Goal: Information Seeking & Learning: Find specific page/section

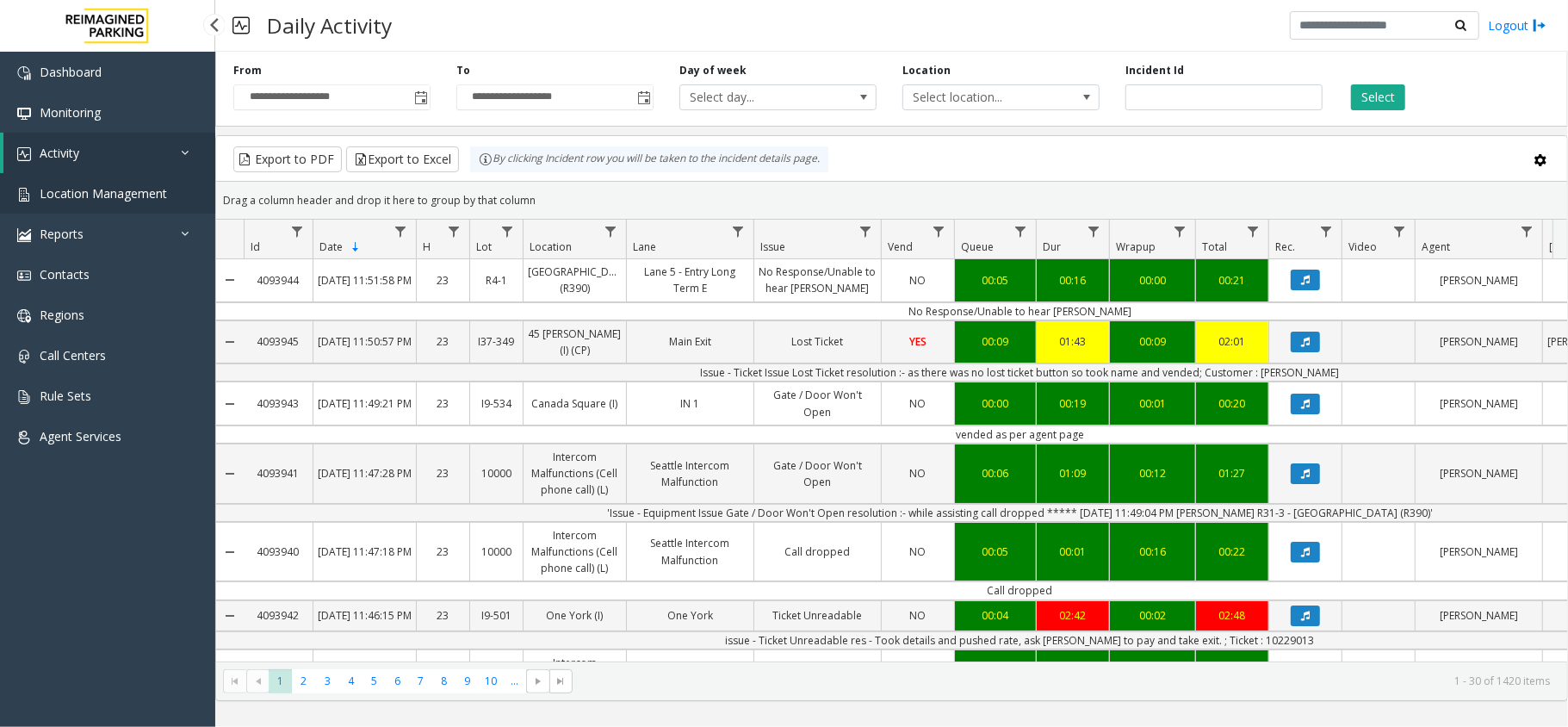
click at [118, 197] on span "Location Management" at bounding box center [103, 192] width 127 height 16
click at [158, 179] on link "Location Management" at bounding box center [107, 193] width 215 height 41
click at [143, 191] on span "Location Management" at bounding box center [103, 192] width 127 height 16
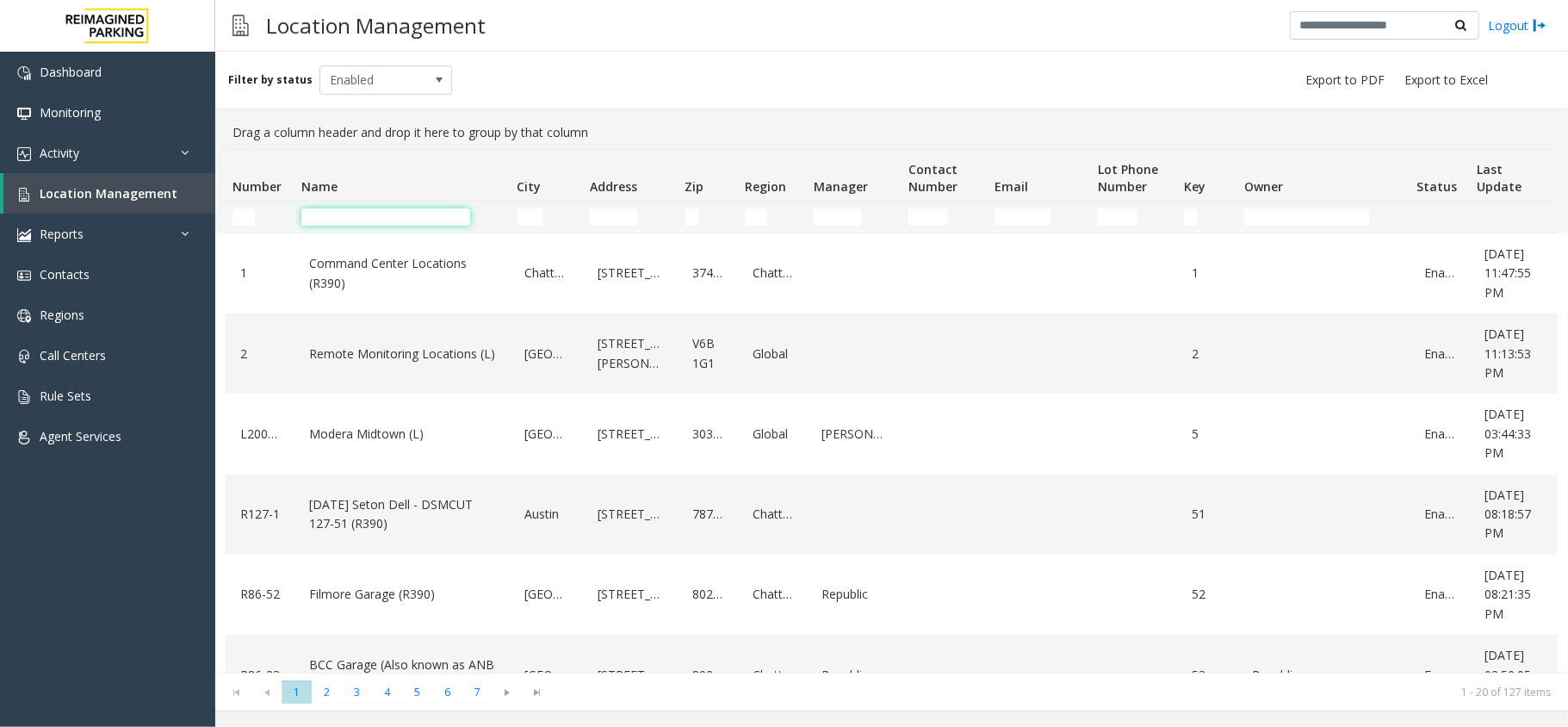
click at [427, 214] on input "Name Filter" at bounding box center [386, 217] width 169 height 17
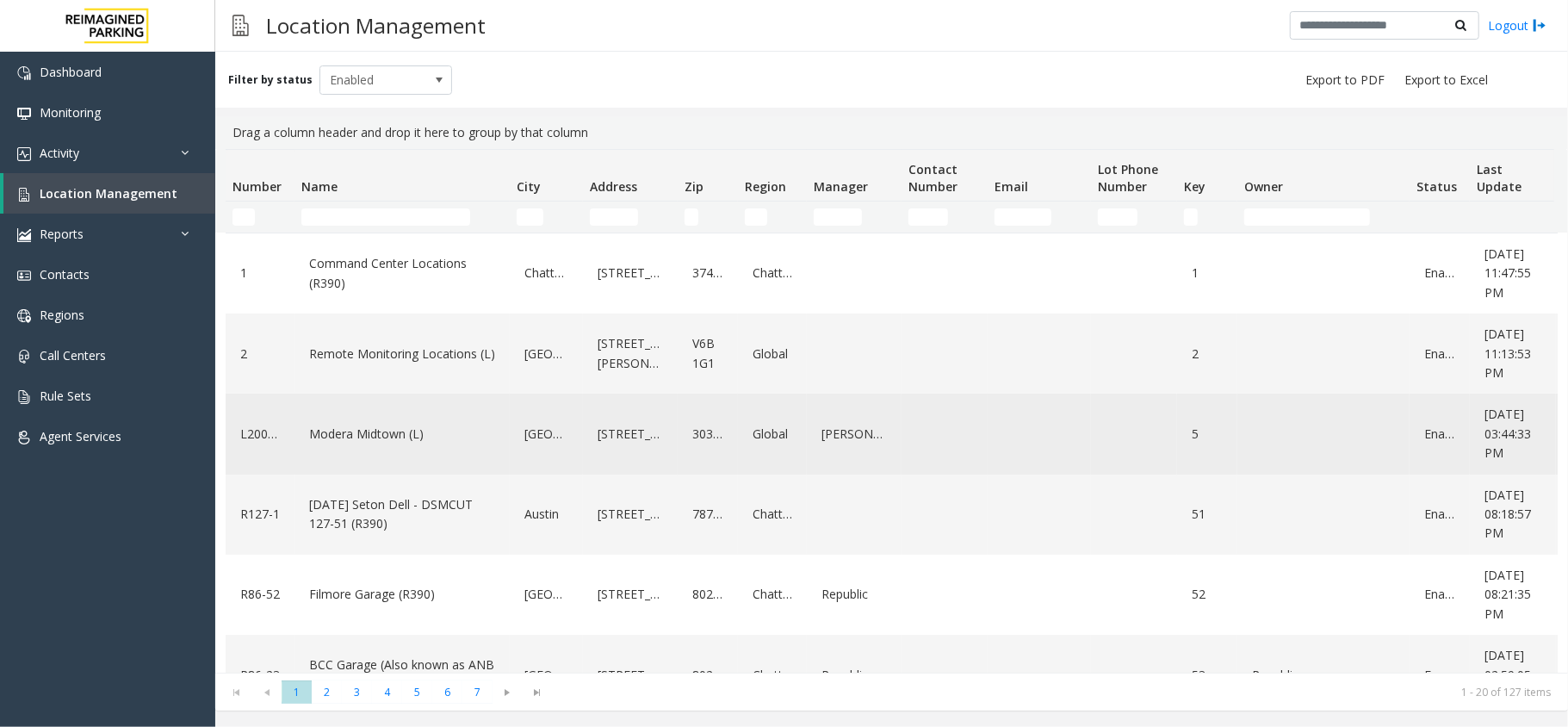
click at [359, 427] on link "Modera Midtown (L)" at bounding box center [402, 433] width 194 height 27
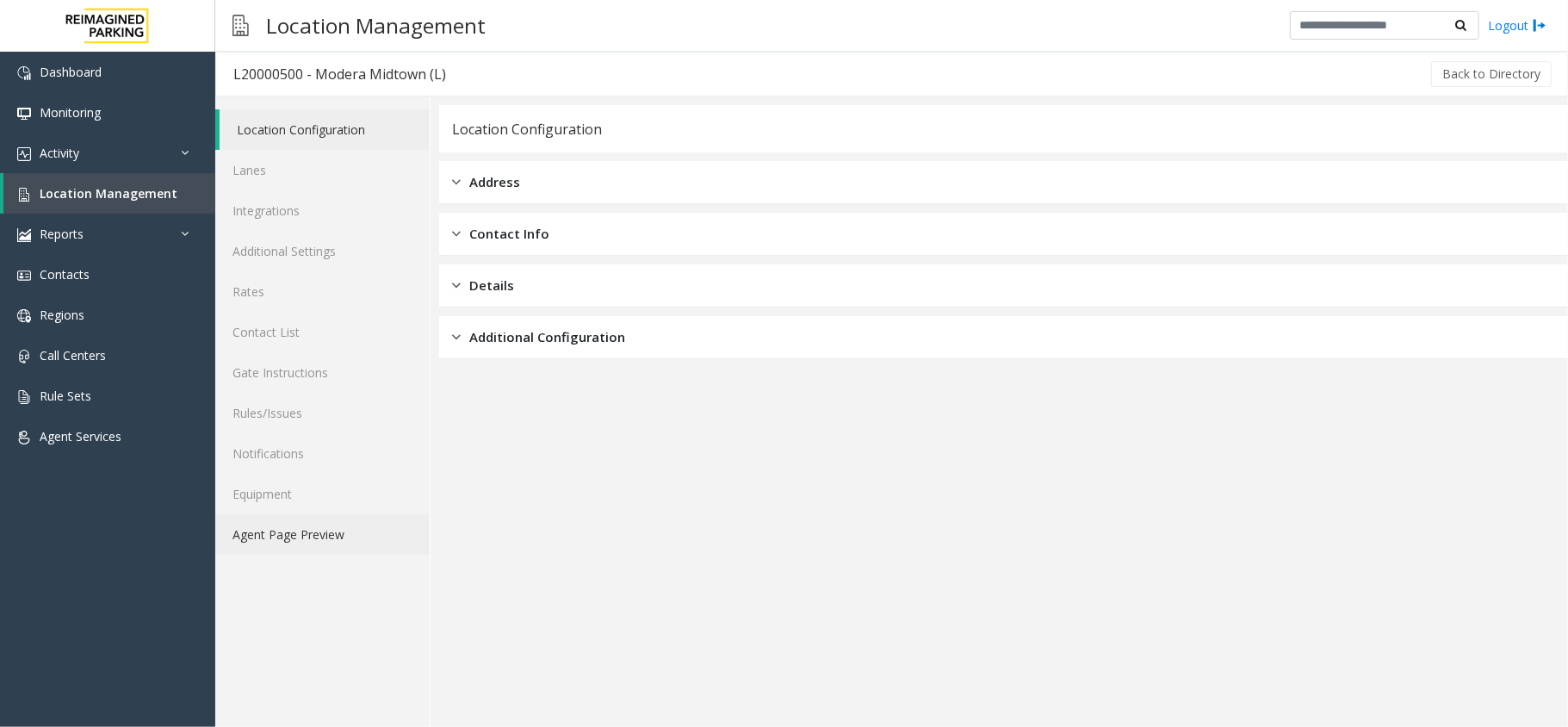
click at [338, 539] on link "Agent Page Preview" at bounding box center [322, 534] width 214 height 41
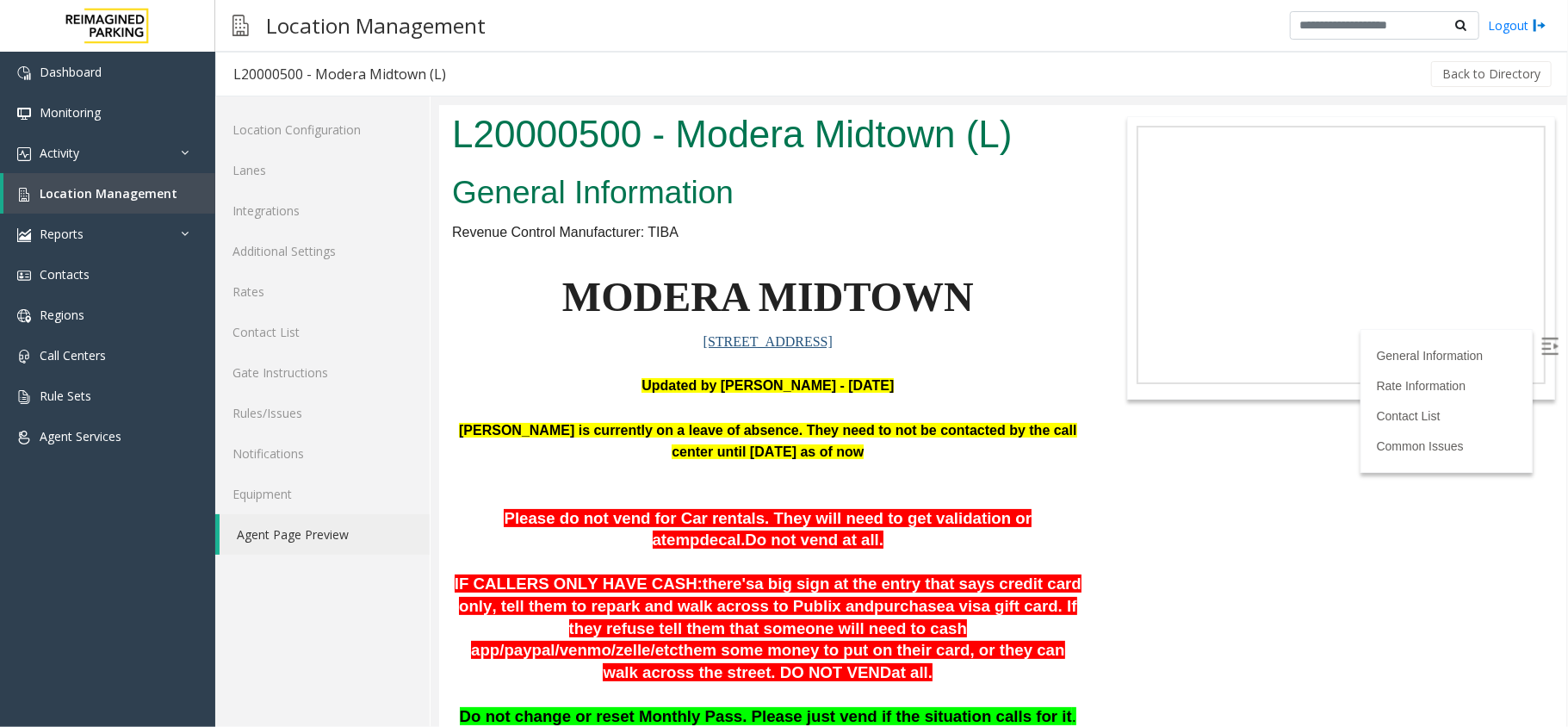
click at [1541, 351] on img at bounding box center [1549, 345] width 17 height 17
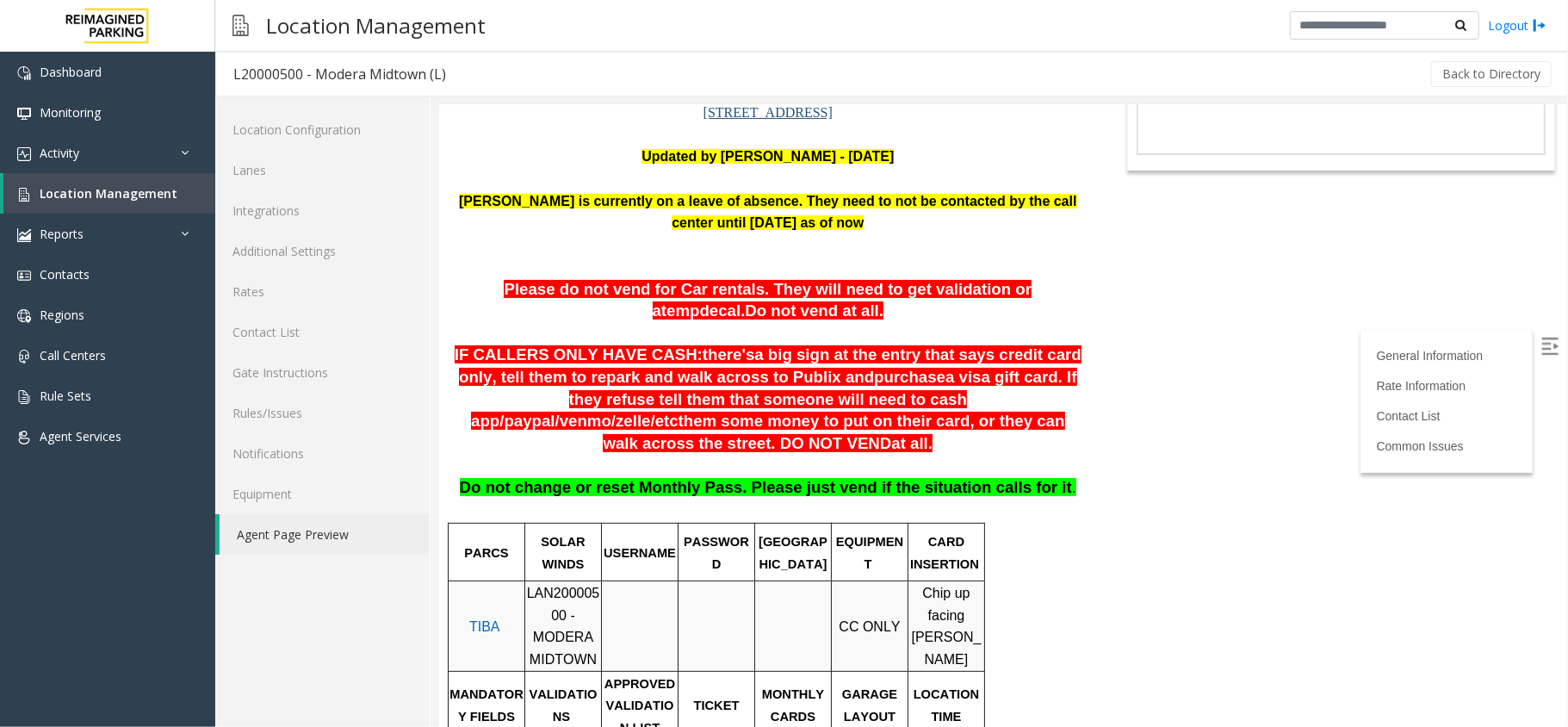
scroll to position [115, 0]
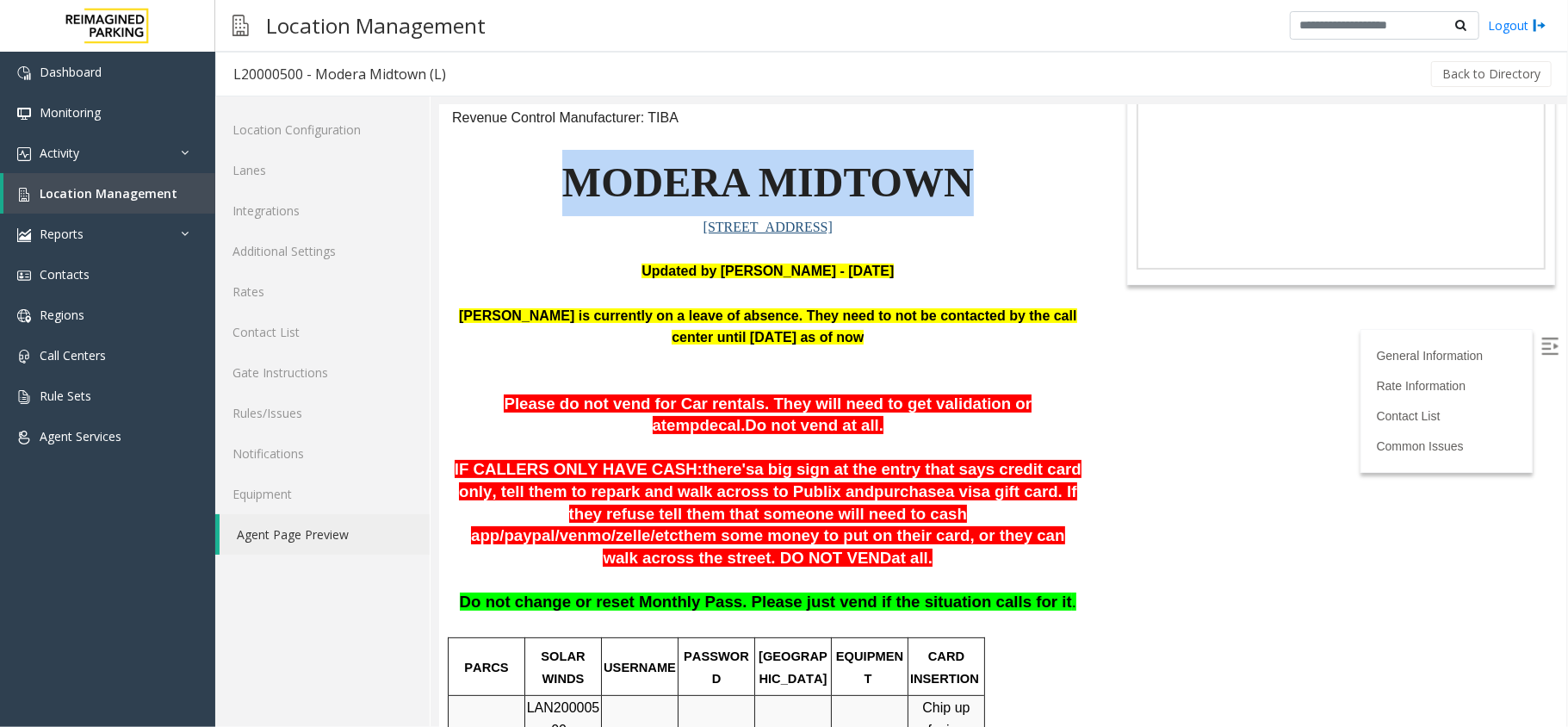
drag, startPoint x: 558, startPoint y: 172, endPoint x: 1024, endPoint y: 180, distance: 466.1
click at [1022, 167] on p "MODERA MIDTOWN" at bounding box center [767, 182] width 632 height 66
click at [1024, 185] on p "MODERA MIDTOWN" at bounding box center [767, 182] width 632 height 66
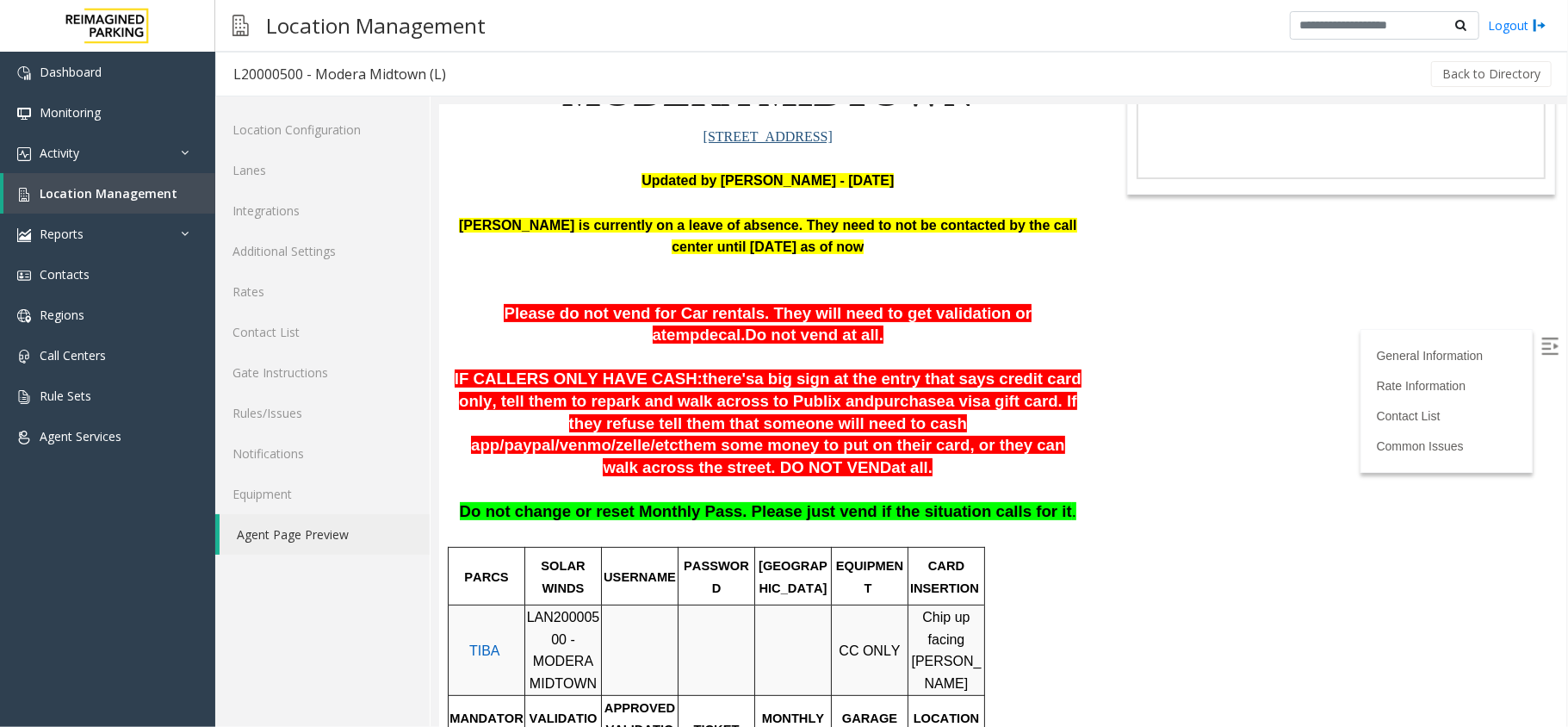
scroll to position [344, 0]
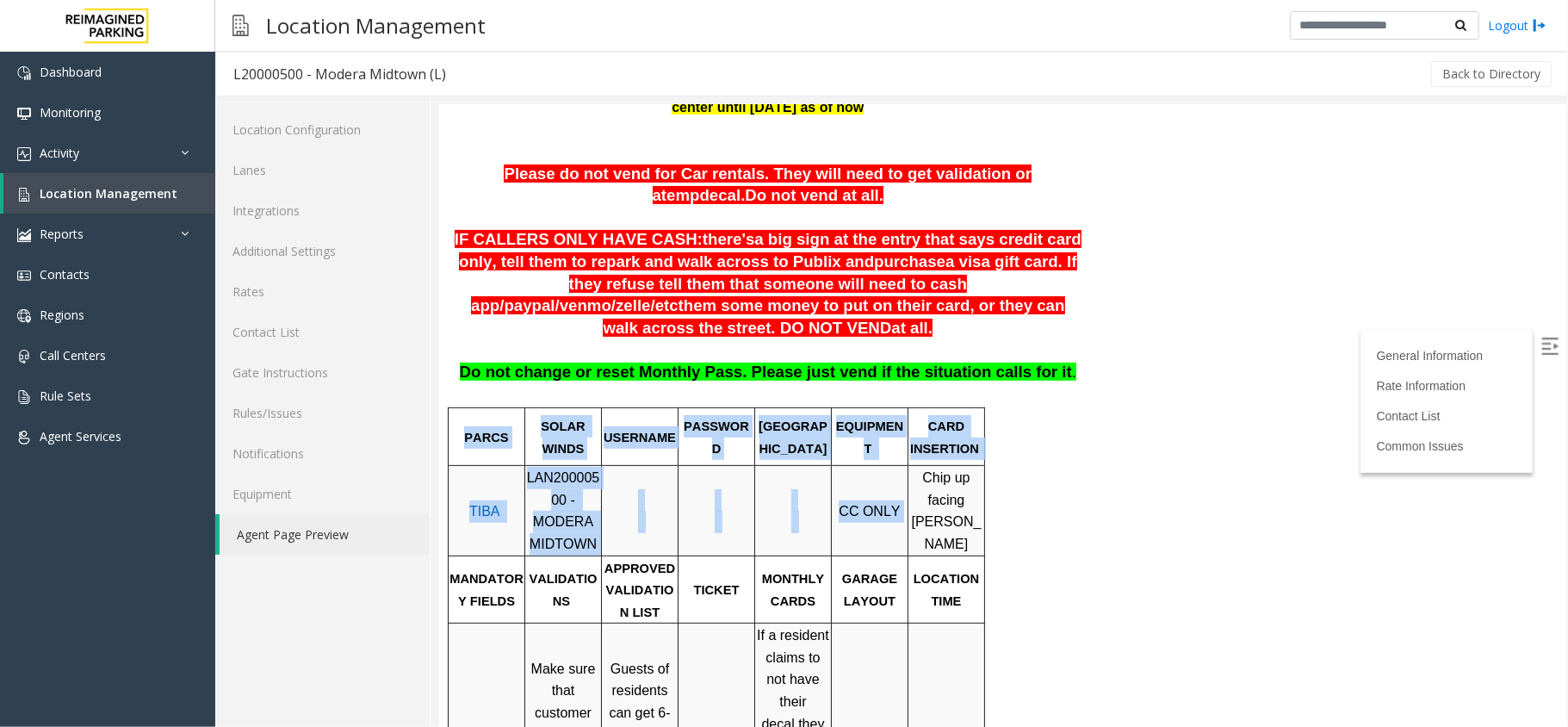
drag, startPoint x: 921, startPoint y: 470, endPoint x: 982, endPoint y: 492, distance: 64.8
click at [984, 495] on td "Chip up facing [PERSON_NAME]" at bounding box center [945, 509] width 77 height 89
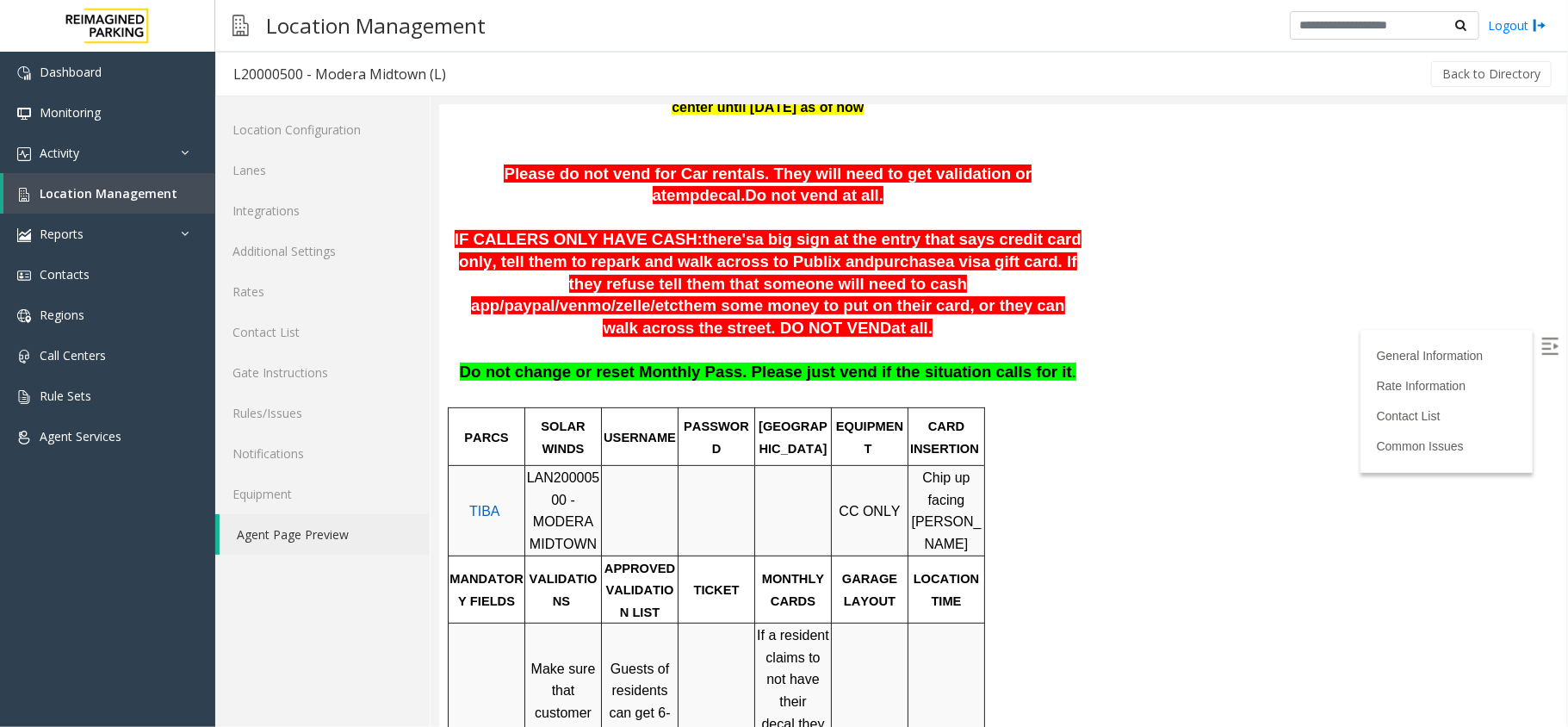
click at [984, 484] on div at bounding box center [984, 509] width 6 height 89
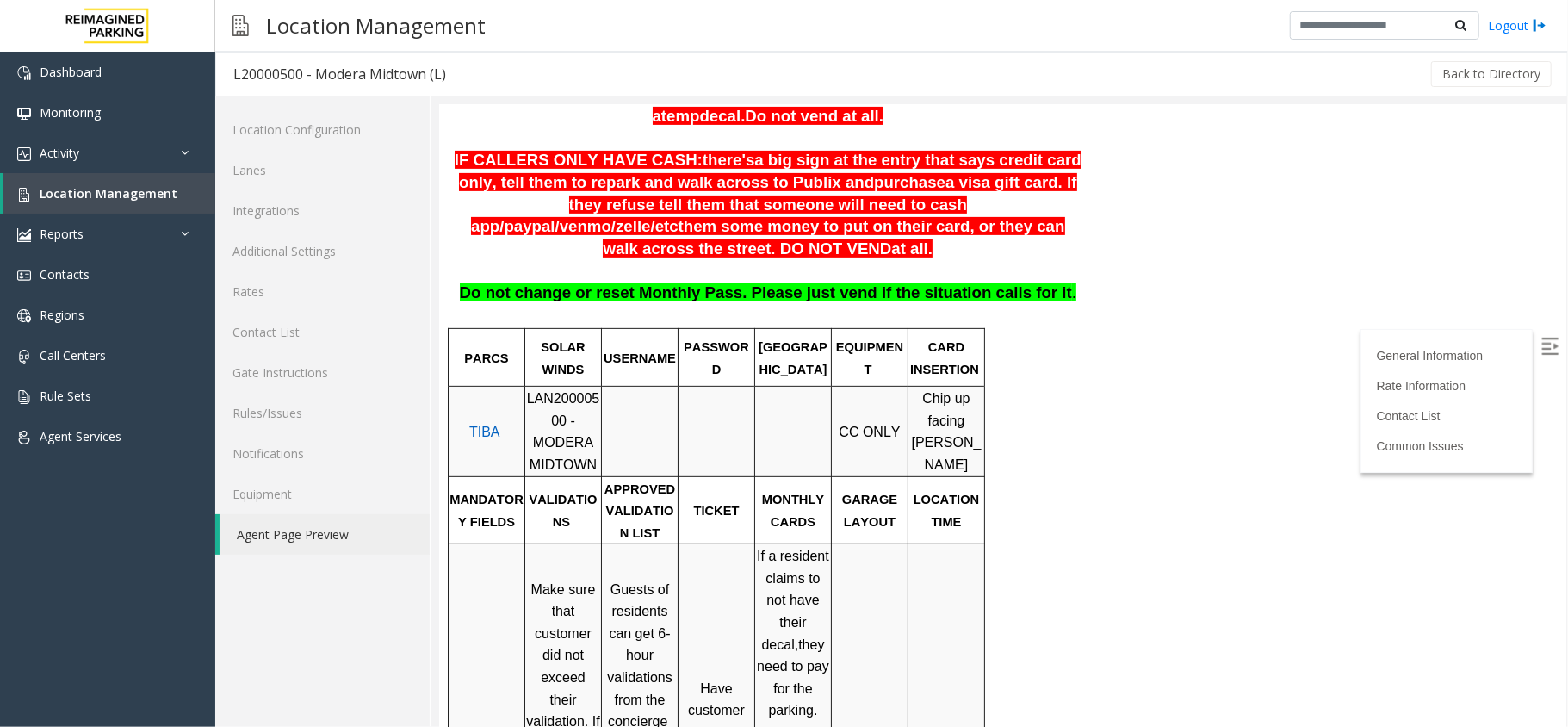
scroll to position [459, 0]
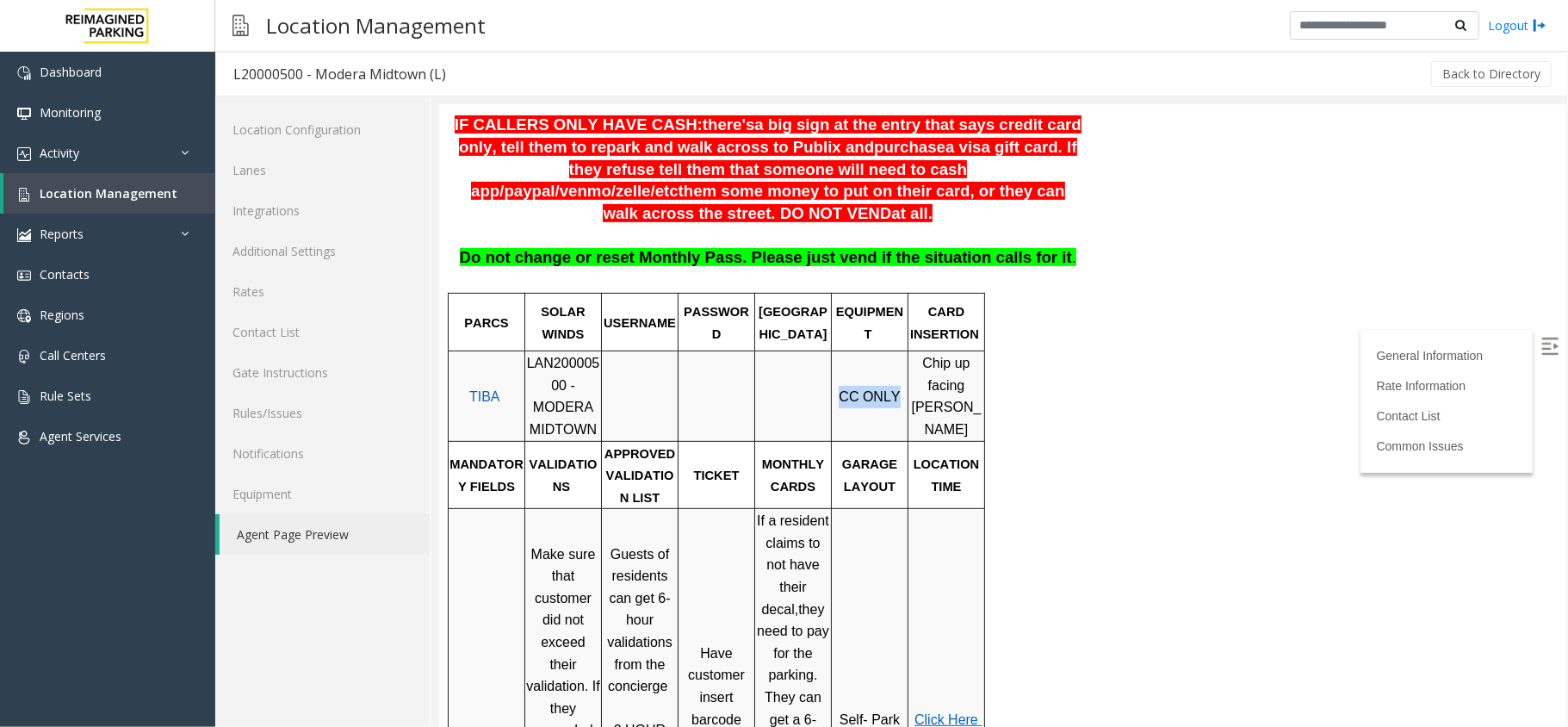
drag, startPoint x: 833, startPoint y: 371, endPoint x: 903, endPoint y: 366, distance: 70.2
click at [903, 385] on p "CC ONLY" at bounding box center [868, 396] width 74 height 23
click at [891, 452] on p "GARAGE LAYOUT" at bounding box center [868, 474] width 74 height 44
drag, startPoint x: 840, startPoint y: 368, endPoint x: 893, endPoint y: 360, distance: 53.6
click at [893, 385] on p "CC ONLY" at bounding box center [868, 396] width 74 height 23
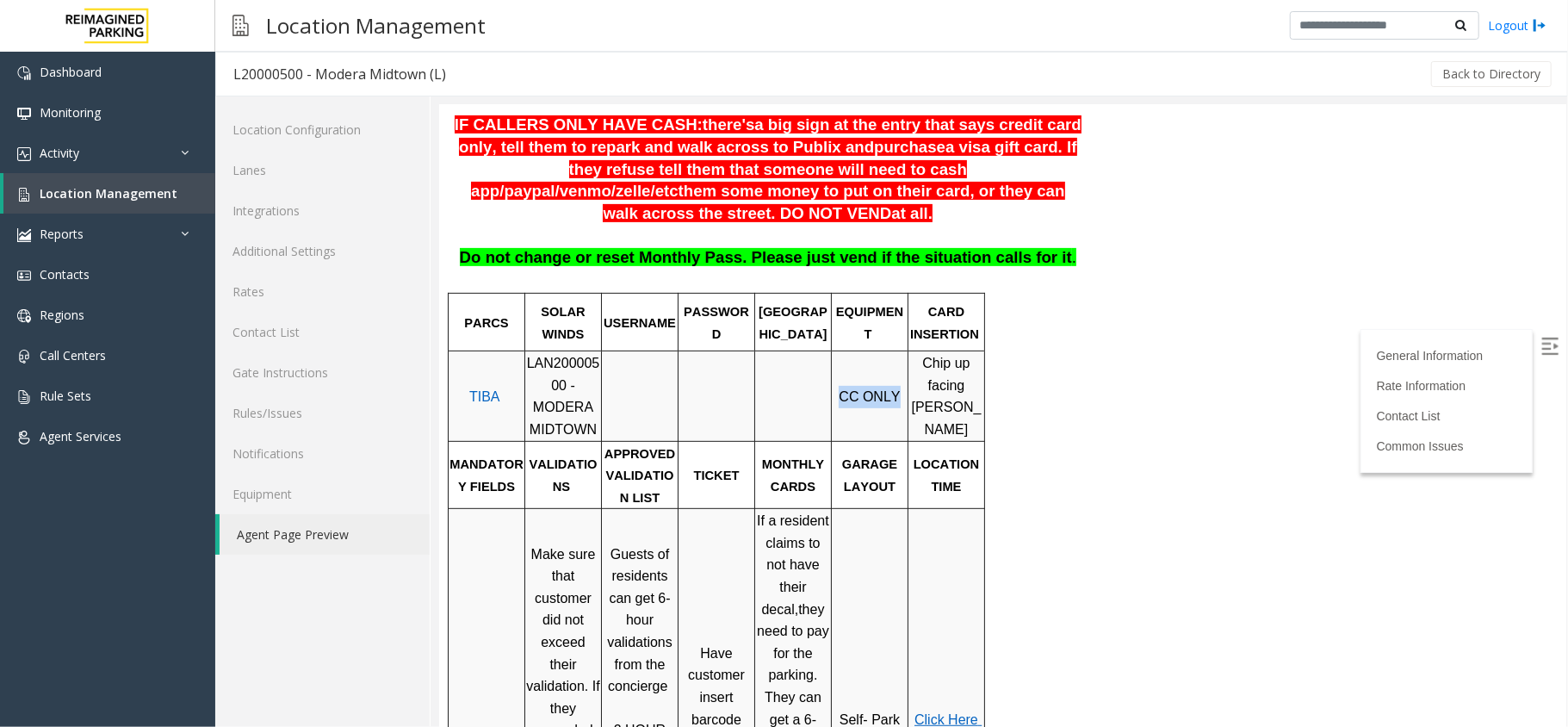
click at [893, 385] on p "CC ONLY" at bounding box center [868, 396] width 74 height 23
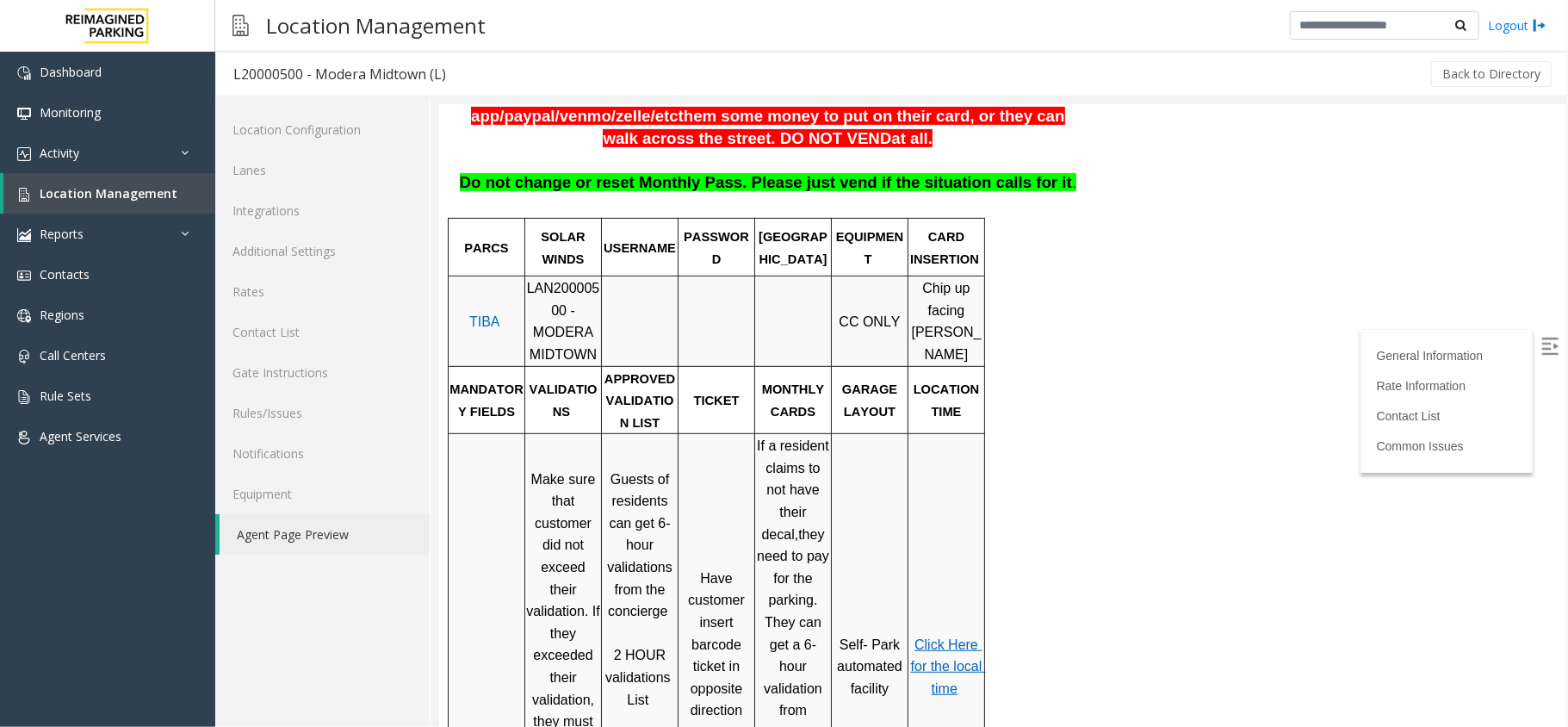
scroll to position [573, 0]
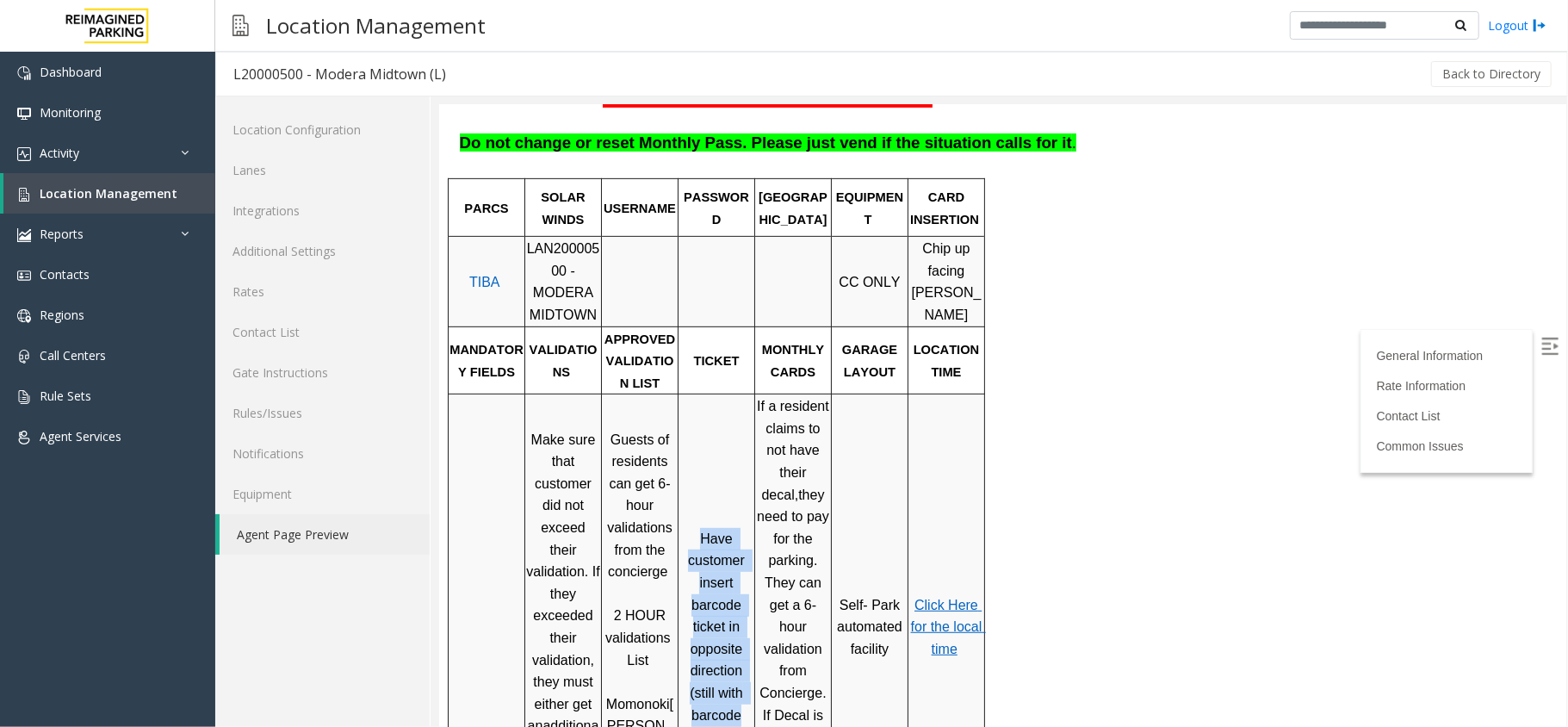
drag, startPoint x: 686, startPoint y: 445, endPoint x: 737, endPoint y: 656, distance: 217.1
click at [737, 656] on td "Have customer insert barcode ticket in opposite direction (still with barcode" at bounding box center [716, 626] width 77 height 464
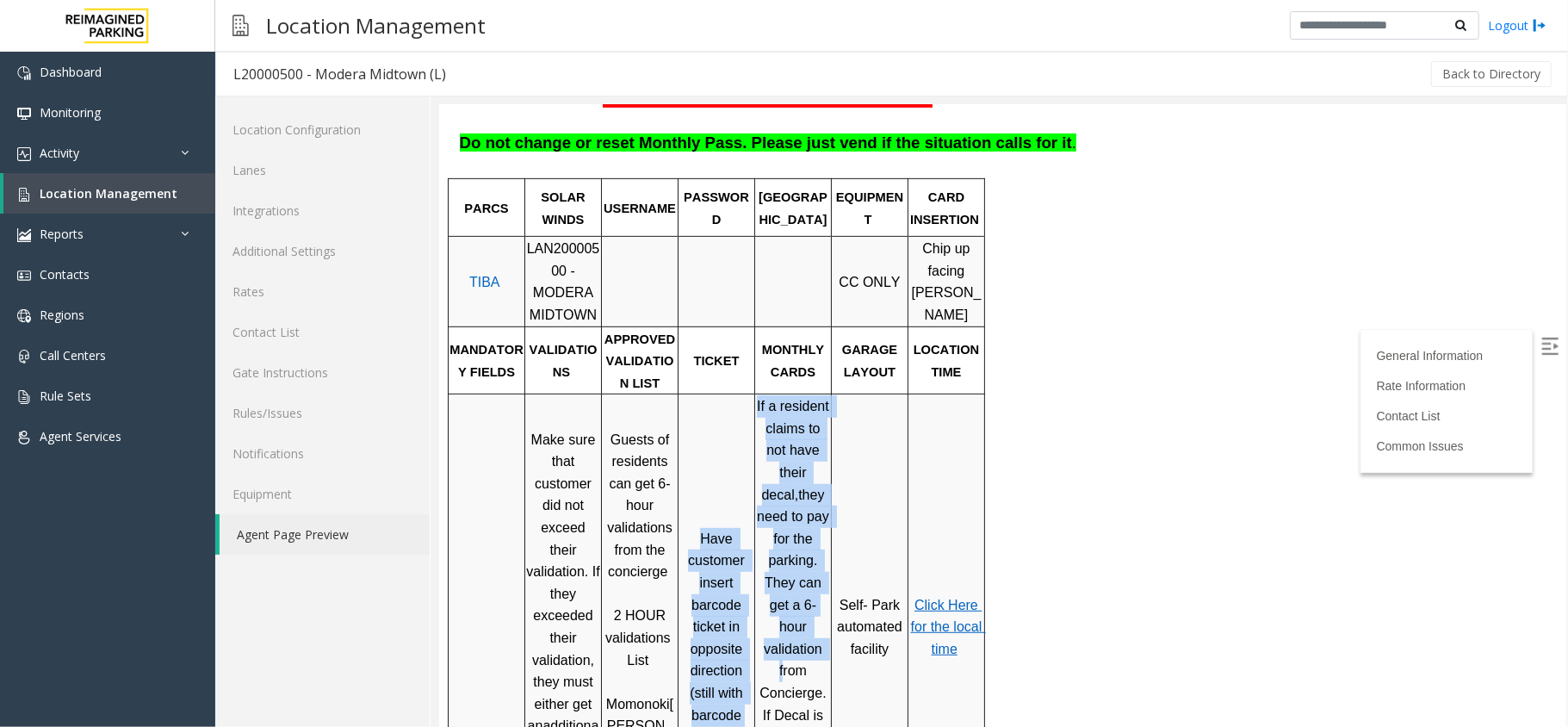
click at [757, 581] on tr "Make sure that customer did not exceed their validation. If they exceeded their…" at bounding box center [716, 626] width 537 height 464
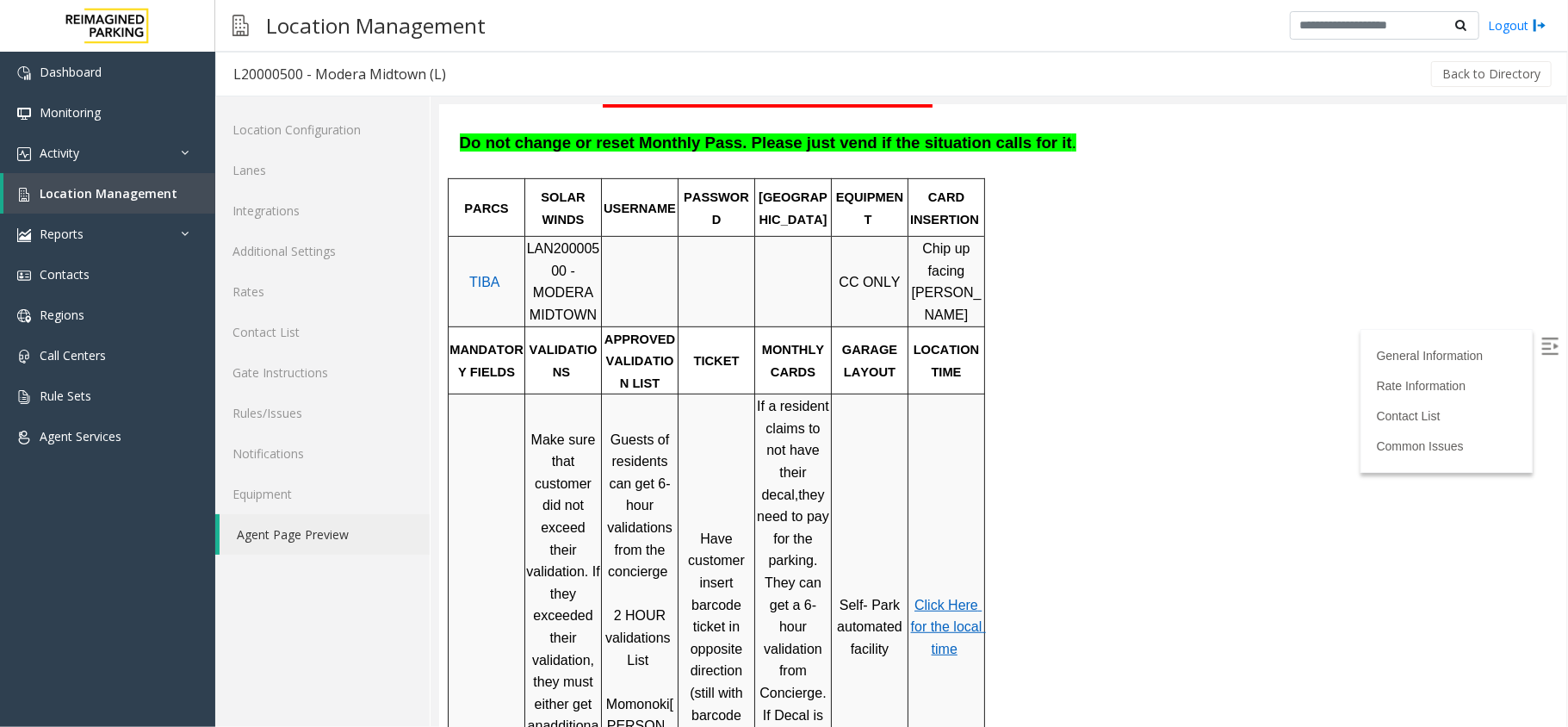
click at [872, 393] on td "Self- Park automated facility" at bounding box center [868, 626] width 77 height 464
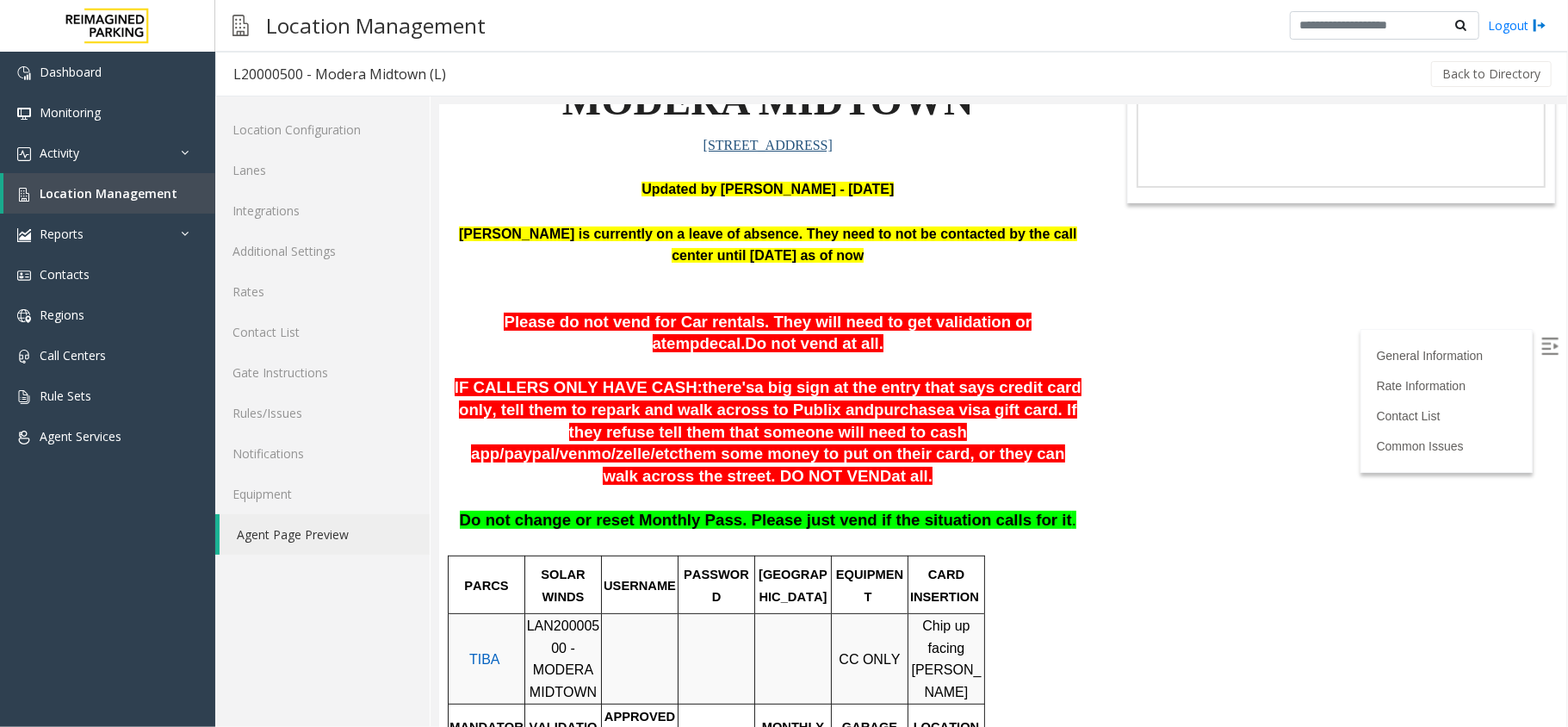
scroll to position [229, 0]
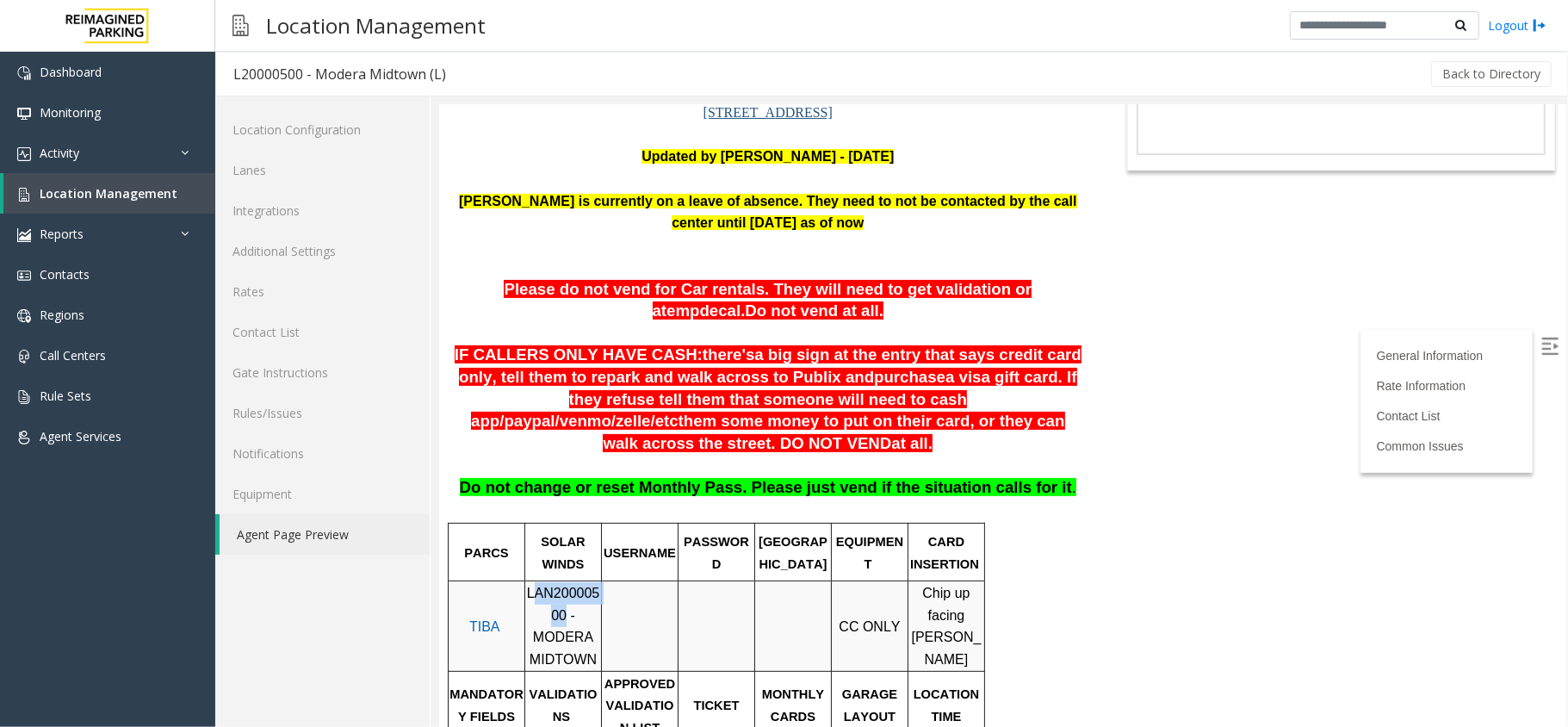
drag, startPoint x: 531, startPoint y: 574, endPoint x: 533, endPoint y: 587, distance: 13.2
click at [533, 598] on span "LAN20000500 - MODERA MIDTOWN" at bounding box center [562, 625] width 73 height 81
click at [527, 585] on span "LAN20000500 - MODERA MIDTOWN" at bounding box center [562, 625] width 73 height 81
drag, startPoint x: 526, startPoint y: 571, endPoint x: 540, endPoint y: 600, distance: 32.2
click at [540, 600] on tr "TIBA LAN20000500 - MODERA MIDTOWN CC ONLY Chip up facing [PERSON_NAME]" at bounding box center [716, 625] width 537 height 89
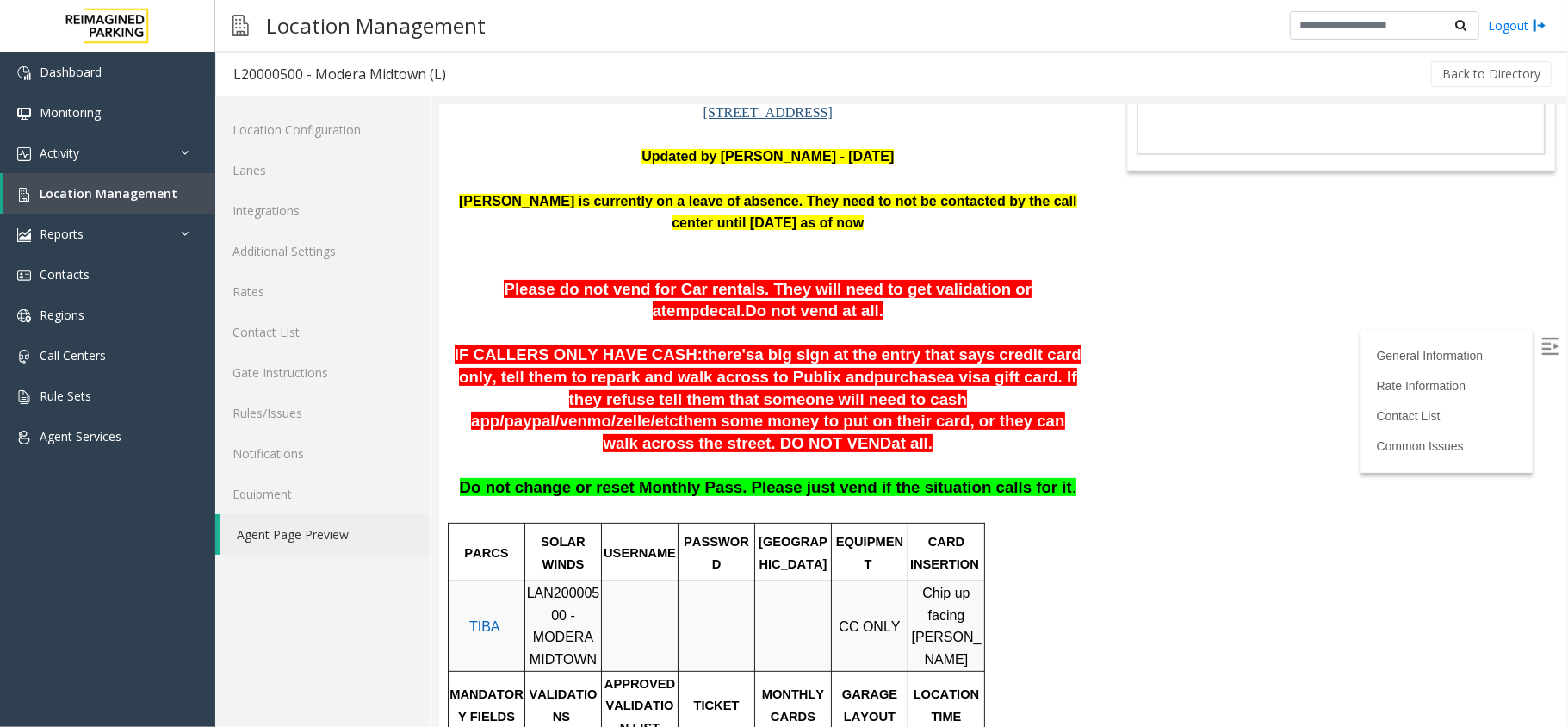
drag, startPoint x: 840, startPoint y: 373, endPoint x: 824, endPoint y: 398, distance: 29.7
click at [840, 373] on span "a visa gift card. If they refuse tell them that someone will need to cash app/" at bounding box center [773, 397] width 606 height 62
click at [133, 192] on span "Location Management" at bounding box center [108, 192] width 137 height 16
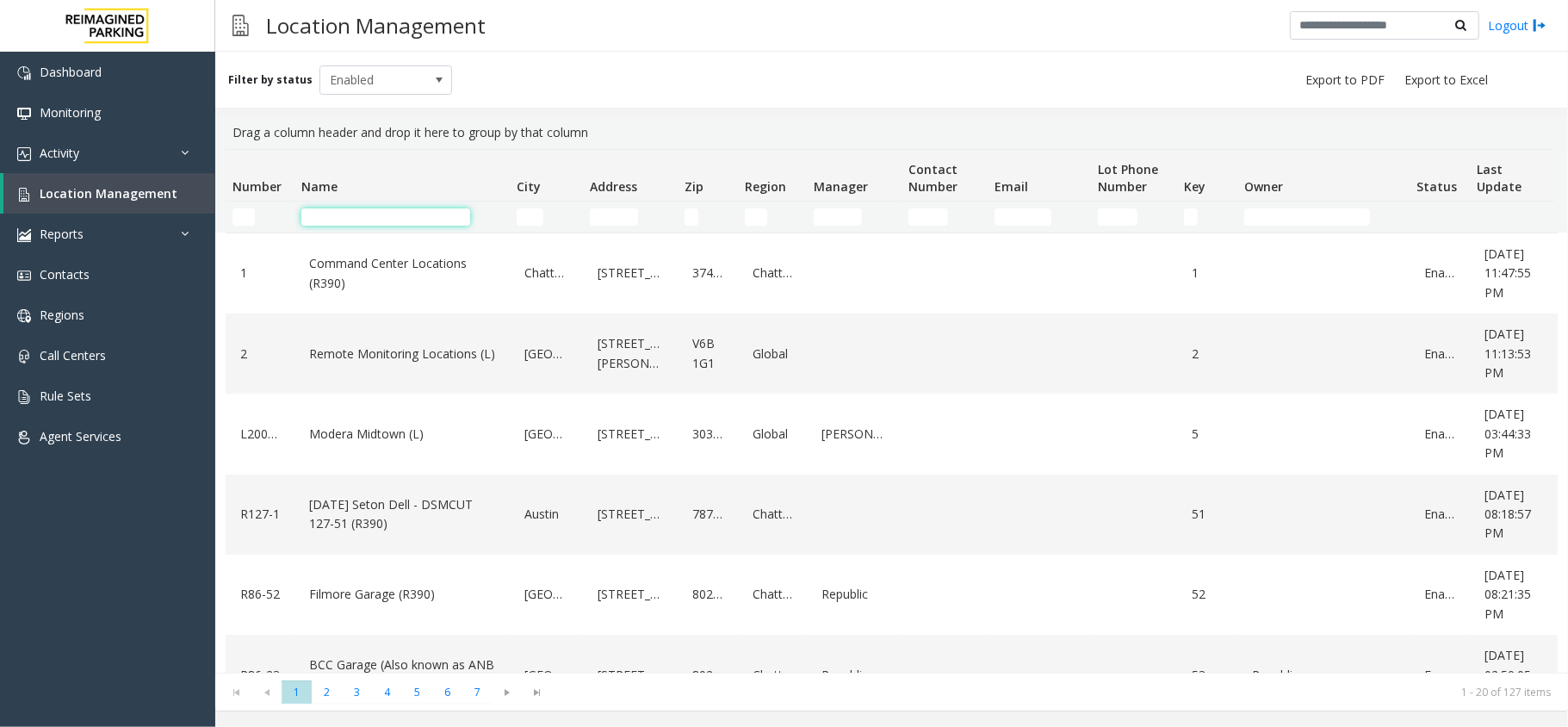
click at [339, 222] on input "Name Filter" at bounding box center [386, 217] width 169 height 17
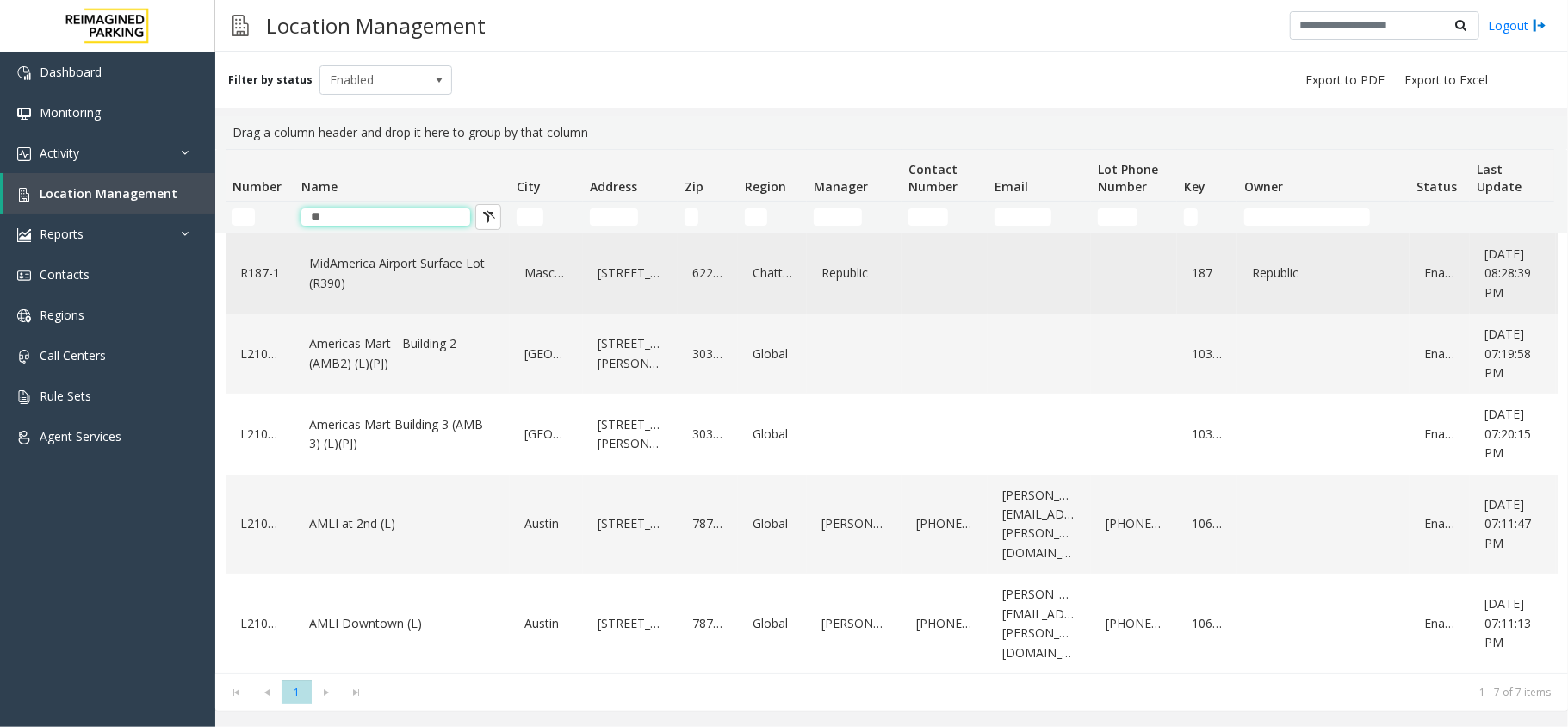
type input "**"
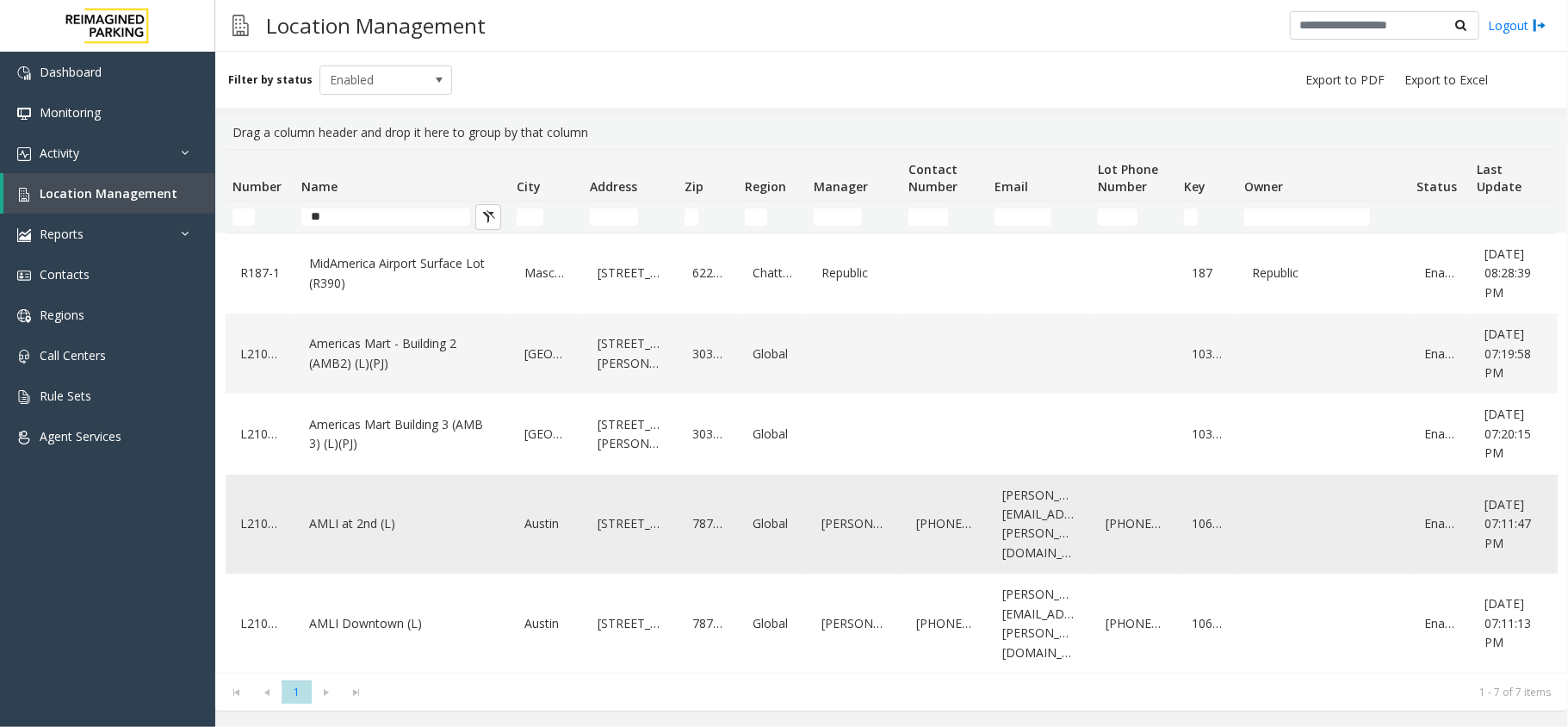
click at [365, 518] on link "AMLI at 2nd (L)" at bounding box center [402, 523] width 194 height 27
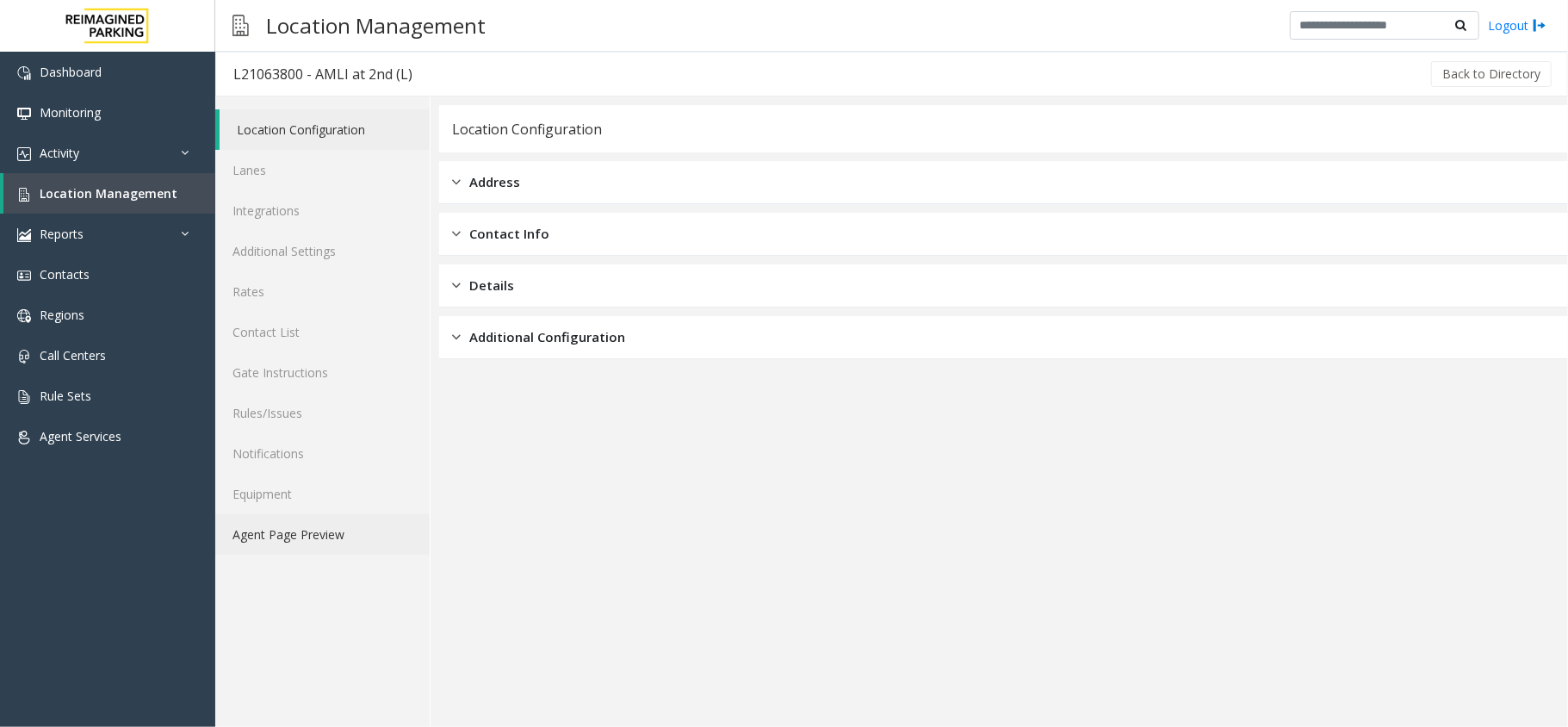
click at [264, 528] on link "Agent Page Preview" at bounding box center [322, 534] width 214 height 41
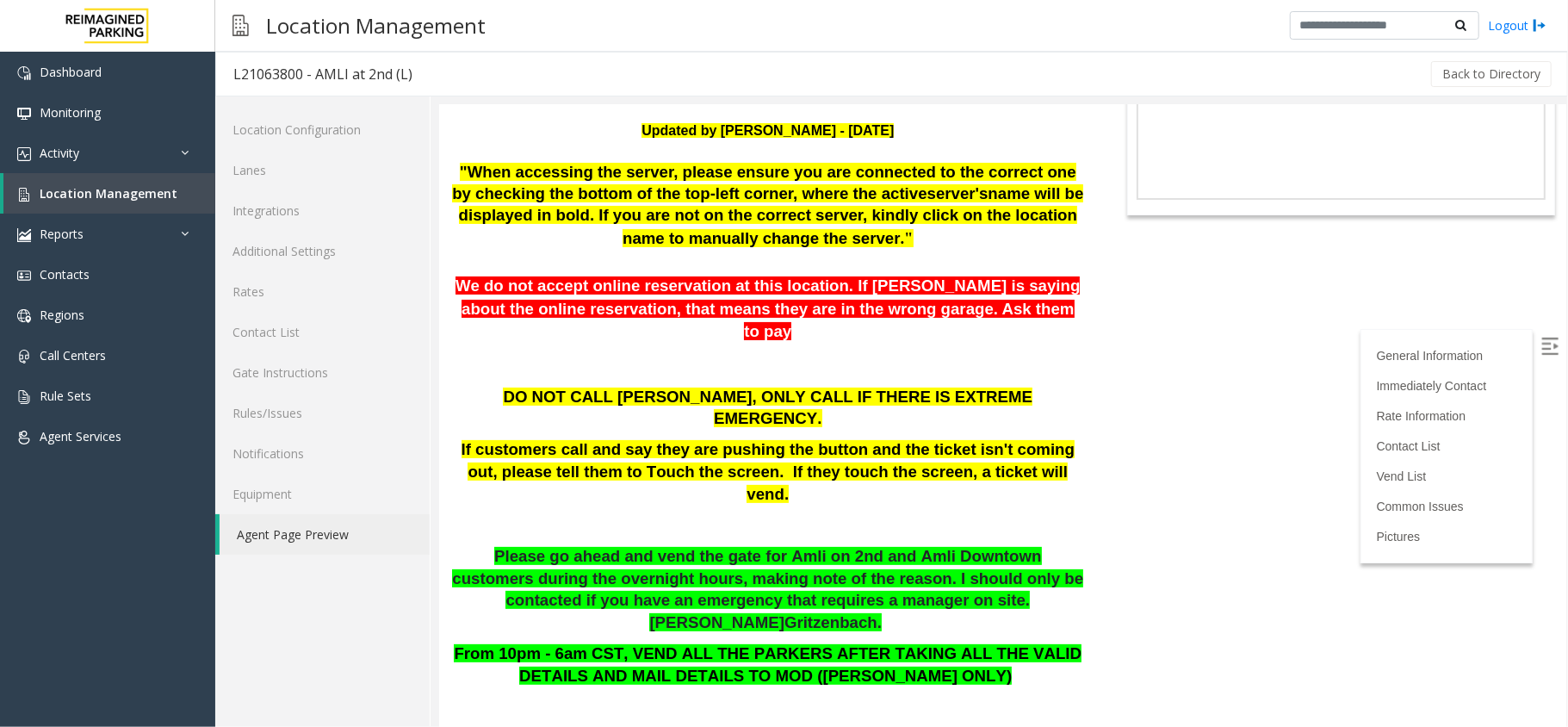
scroll to position [229, 0]
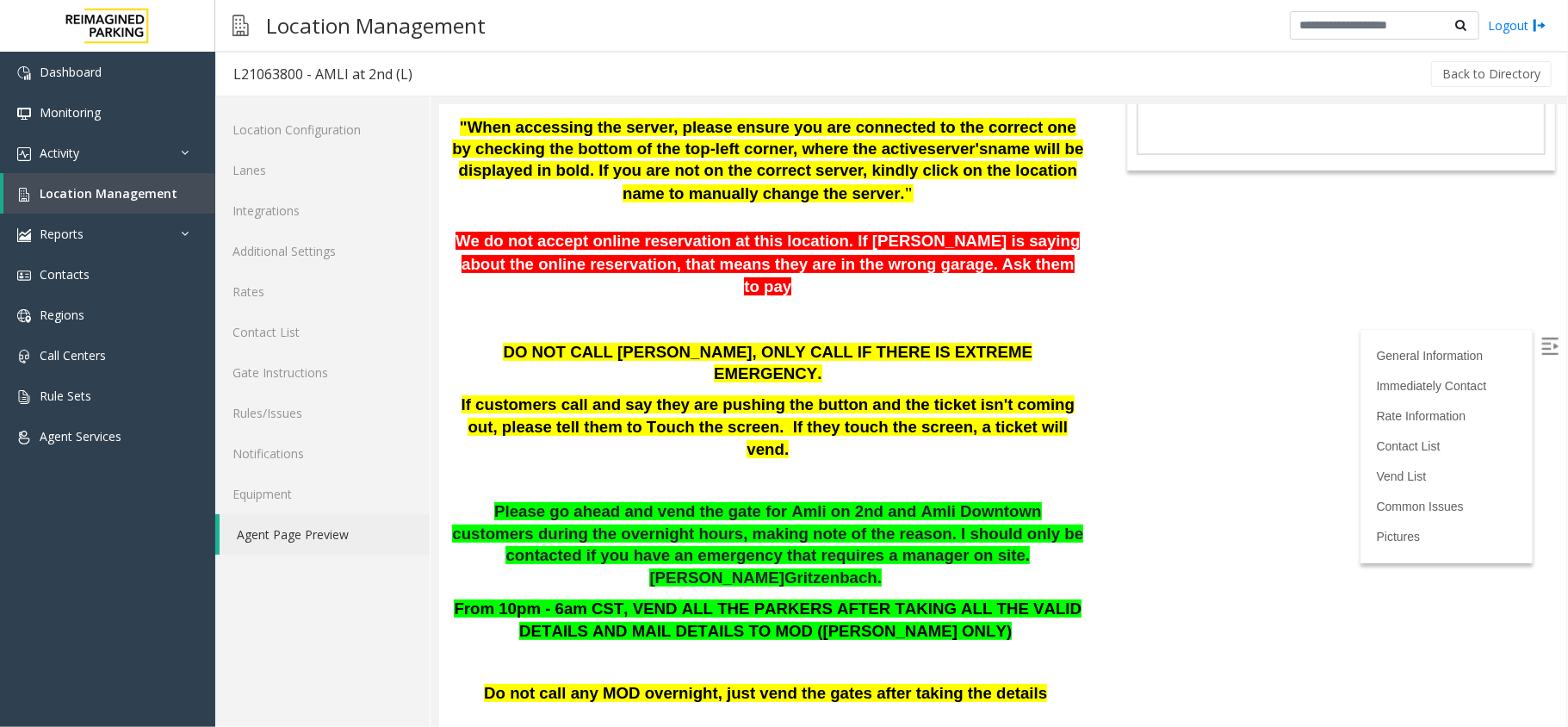
click at [1541, 342] on img at bounding box center [1549, 345] width 17 height 17
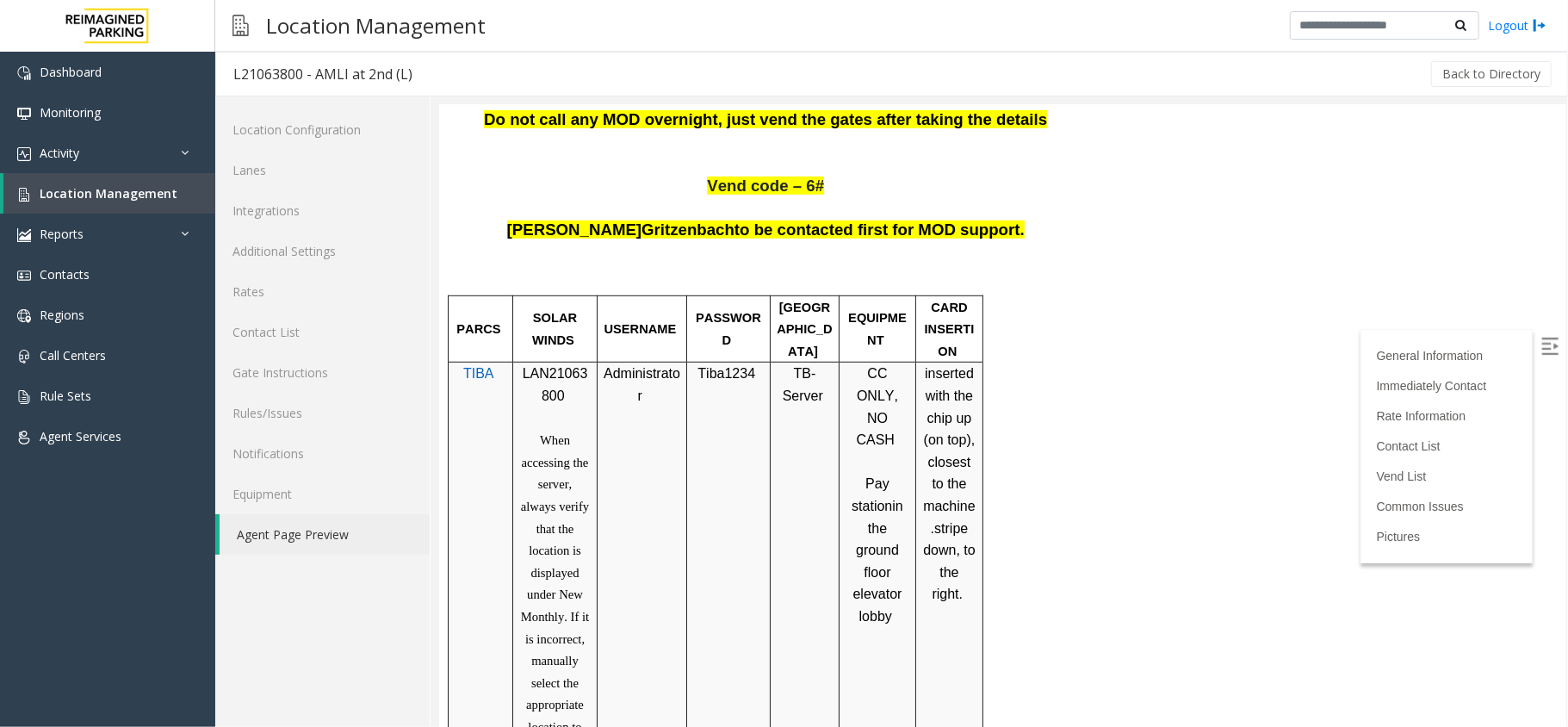
scroll to position [803, 0]
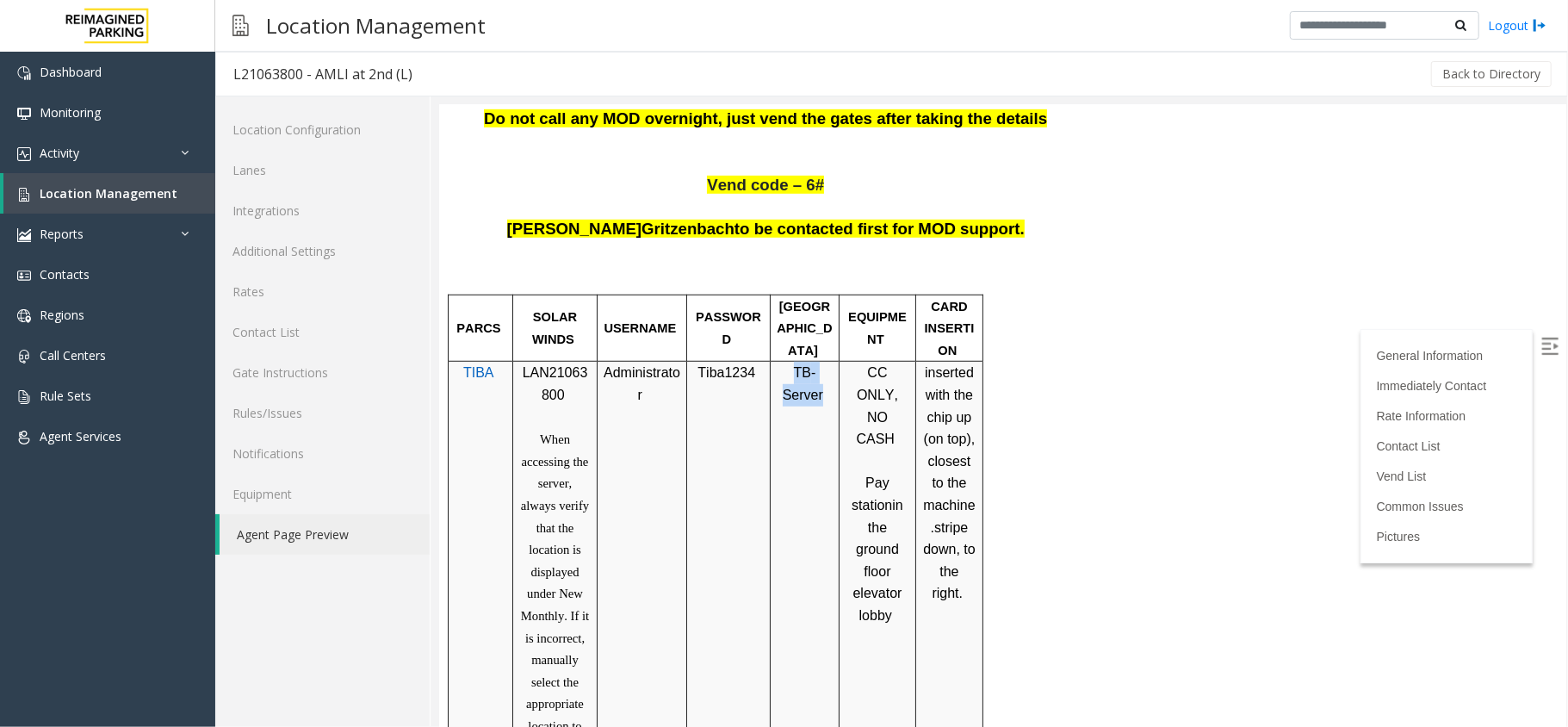
drag, startPoint x: 788, startPoint y: 284, endPoint x: 821, endPoint y: 308, distance: 40.8
click at [821, 361] on p "TB -Server" at bounding box center [803, 383] width 56 height 44
click at [830, 361] on p "TB -Server" at bounding box center [803, 383] width 56 height 44
click at [544, 364] on span "LAN21063800" at bounding box center [554, 382] width 65 height 37
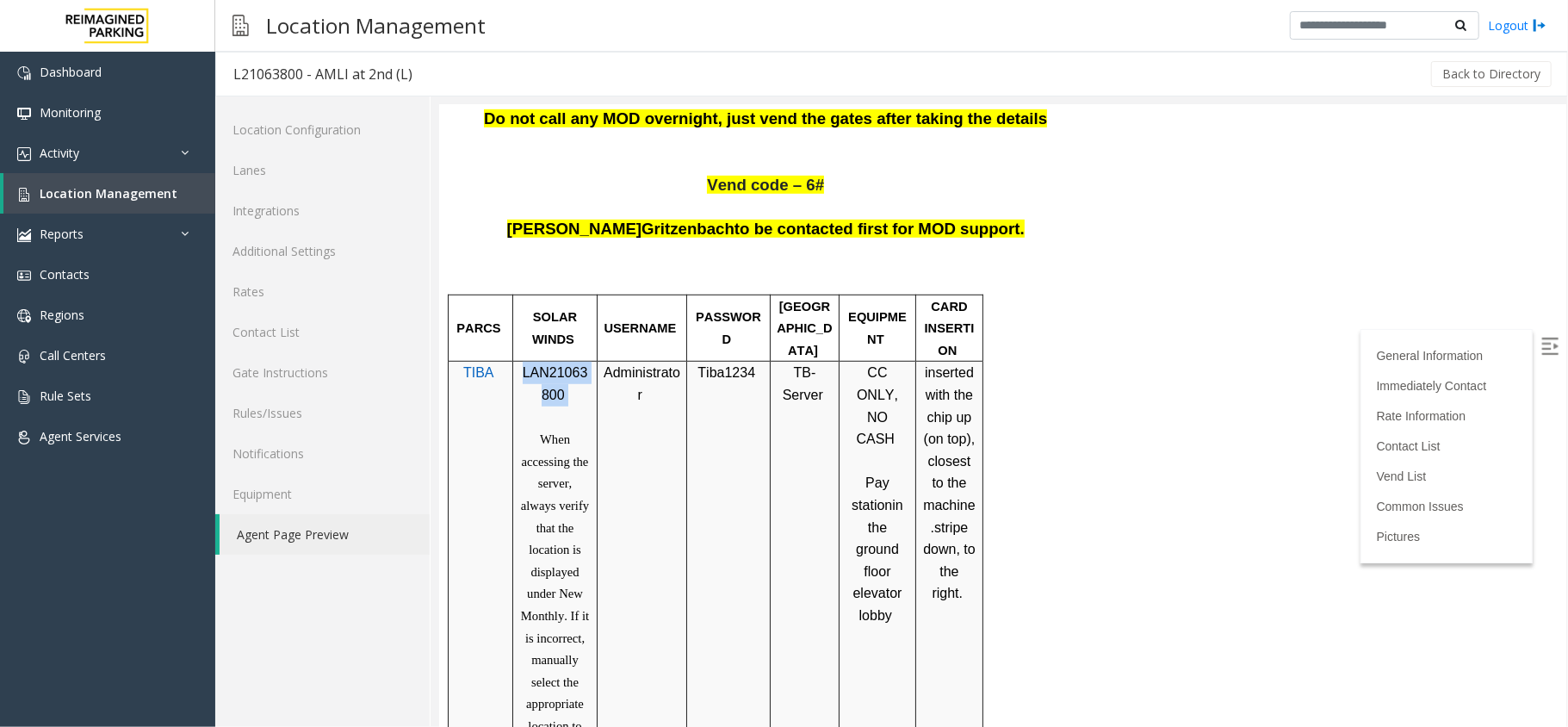
copy p "LAN21063800"
click at [70, 145] on span "Activity" at bounding box center [60, 153] width 40 height 16
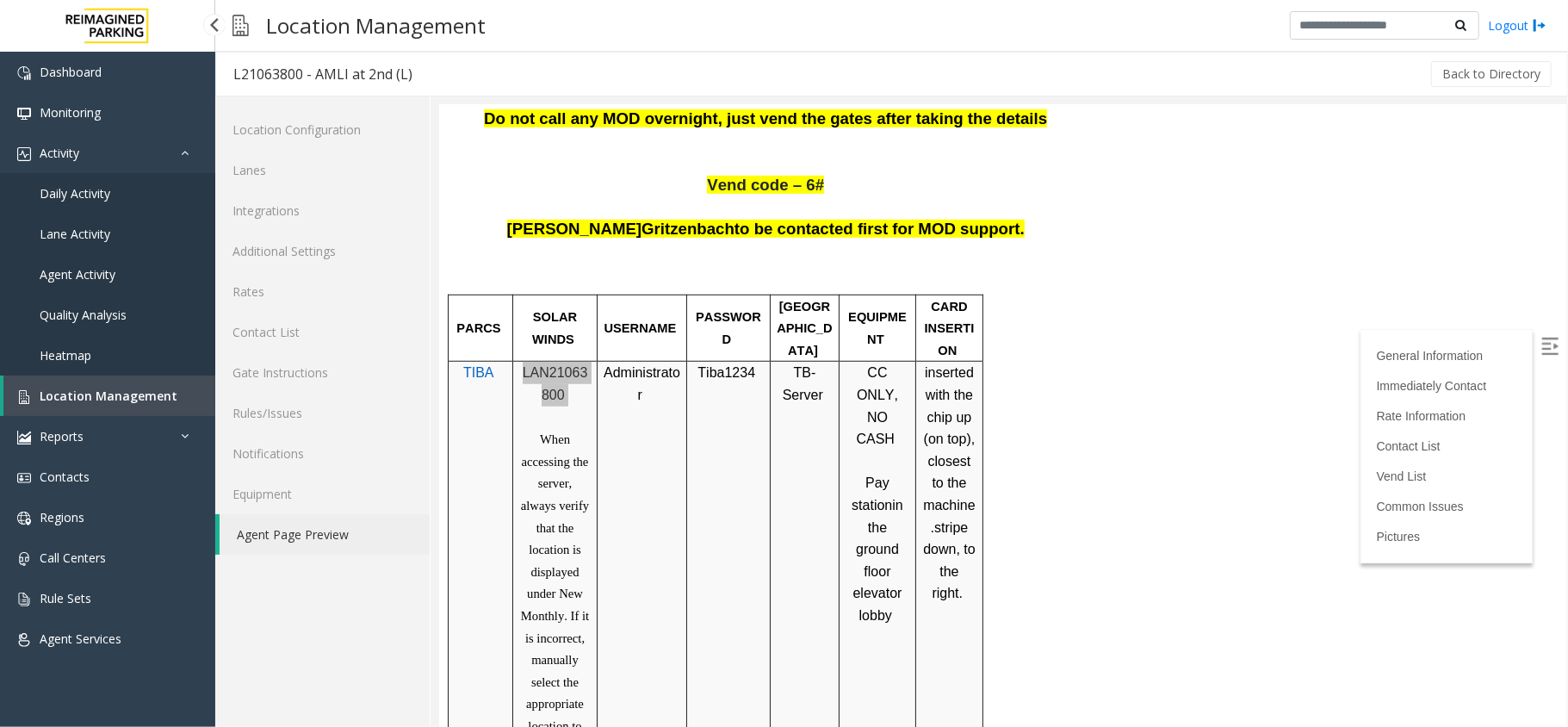
click at [107, 191] on span "Daily Activity" at bounding box center [75, 192] width 70 height 16
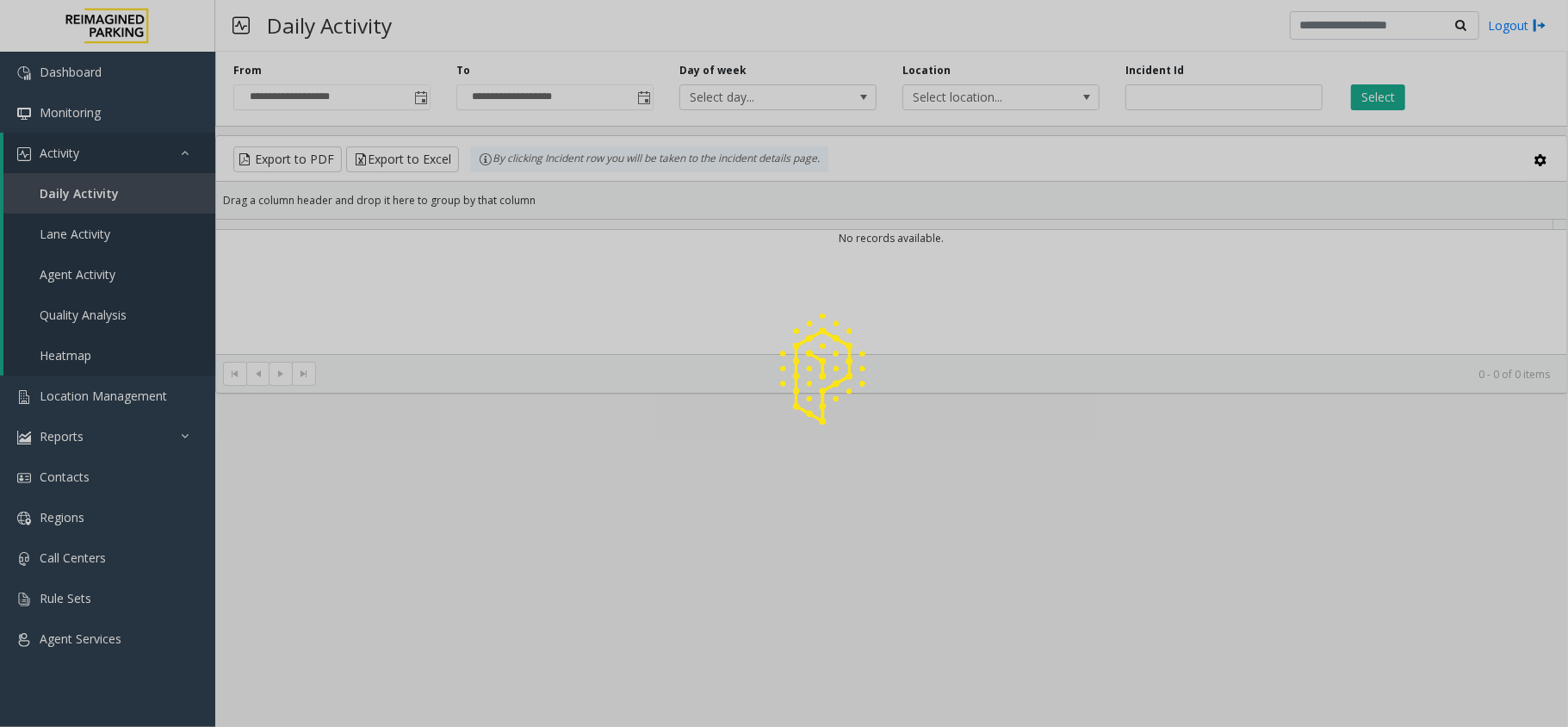
click at [137, 155] on div at bounding box center [784, 363] width 1568 height 727
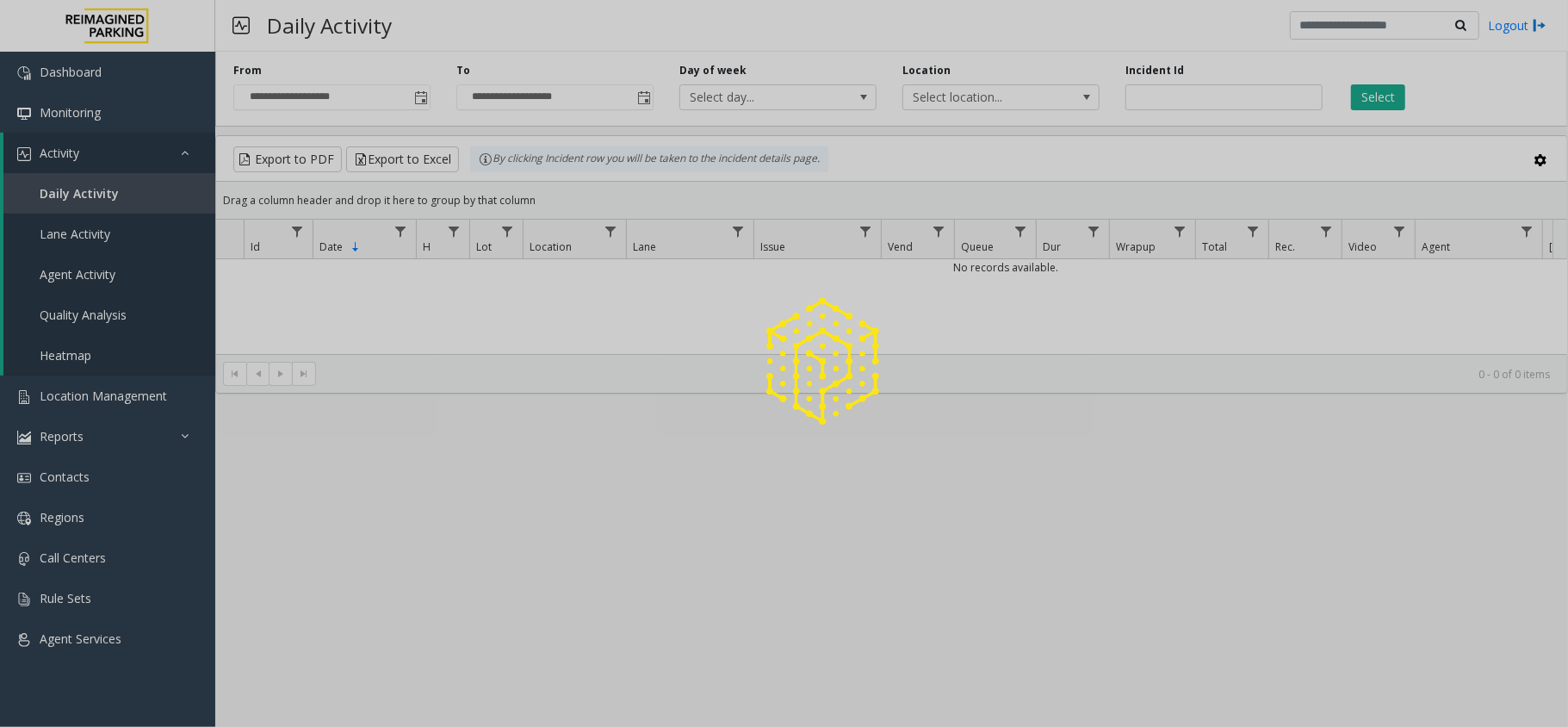
click at [137, 155] on div at bounding box center [784, 363] width 1568 height 727
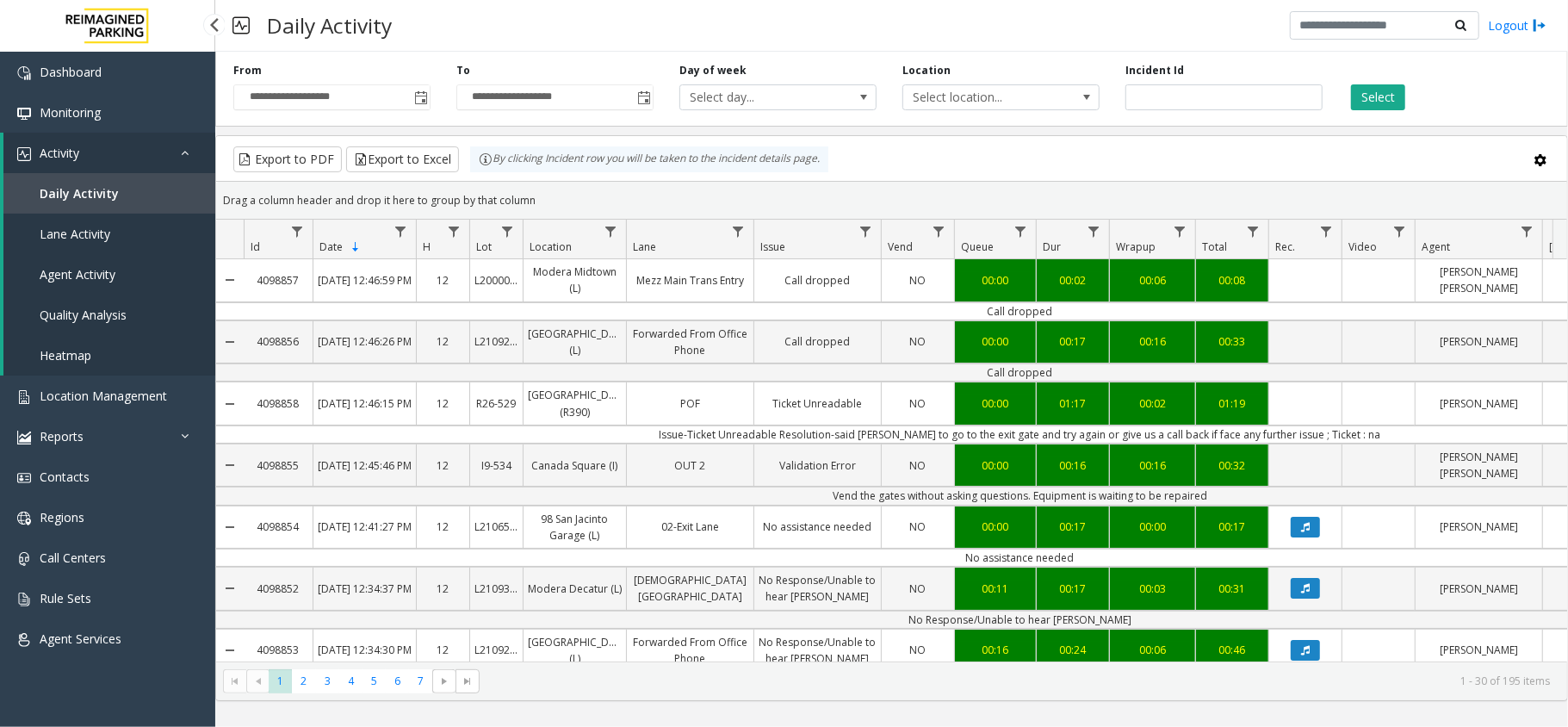
click at [137, 155] on link "Activity" at bounding box center [109, 153] width 211 height 41
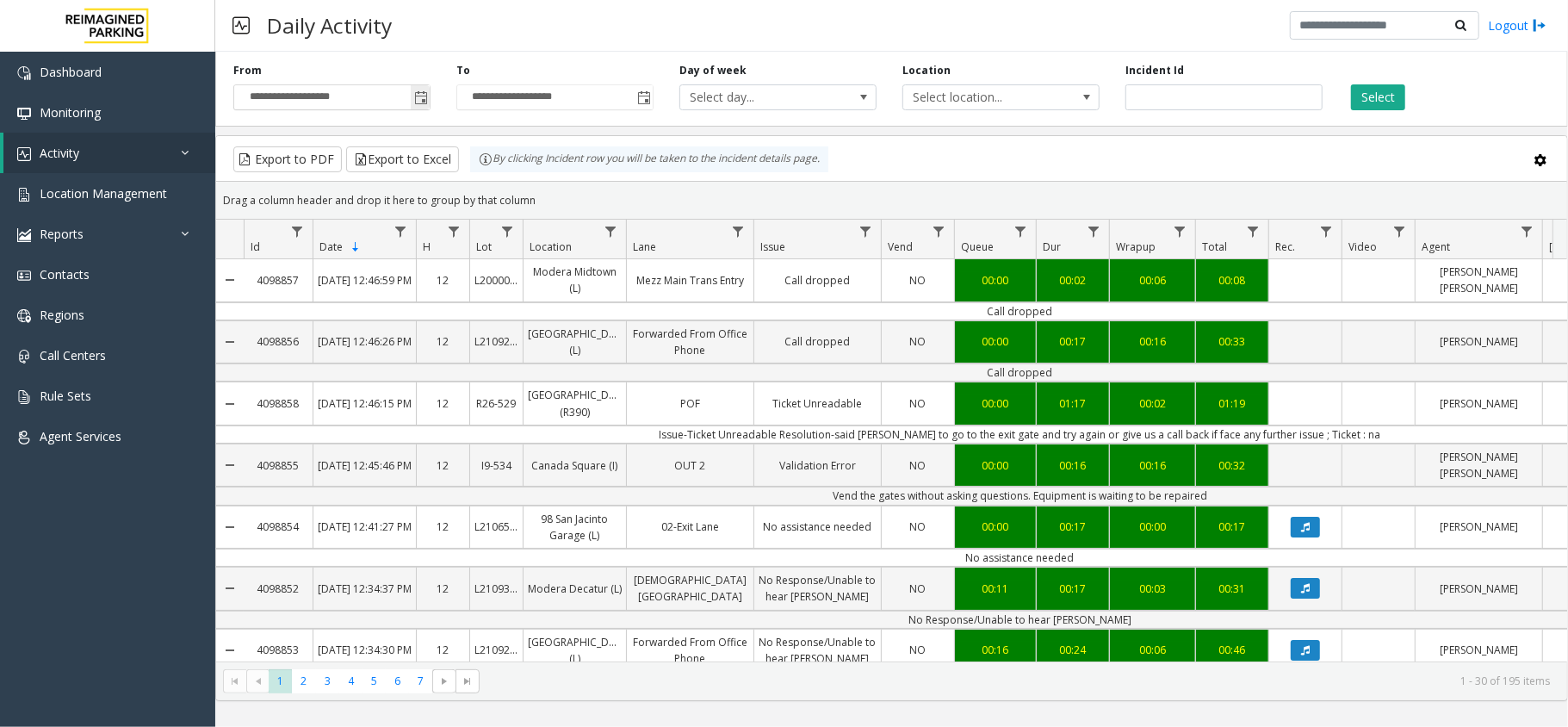
click at [424, 93] on span "Toggle popup" at bounding box center [421, 98] width 14 height 14
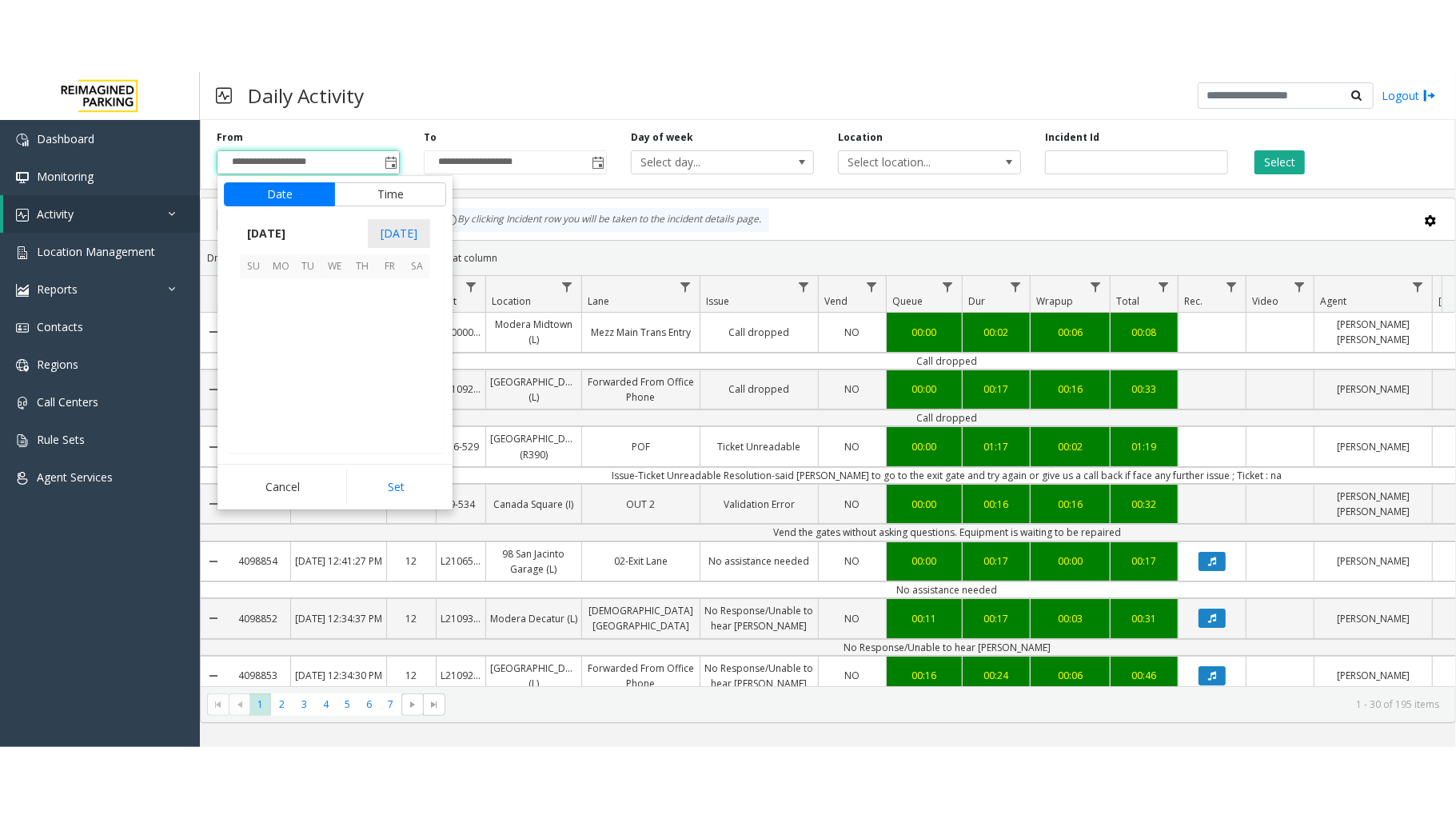
scroll to position [287261, 0]
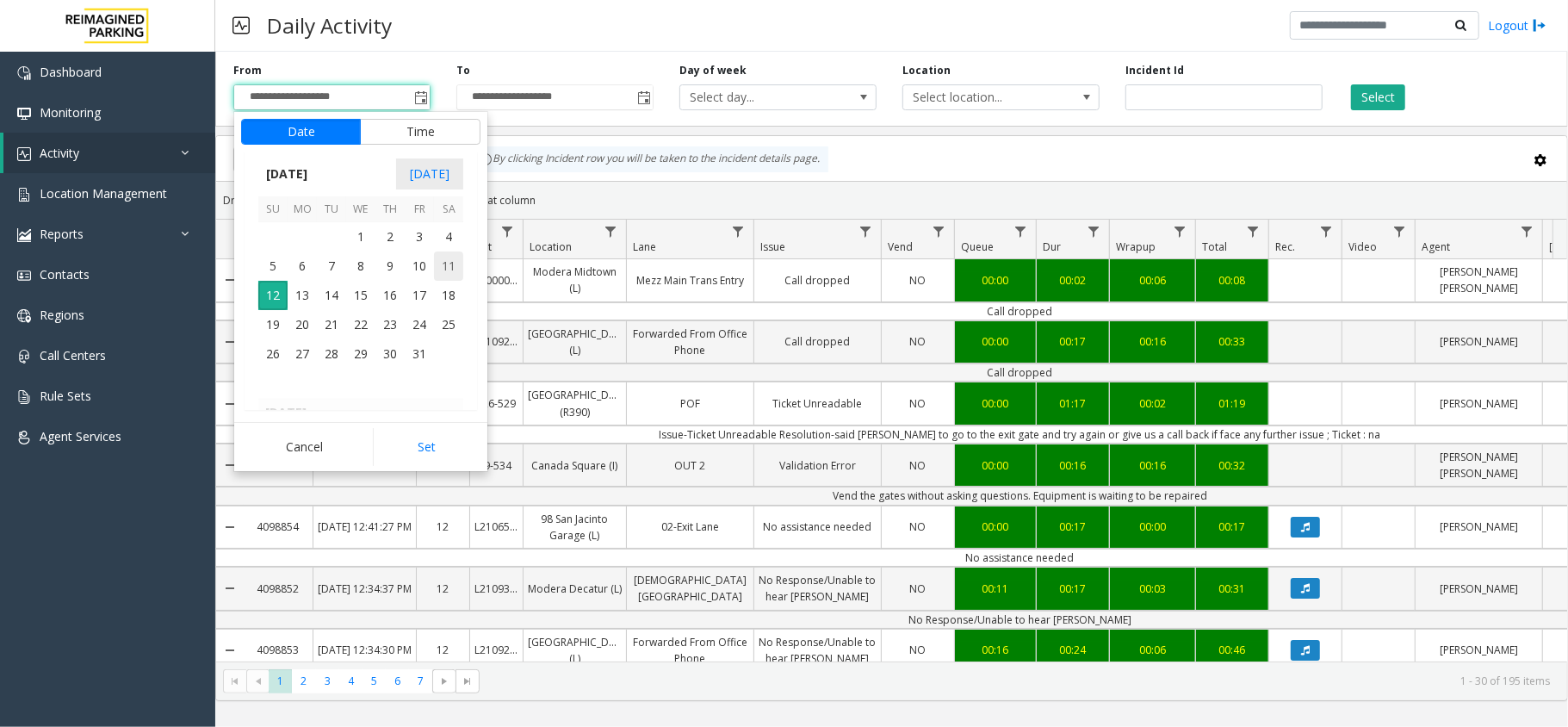
click at [455, 260] on span "11" at bounding box center [448, 265] width 29 height 29
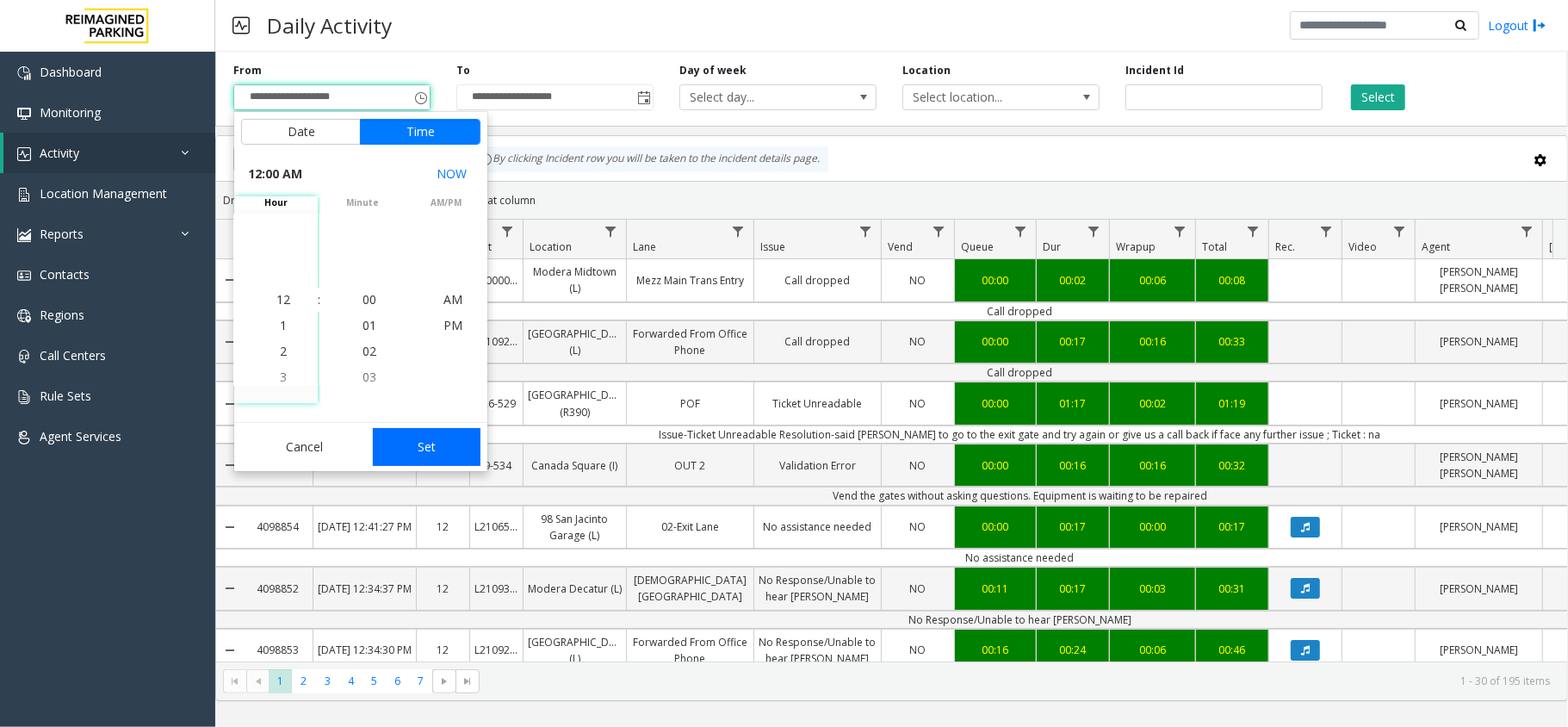
click at [448, 434] on button "Set" at bounding box center [427, 446] width 108 height 38
type input "**********"
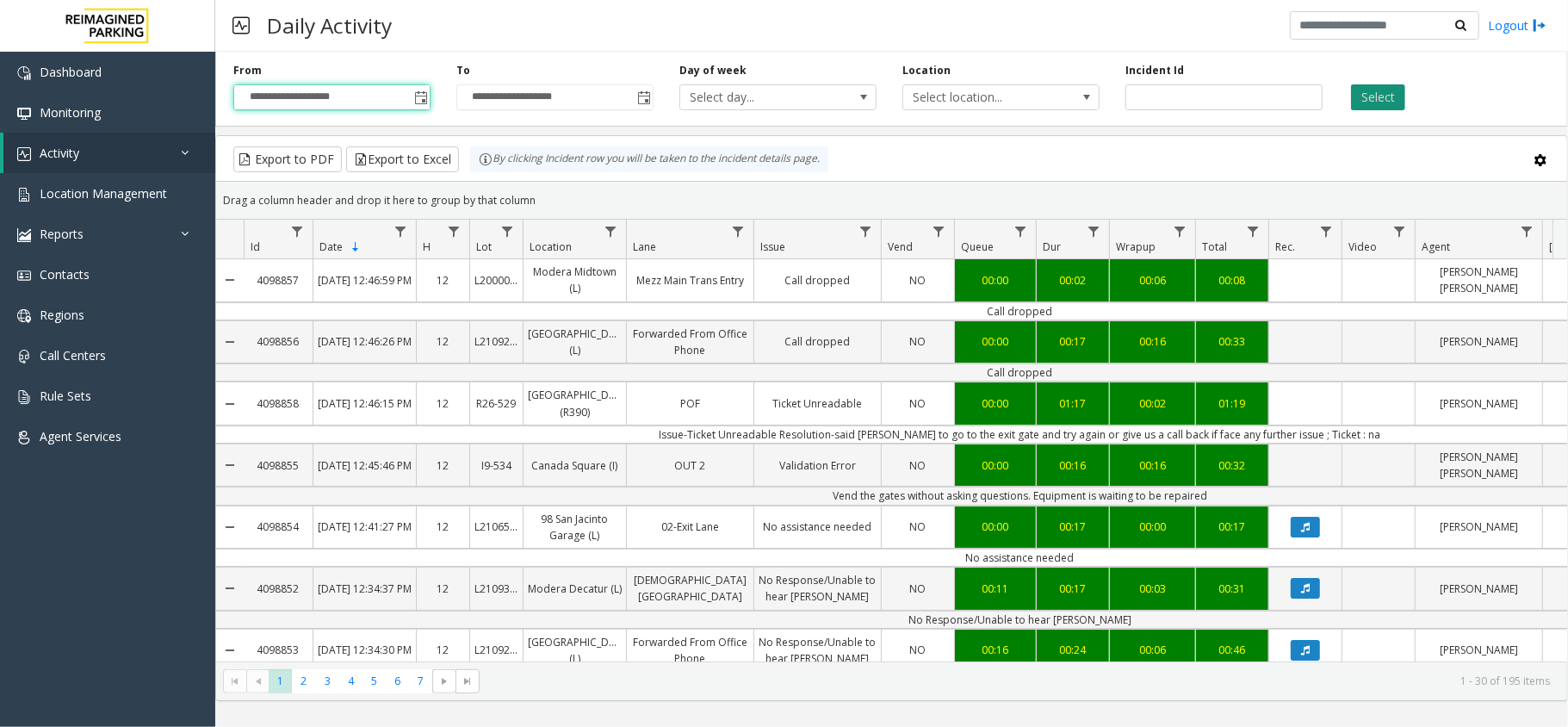
click at [1388, 84] on button "Select" at bounding box center [1377, 97] width 54 height 26
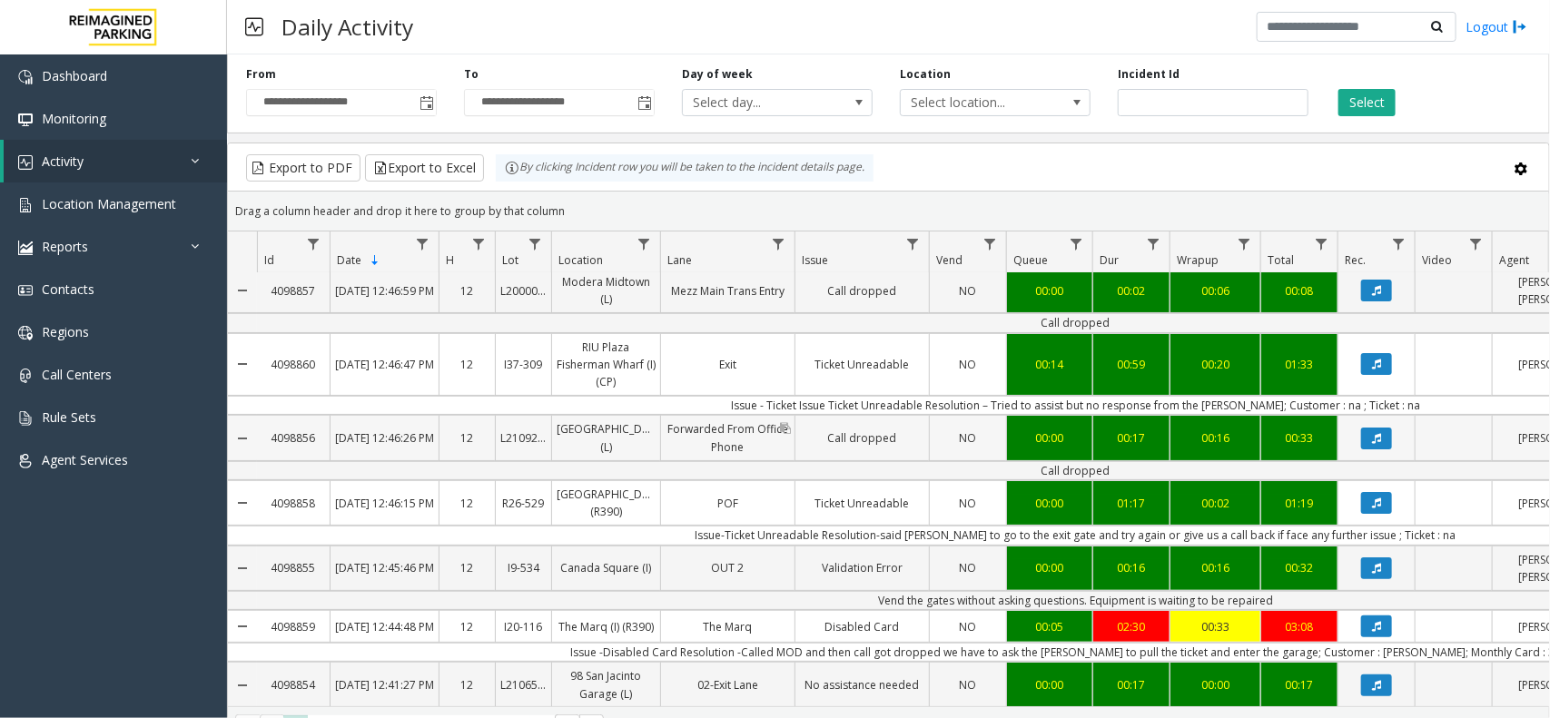
scroll to position [114, 0]
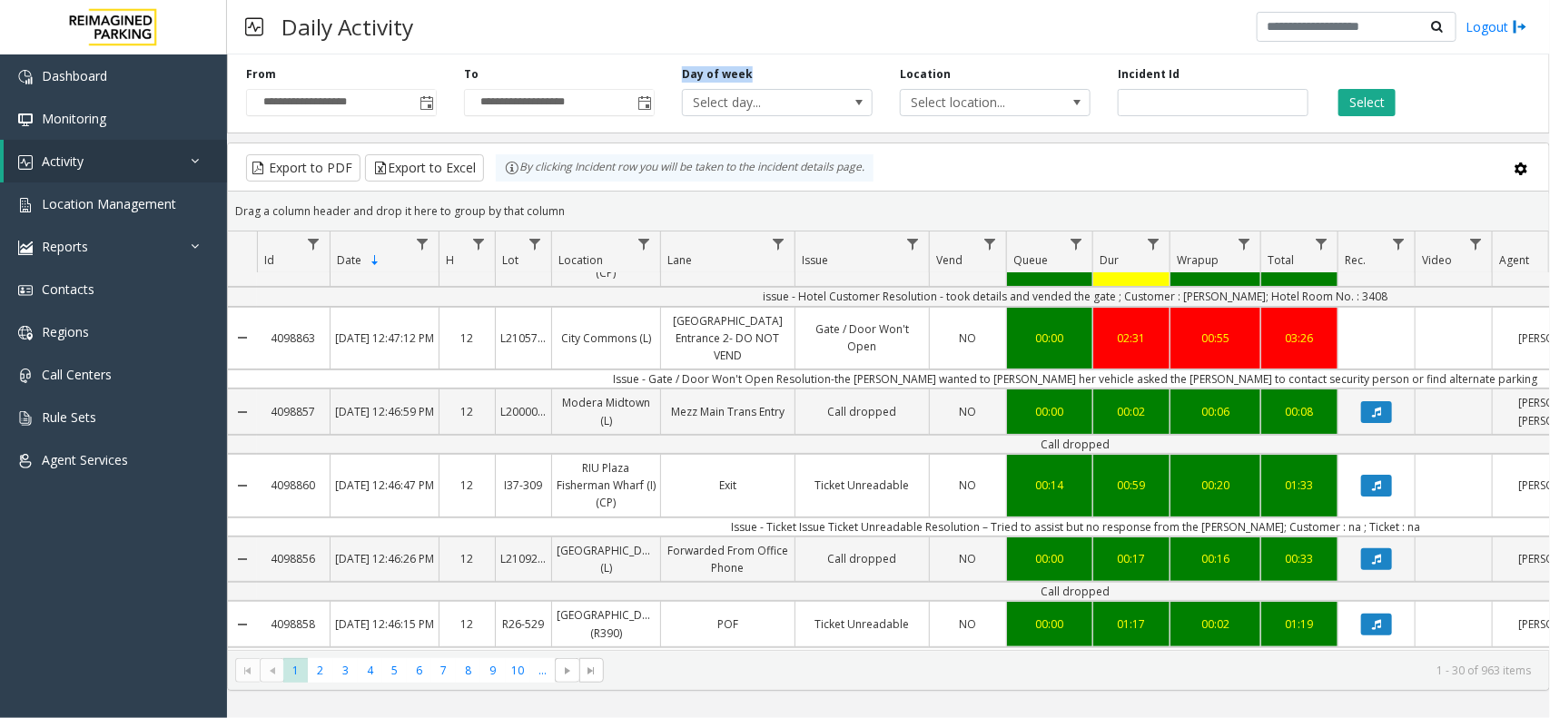
drag, startPoint x: 669, startPoint y: 84, endPoint x: 763, endPoint y: 61, distance: 96.3
click at [763, 61] on div "**********" at bounding box center [888, 90] width 1323 height 86
click at [710, 198] on div "Drag a column header and drop it here to group by that column" at bounding box center [889, 211] width 1322 height 32
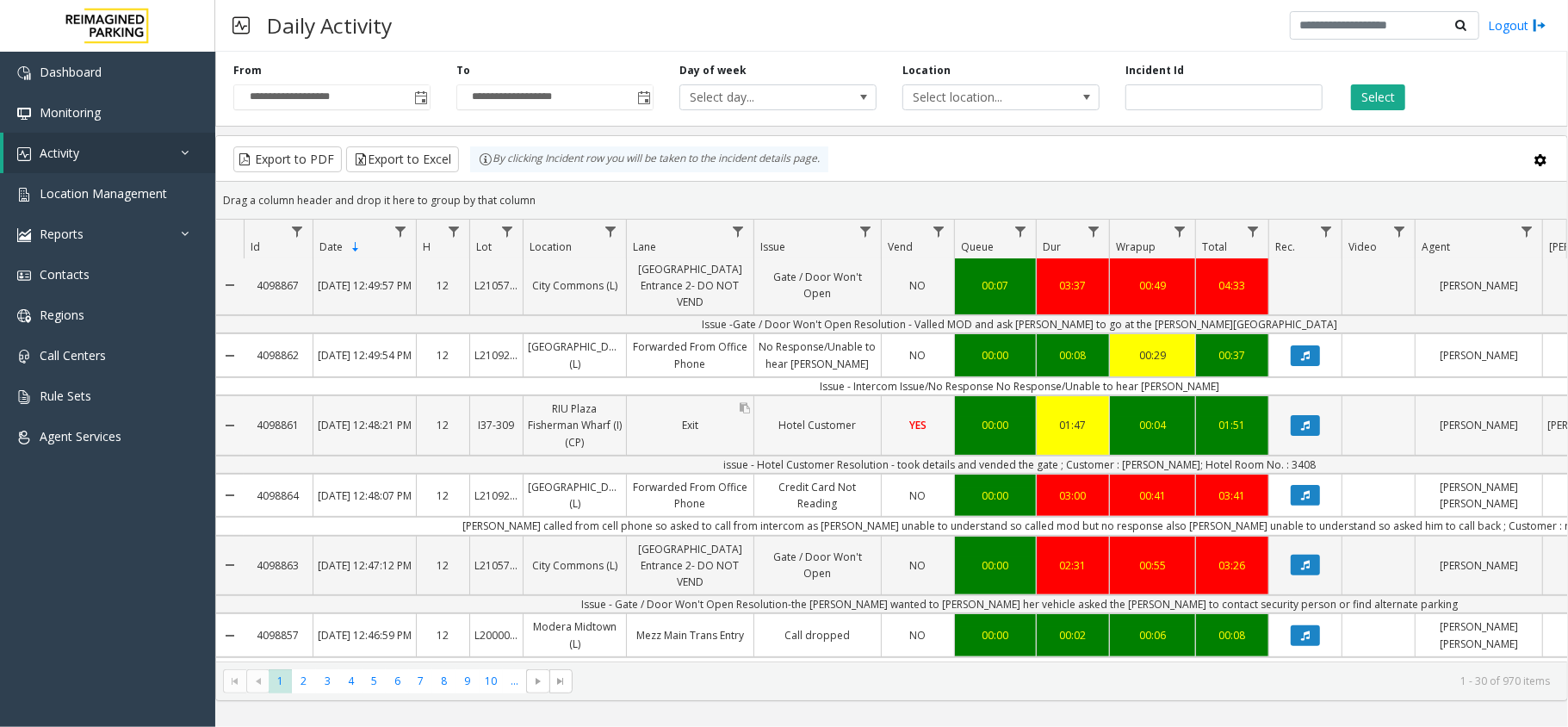
scroll to position [229, 0]
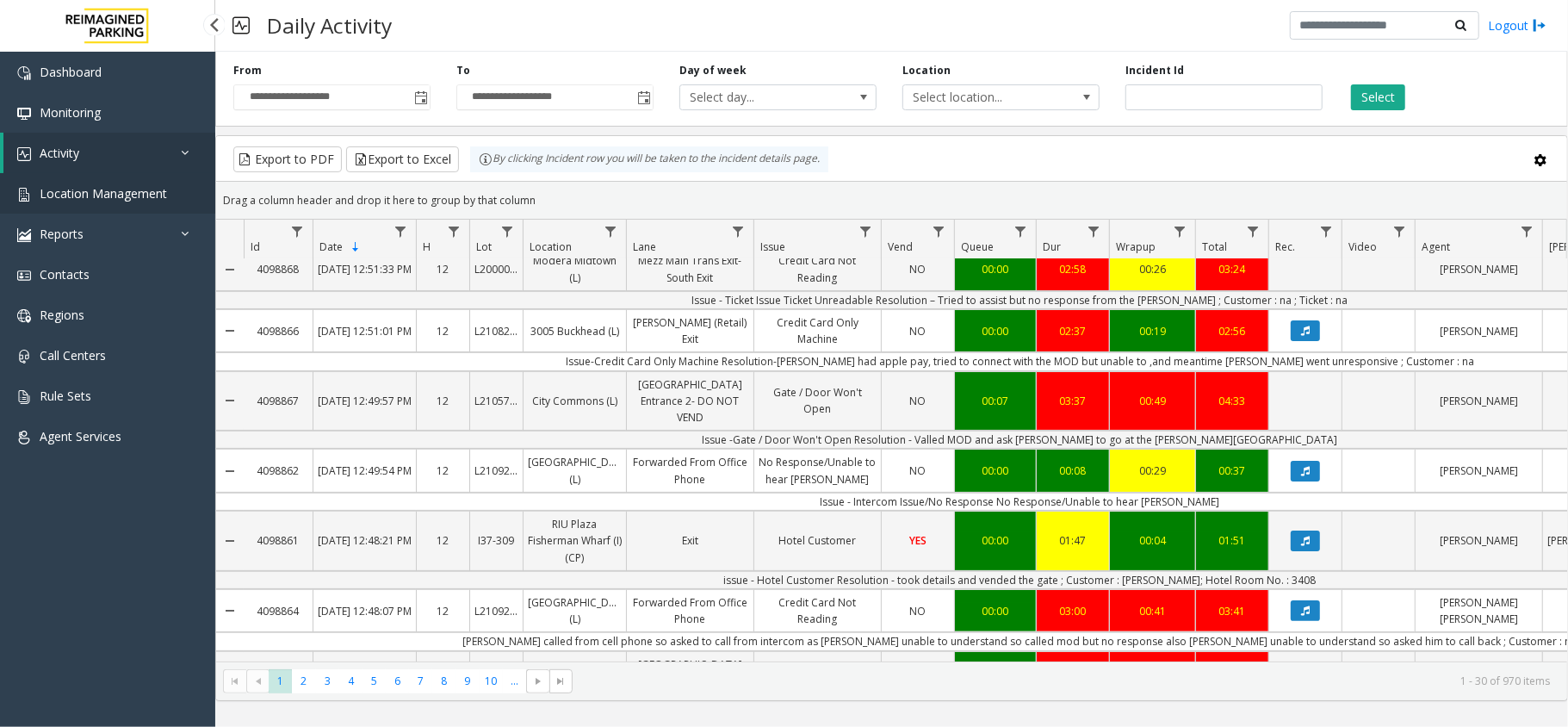
click at [90, 191] on span "Location Management" at bounding box center [103, 192] width 127 height 16
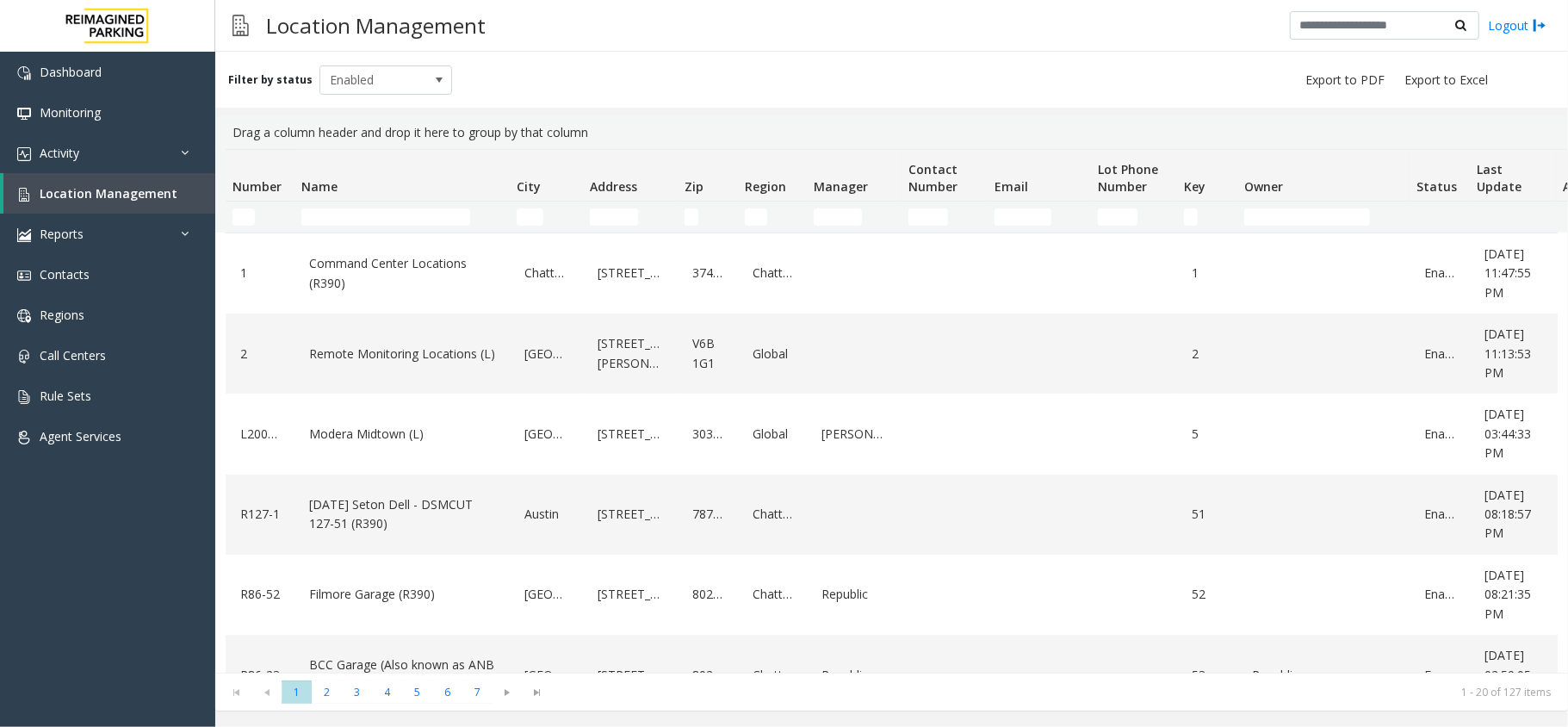
click at [398, 200] on th "Name" at bounding box center [402, 175] width 215 height 51
click at [388, 207] on td "Name Filter" at bounding box center [402, 217] width 215 height 31
click at [388, 210] on input "Name Filter" at bounding box center [386, 217] width 169 height 17
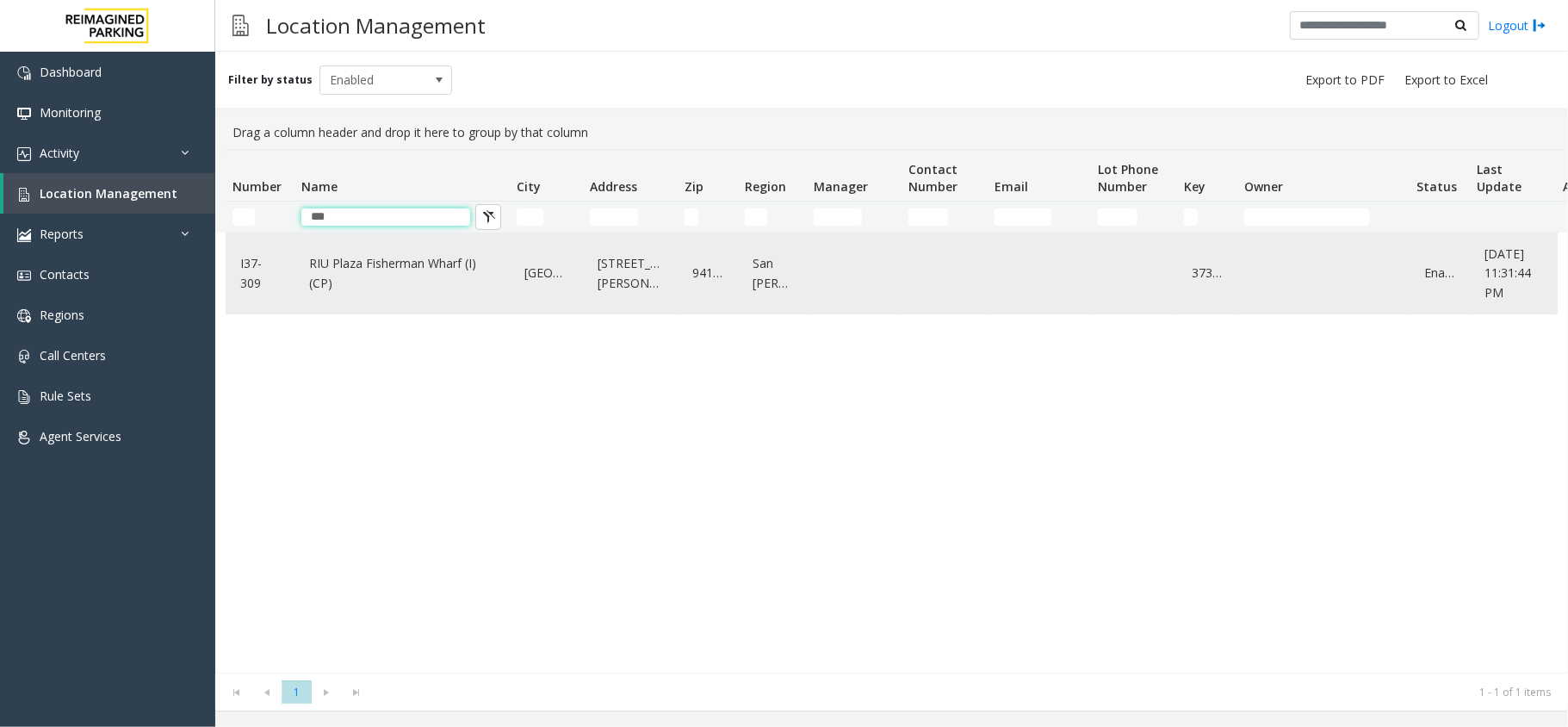
type input "***"
click at [392, 276] on link "RIU Plaza Fisherman Wharf (I) (CP)" at bounding box center [402, 273] width 194 height 47
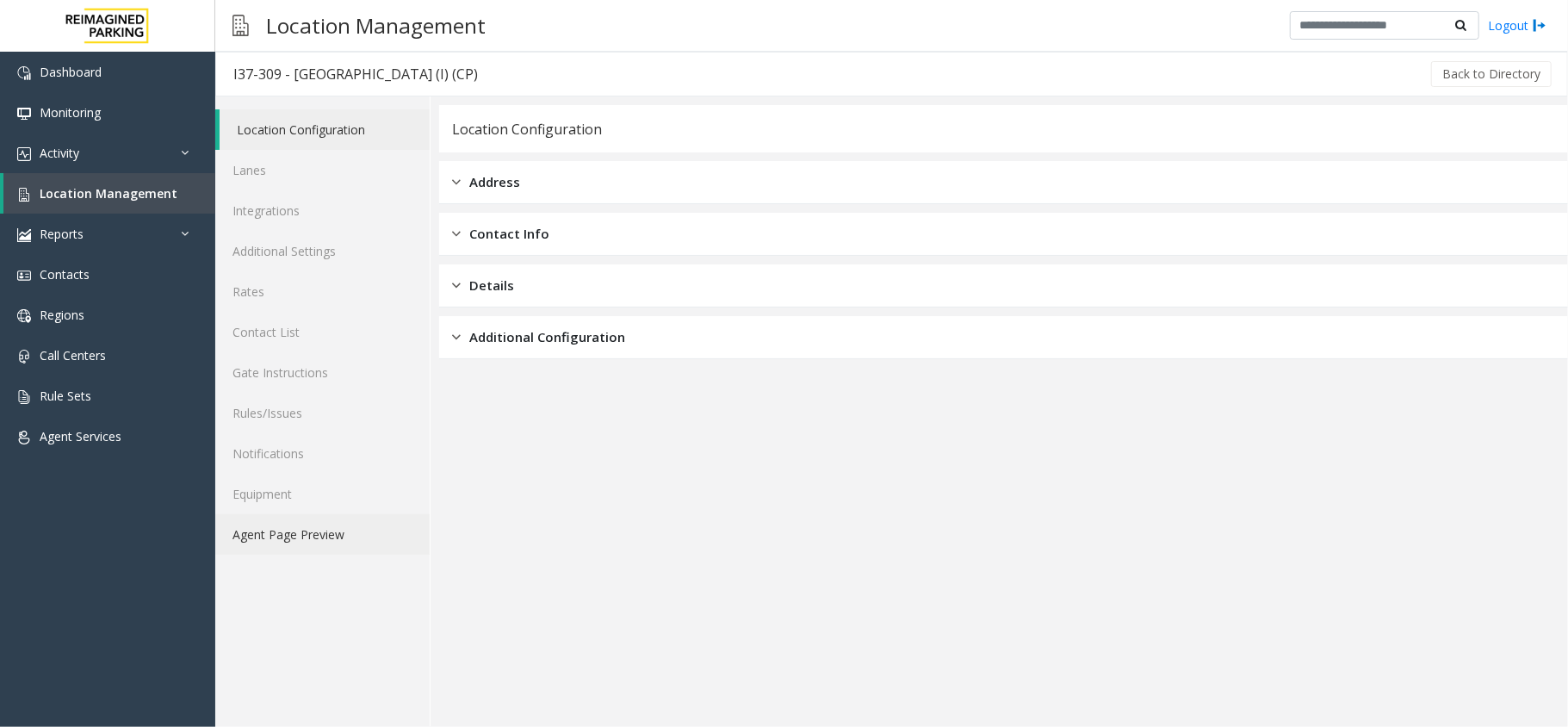
click at [315, 537] on link "Agent Page Preview" at bounding box center [322, 534] width 214 height 41
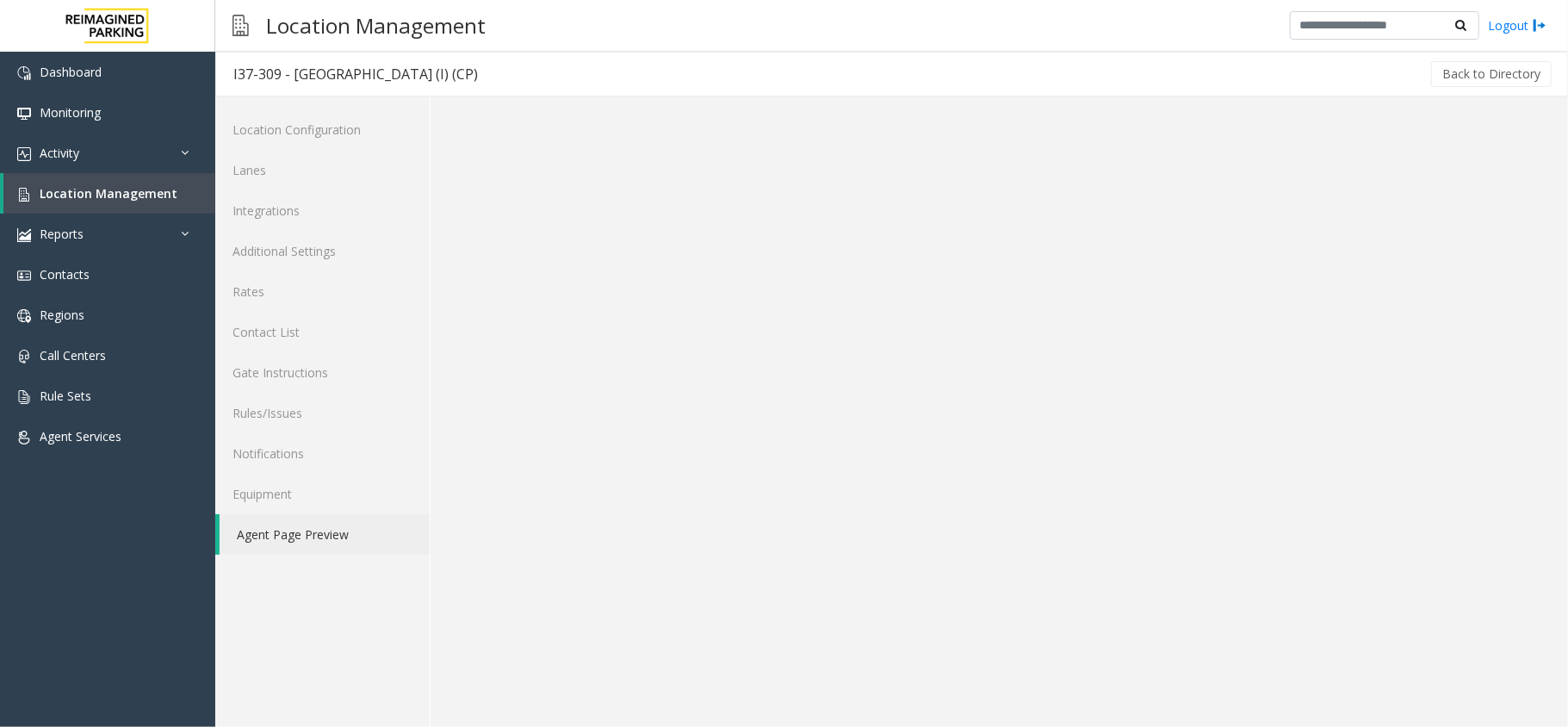
click at [315, 537] on link "Agent Page Preview" at bounding box center [325, 534] width 210 height 41
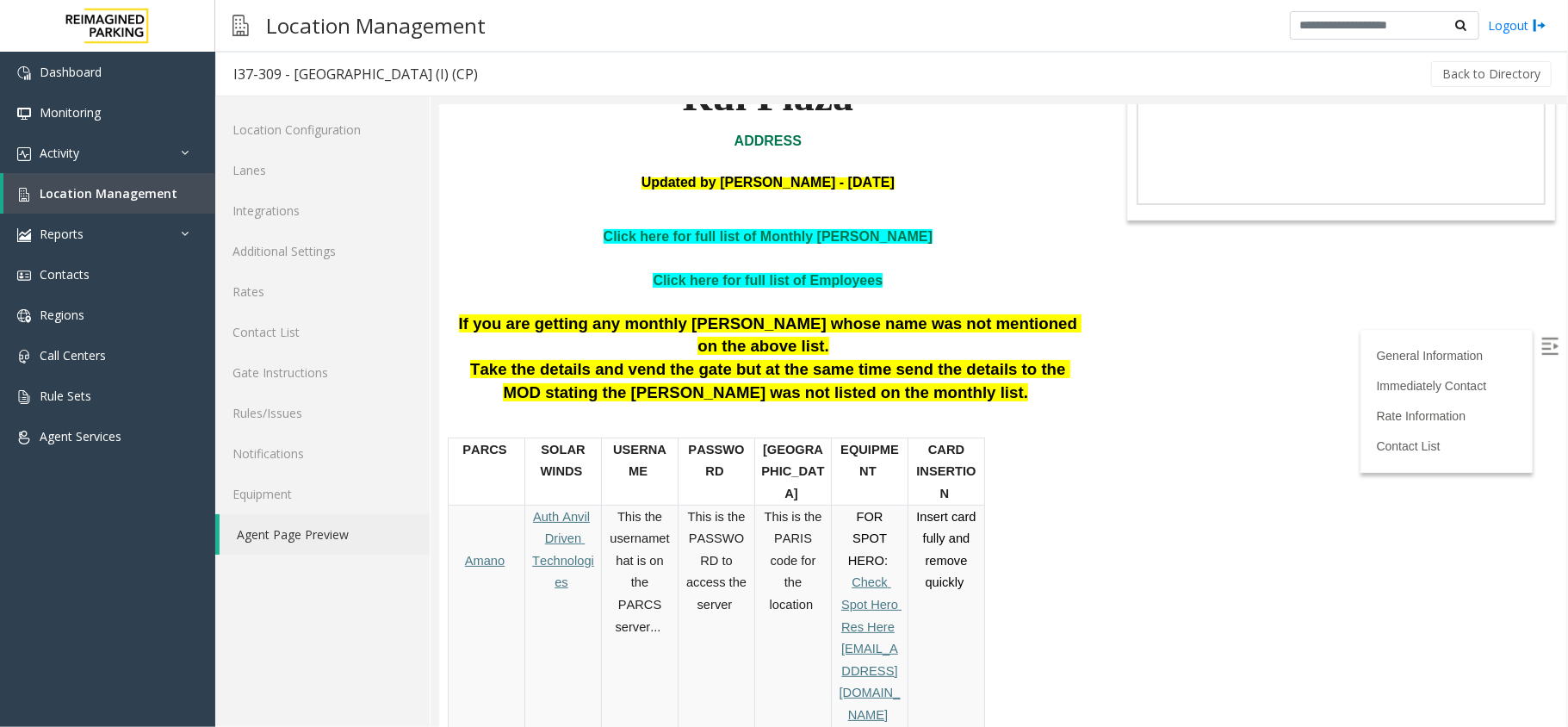
scroll to position [229, 0]
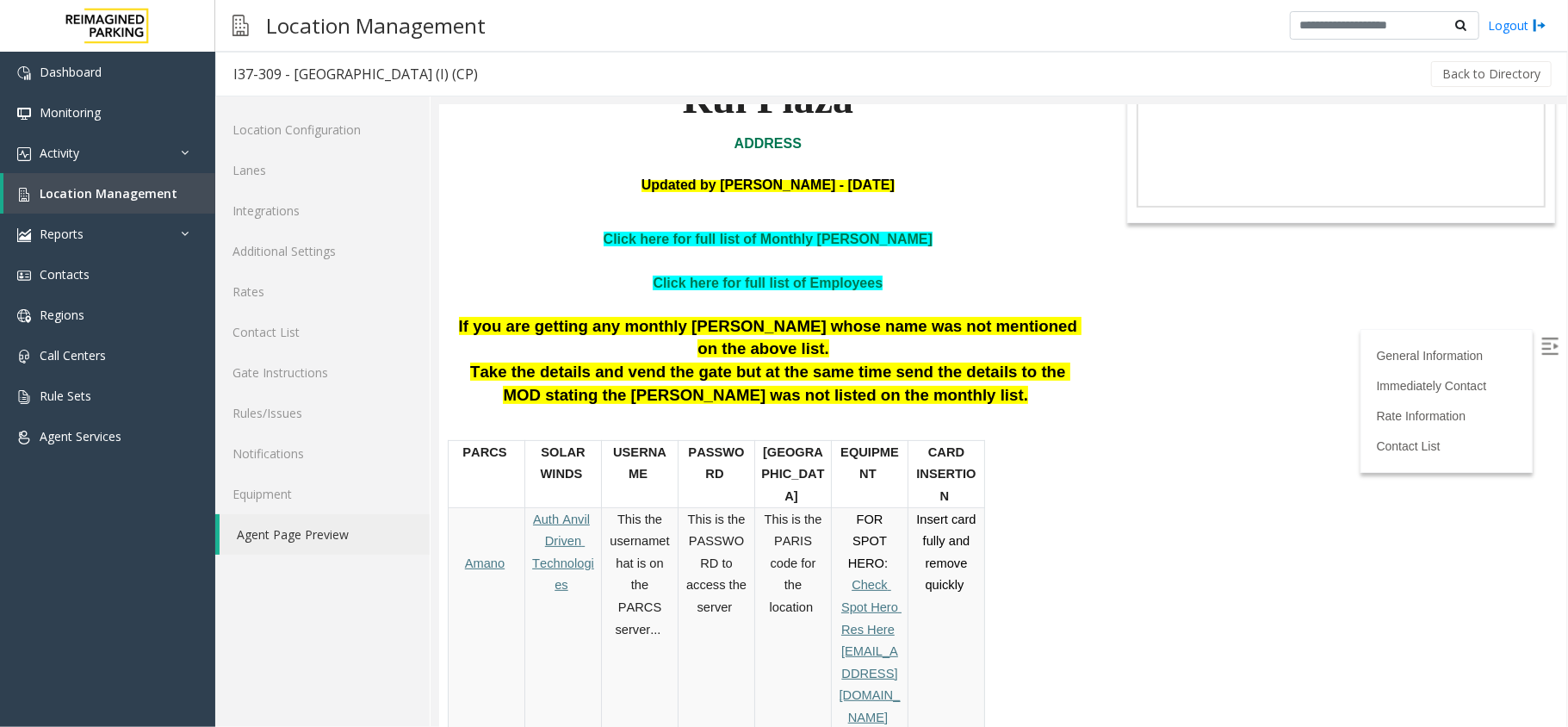
click at [840, 361] on span "Take the details and vend the gate but at the same time send the details to the…" at bounding box center [769, 382] width 600 height 42
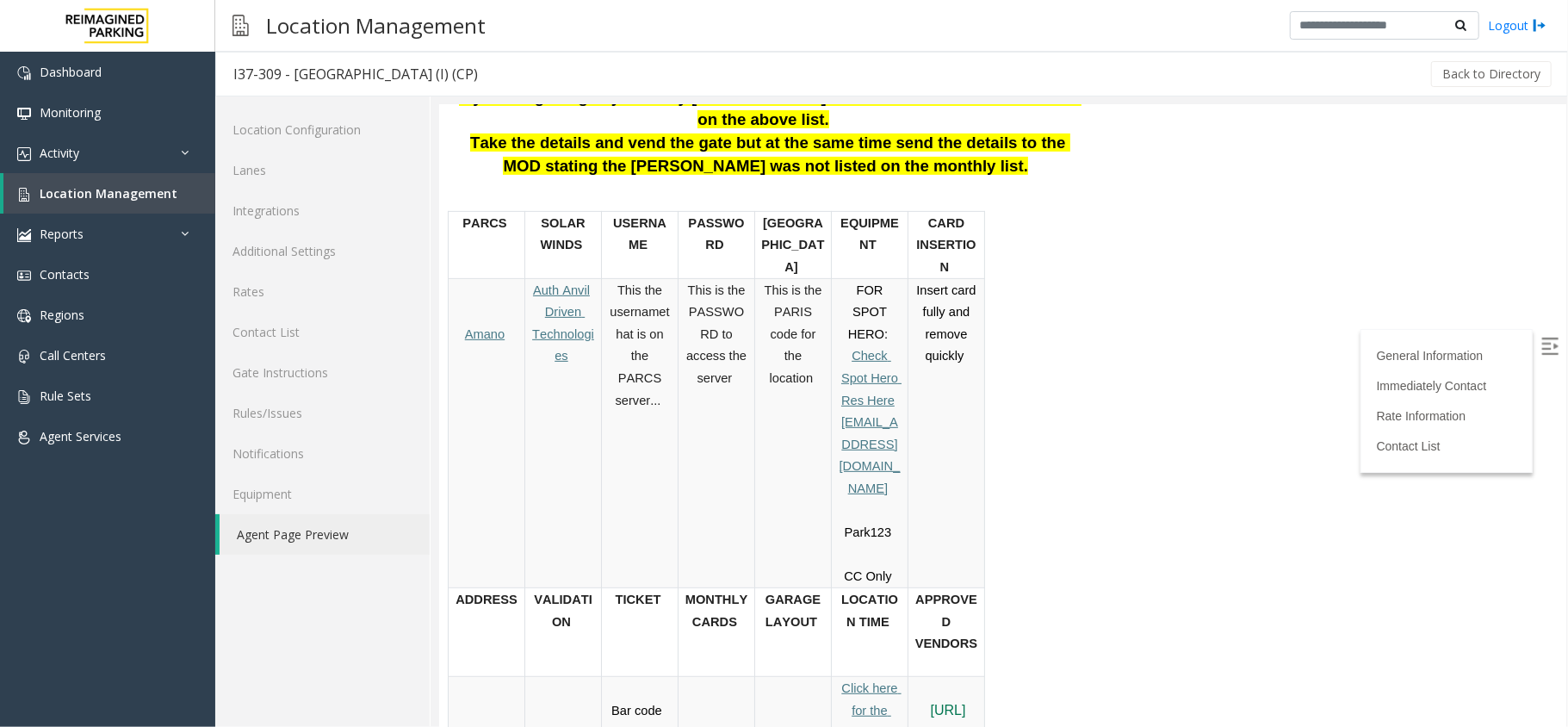
scroll to position [459, 0]
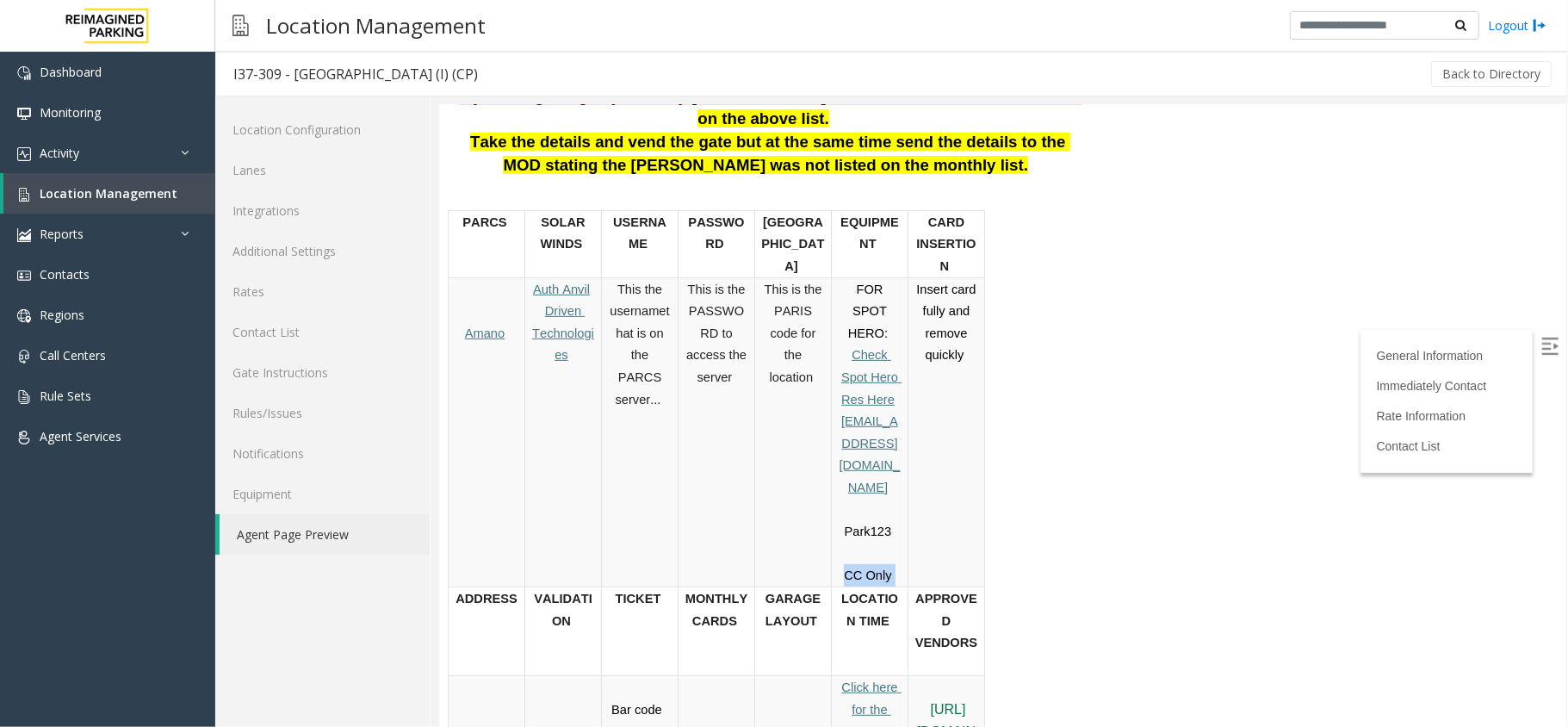
drag, startPoint x: 832, startPoint y: 487, endPoint x: 896, endPoint y: 492, distance: 64.2
click at [896, 492] on div "FOR SPOT HERO: Check Spot Hero Res Here [EMAIL_ADDRESS][DOMAIN_NAME] Park123 CC…" at bounding box center [868, 430] width 76 height 308
click at [896, 563] on p "CC Only" at bounding box center [868, 574] width 64 height 23
drag, startPoint x: 841, startPoint y: 486, endPoint x: 900, endPoint y: 486, distance: 59.0
click at [900, 563] on p "CC Only" at bounding box center [868, 574] width 64 height 23
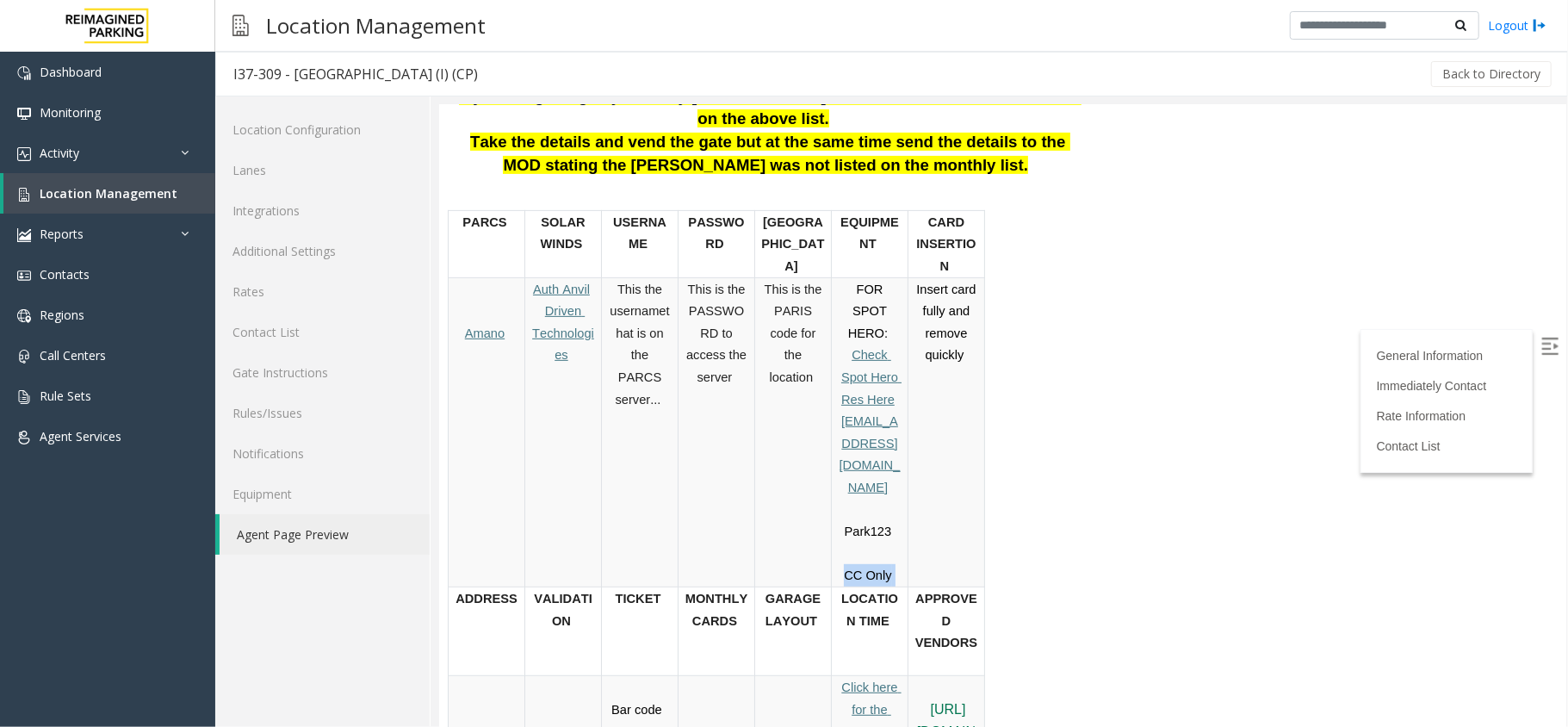
click at [900, 563] on p "CC Only" at bounding box center [868, 574] width 64 height 23
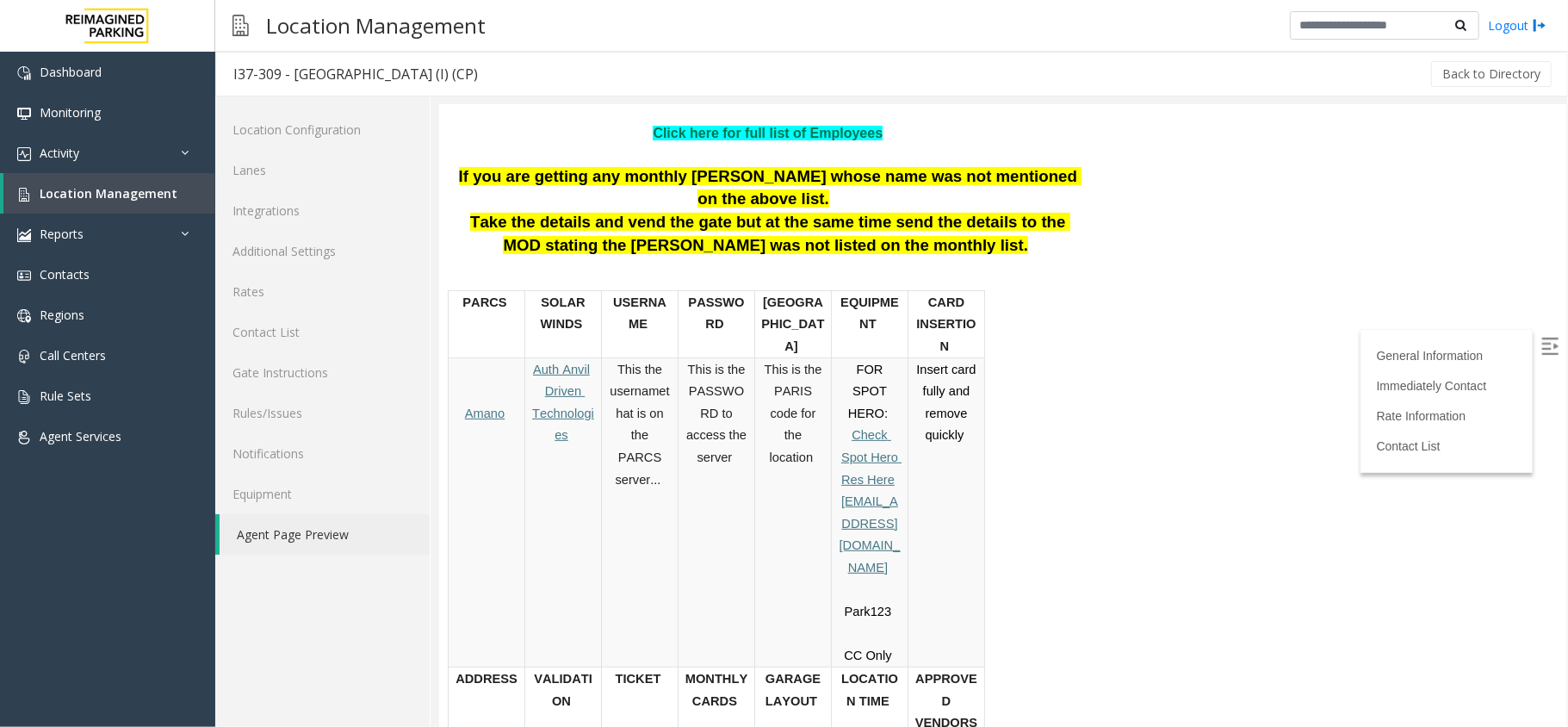
scroll to position [344, 0]
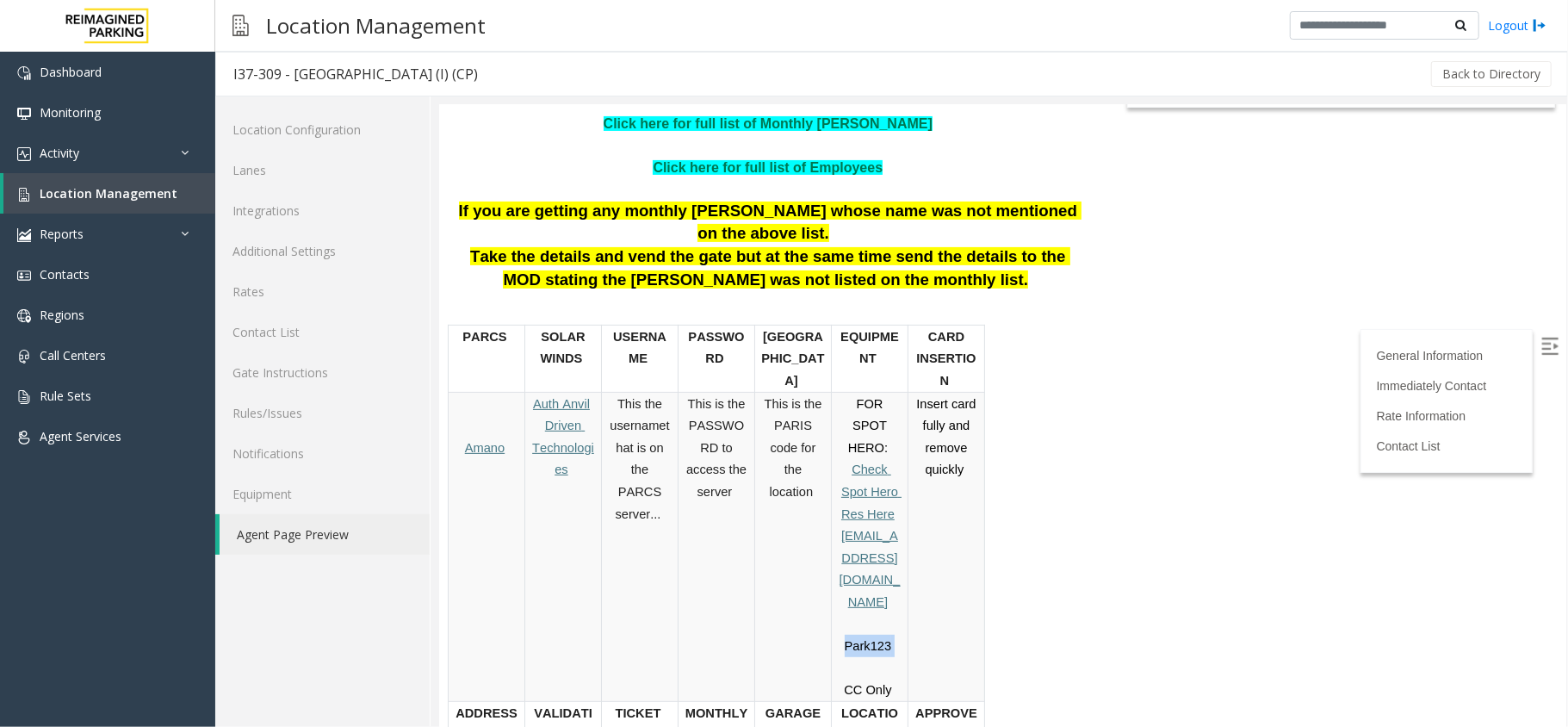
drag, startPoint x: 832, startPoint y: 576, endPoint x: 848, endPoint y: 552, distance: 28.8
click at [848, 558] on div "FOR SPOT HERO: Check Spot Hero Res Here [EMAIL_ADDRESS][DOMAIN_NAME] Park123 CC…" at bounding box center [868, 545] width 76 height 308
drag, startPoint x: 802, startPoint y: 333, endPoint x: 798, endPoint y: 352, distance: 19.4
click at [802, 335] on td "[GEOGRAPHIC_DATA]" at bounding box center [793, 357] width 77 height 67
drag, startPoint x: 765, startPoint y: 360, endPoint x: 810, endPoint y: 429, distance: 82.4
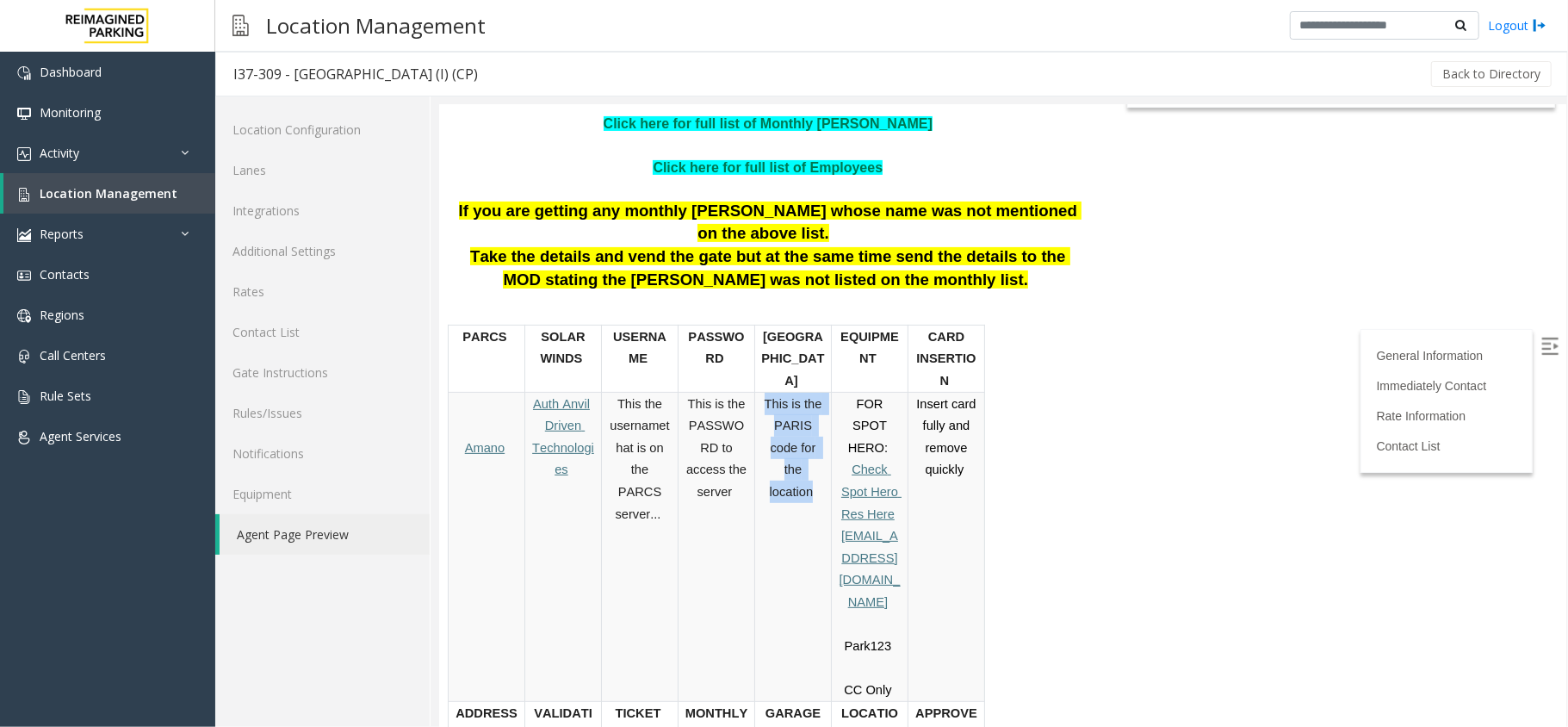
click at [810, 429] on span "This is the PARIS code for the location" at bounding box center [794, 446] width 61 height 101
click at [799, 453] on td "This is the PARIS code for the location" at bounding box center [793, 545] width 77 height 309
click at [760, 463] on td "This is the PARIS code for the location" at bounding box center [793, 545] width 77 height 309
drag, startPoint x: 843, startPoint y: 557, endPoint x: 889, endPoint y: 556, distance: 46.0
click at [889, 633] on p "Park123" at bounding box center [868, 645] width 64 height 23
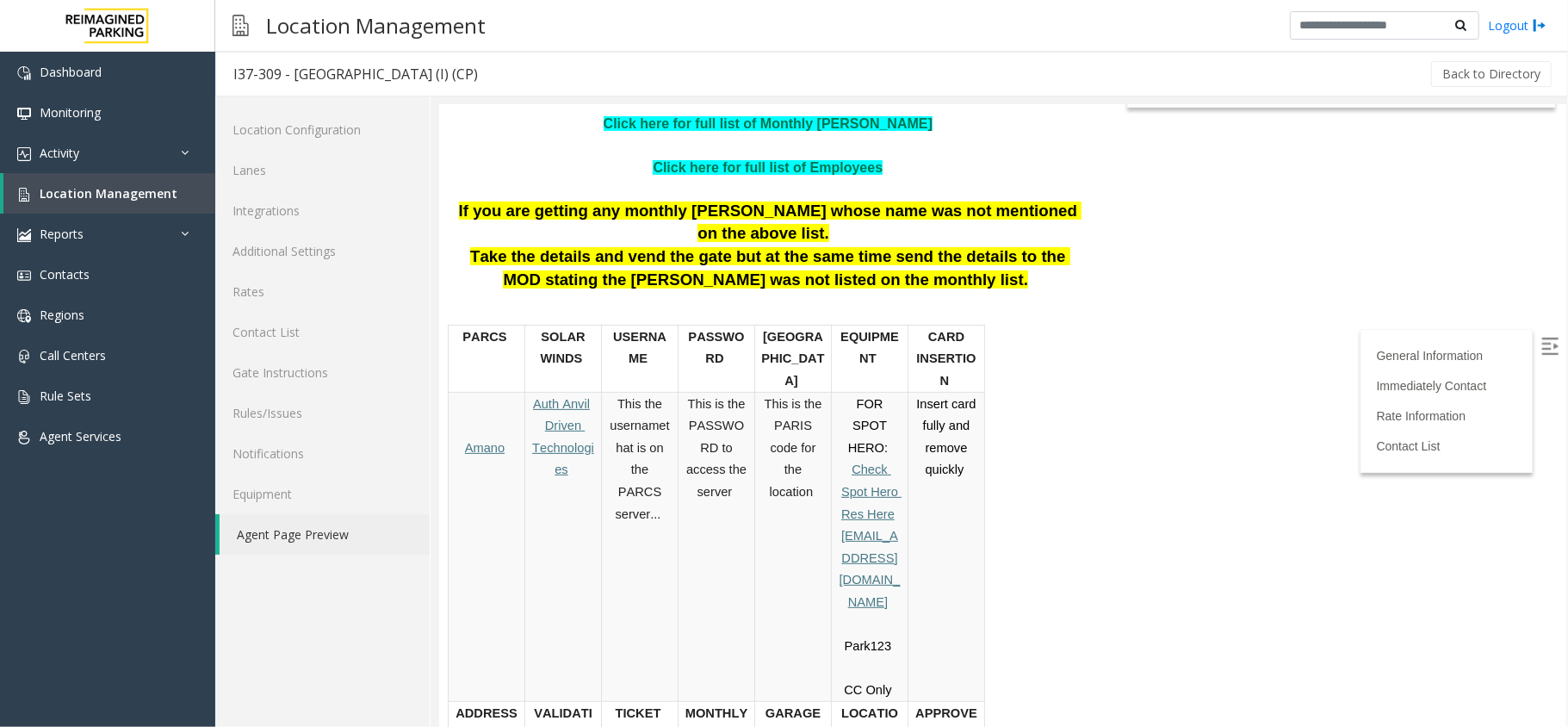
drag, startPoint x: 919, startPoint y: 536, endPoint x: 906, endPoint y: 543, distance: 14.8
click at [907, 543] on td "Insert card fully and remove quickly" at bounding box center [945, 545] width 77 height 309
click at [882, 638] on span "Park123" at bounding box center [867, 645] width 47 height 14
click at [154, 183] on link "Location Management" at bounding box center [109, 193] width 211 height 41
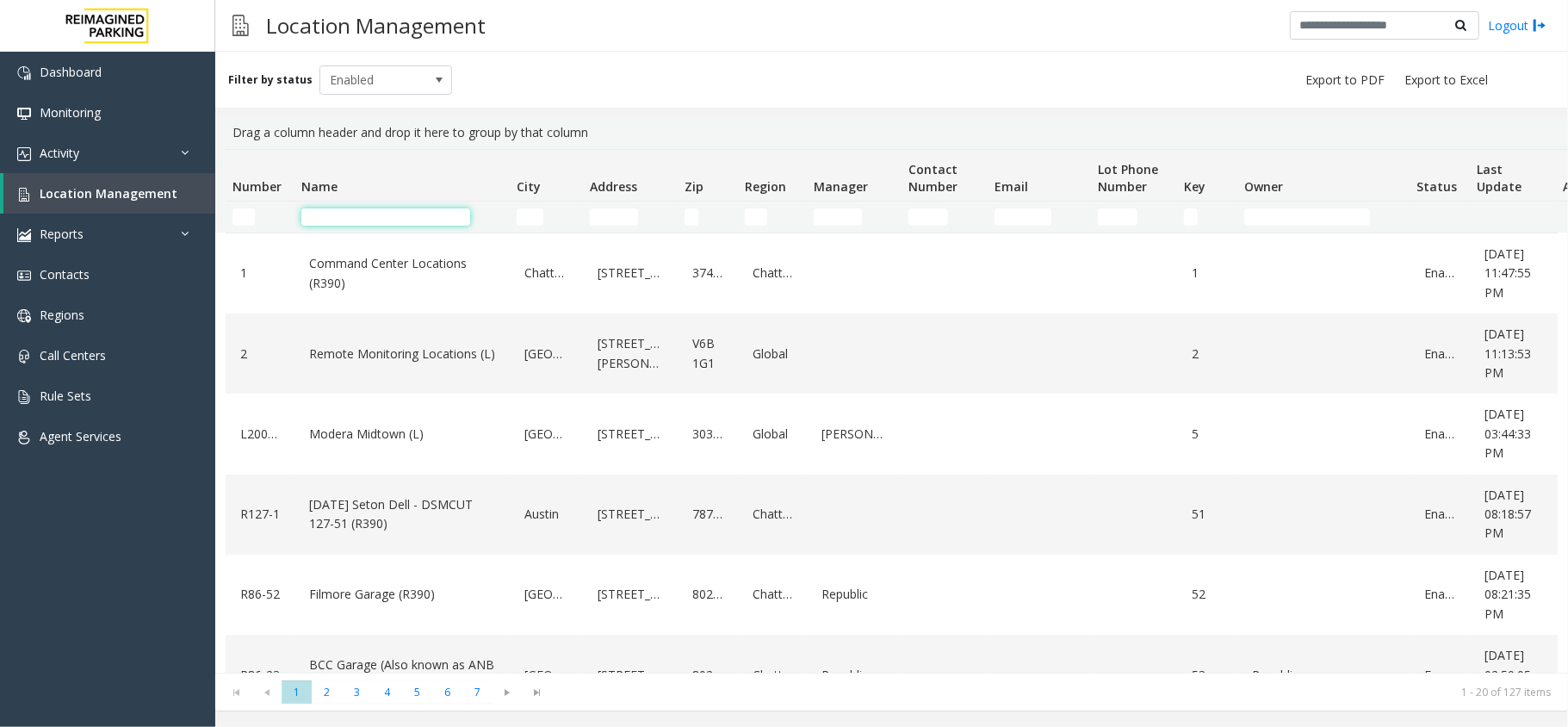
click at [356, 211] on input "Name Filter" at bounding box center [386, 217] width 169 height 17
drag, startPoint x: 228, startPoint y: 133, endPoint x: 611, endPoint y: 126, distance: 383.1
click at [611, 126] on div "Drag a column header and drop it here to group by that column" at bounding box center [891, 133] width 1332 height 33
click at [658, 158] on th "Address" at bounding box center [630, 175] width 95 height 51
click at [700, 136] on div "Drag a column header and drop it here to group by that column" at bounding box center [891, 133] width 1332 height 33
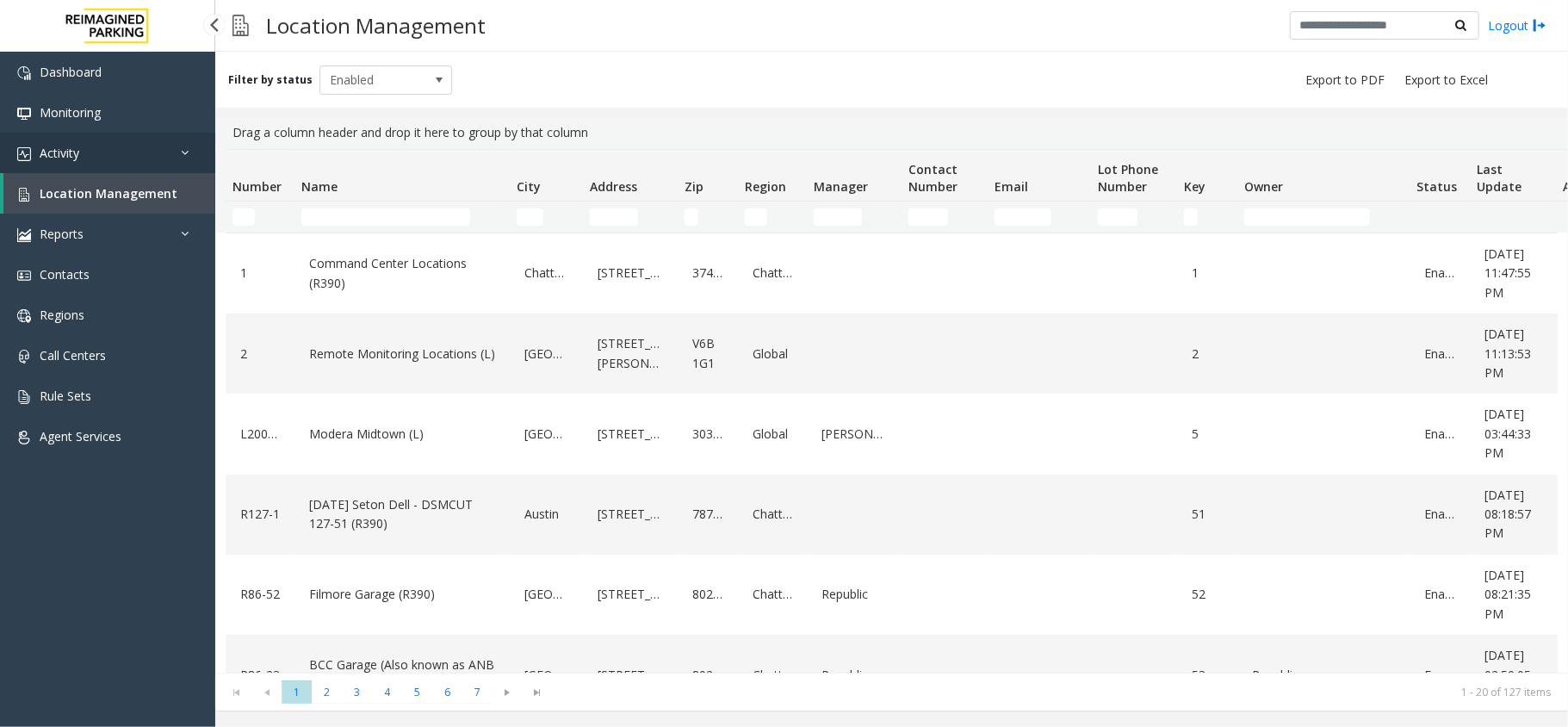
click at [173, 145] on link "Activity" at bounding box center [107, 153] width 215 height 41
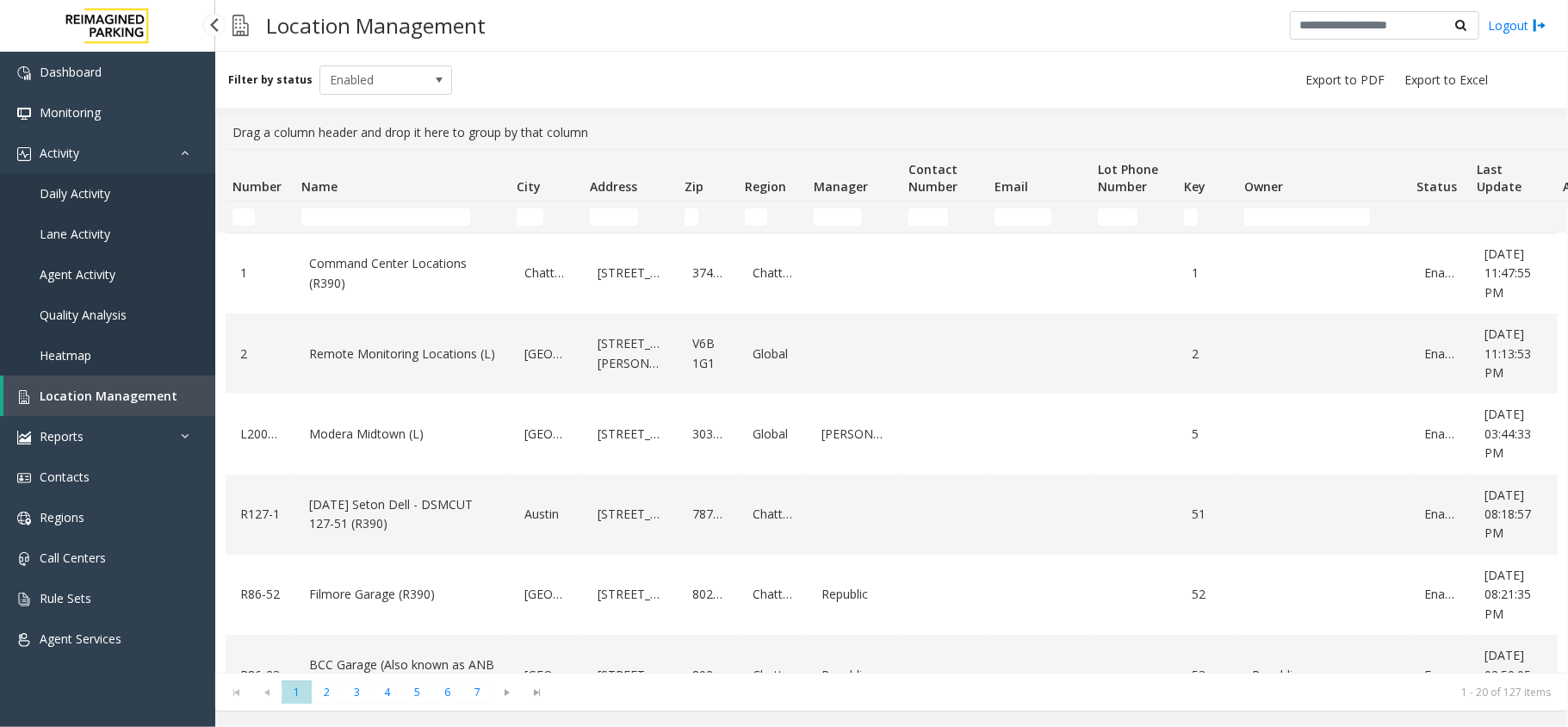
click at [116, 184] on link "Daily Activity" at bounding box center [107, 193] width 215 height 41
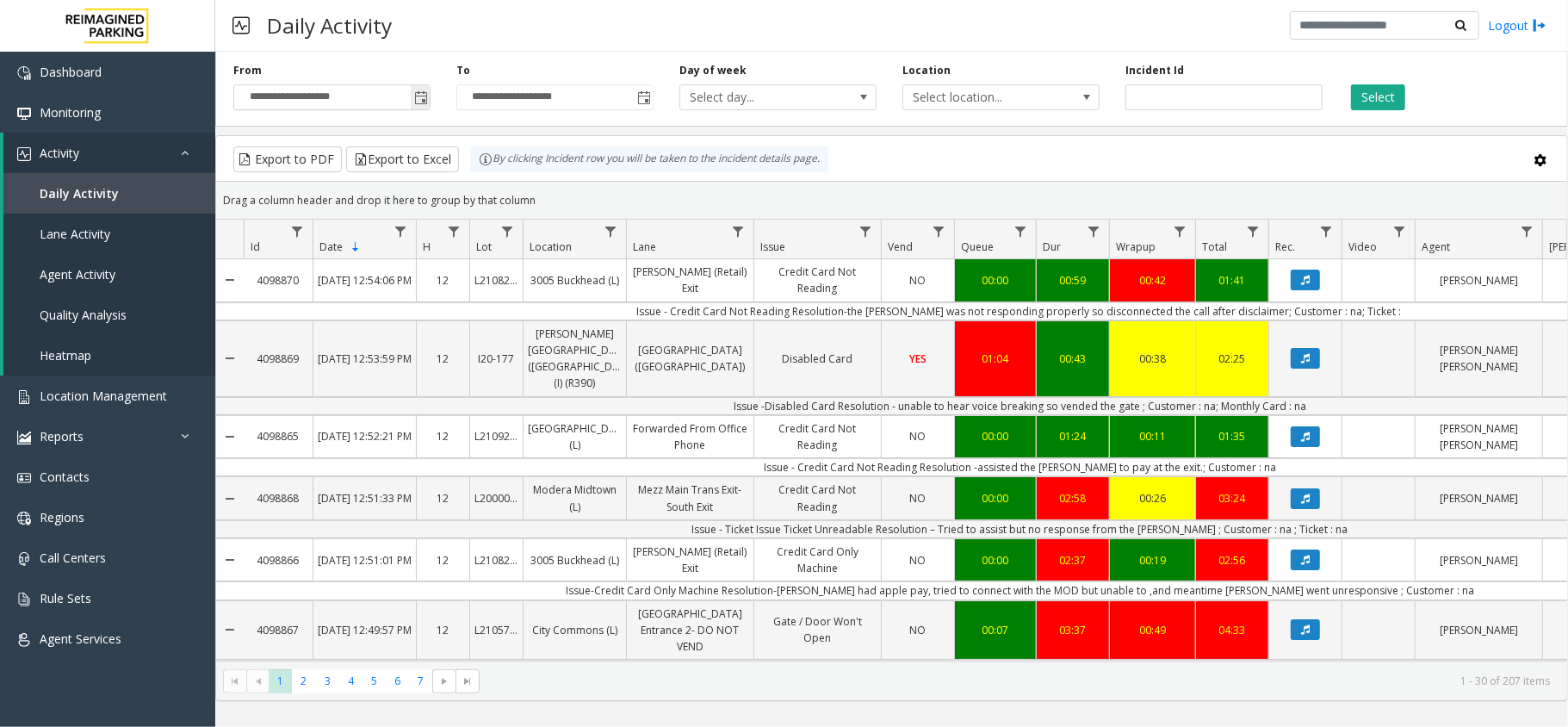
click at [414, 99] on span "Toggle popup" at bounding box center [421, 98] width 14 height 14
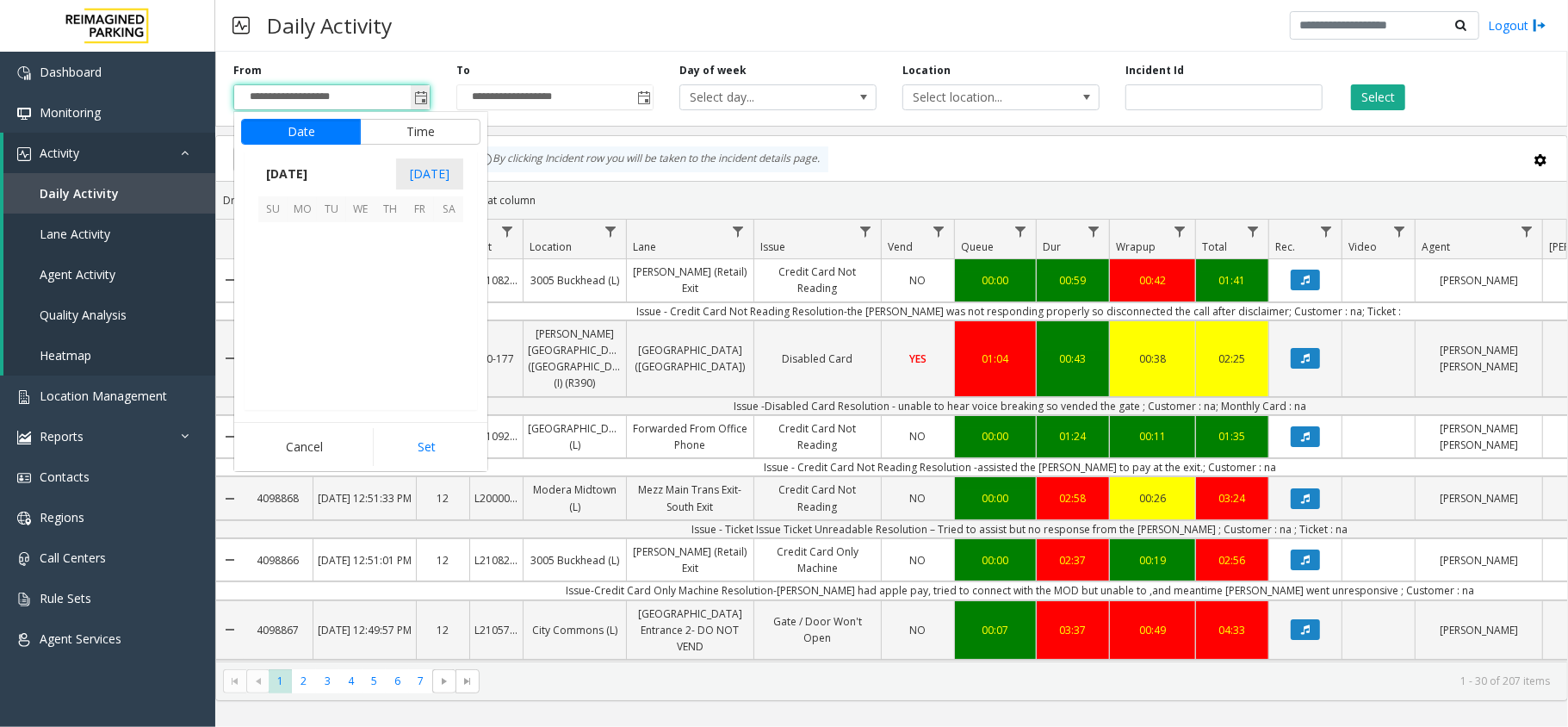
scroll to position [309183, 0]
click at [1131, 211] on div "Drag a column header and drop it here to group by that column" at bounding box center [891, 200] width 1351 height 30
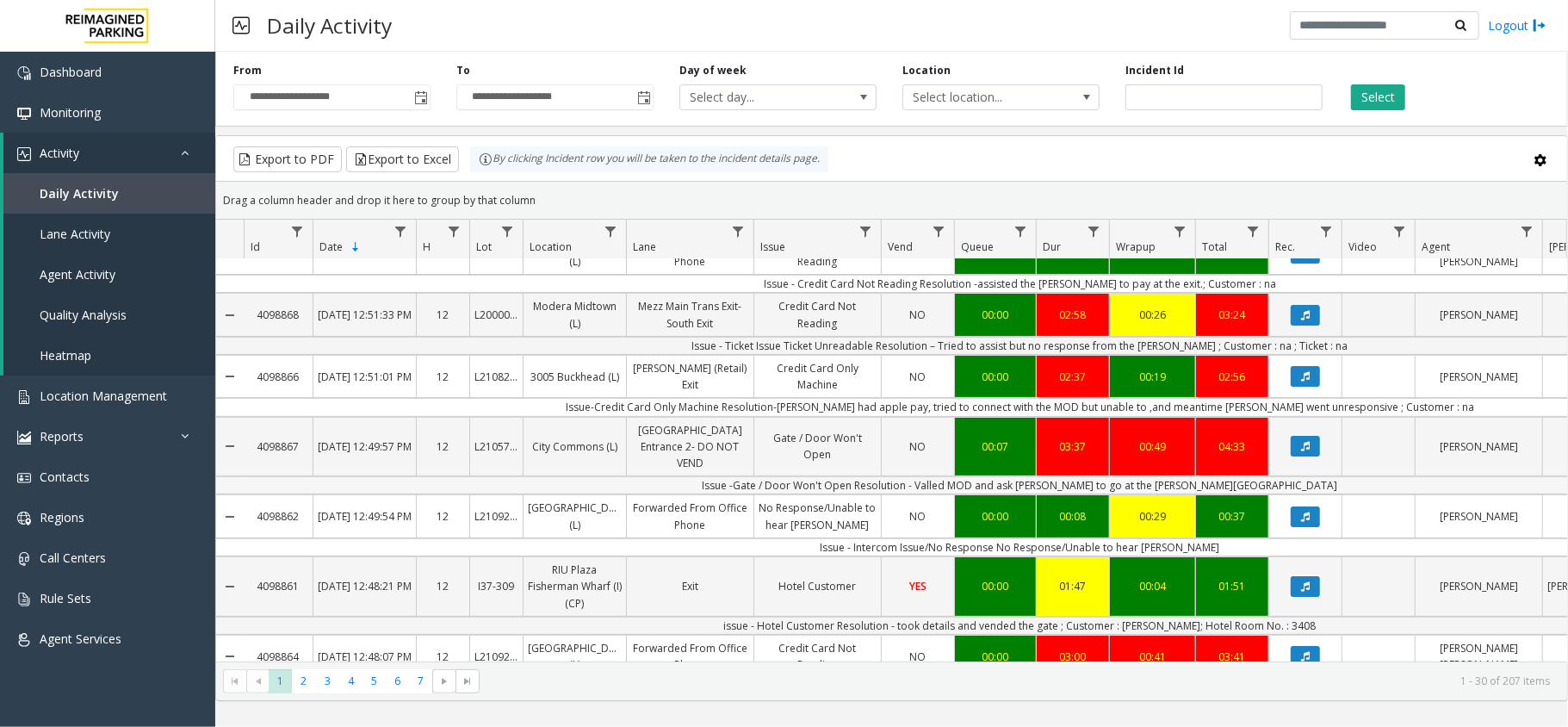
scroll to position [344, 0]
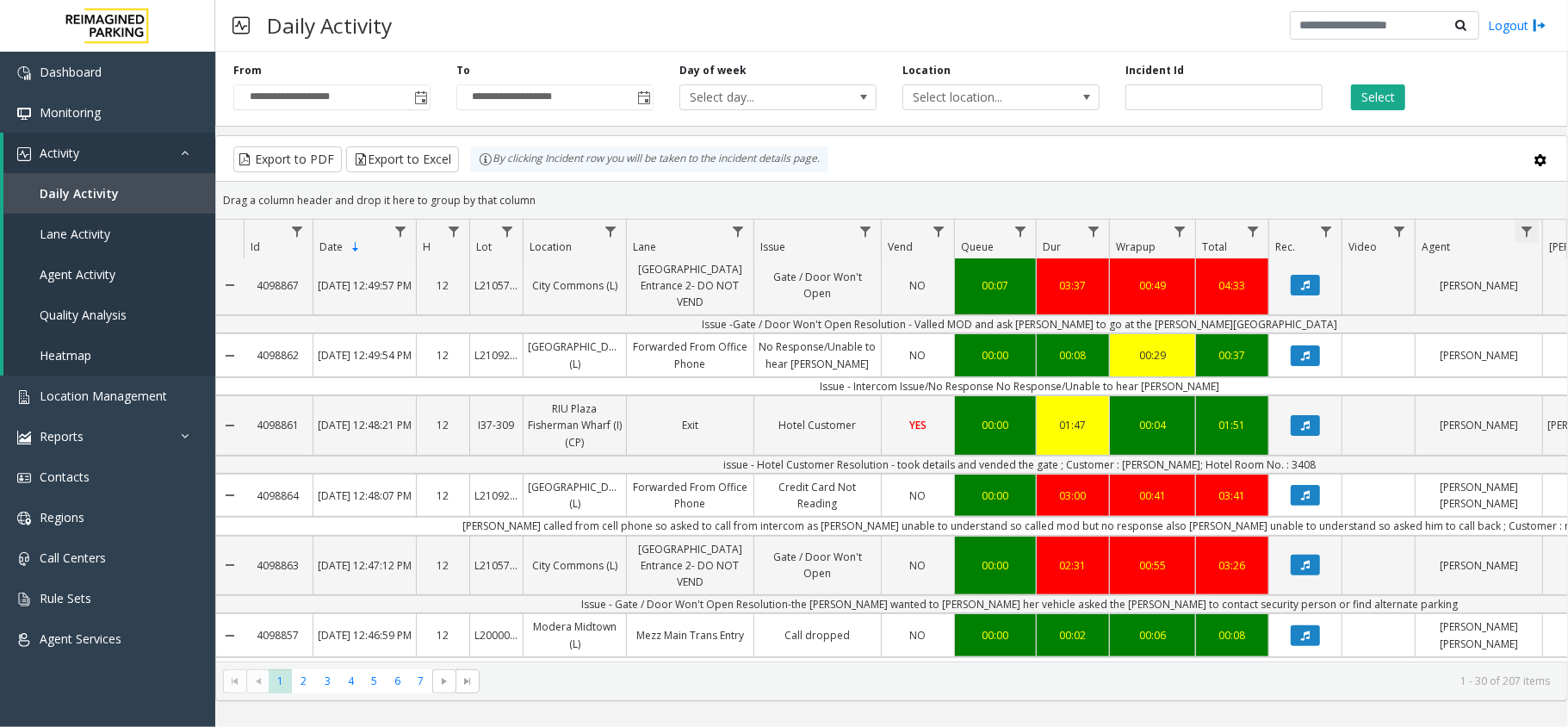
click at [1523, 230] on span "Data table" at bounding box center [1526, 231] width 14 height 14
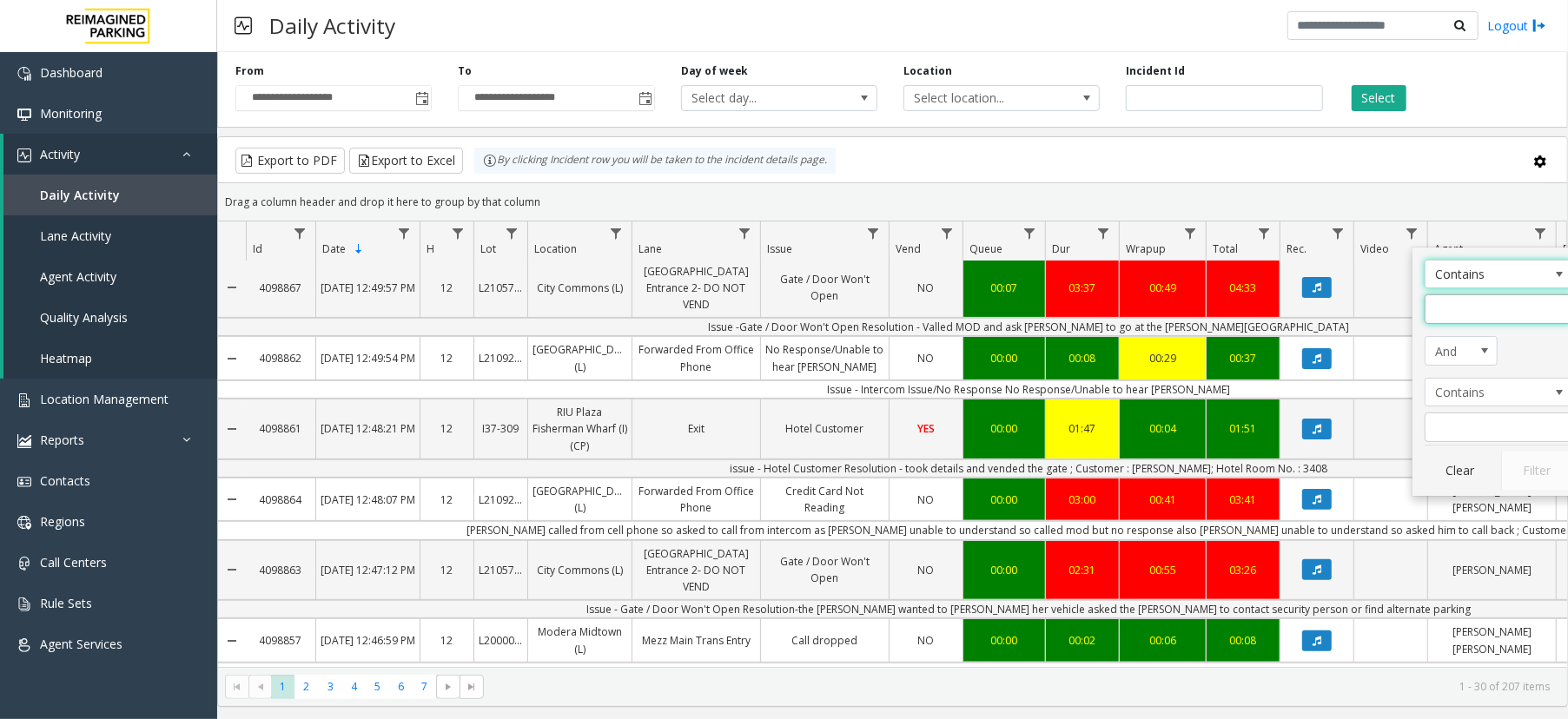
click at [1490, 316] on input "Agent Filter" at bounding box center [1499, 309] width 147 height 30
type input "**"
click at [1535, 484] on button "Filter" at bounding box center [1536, 470] width 71 height 38
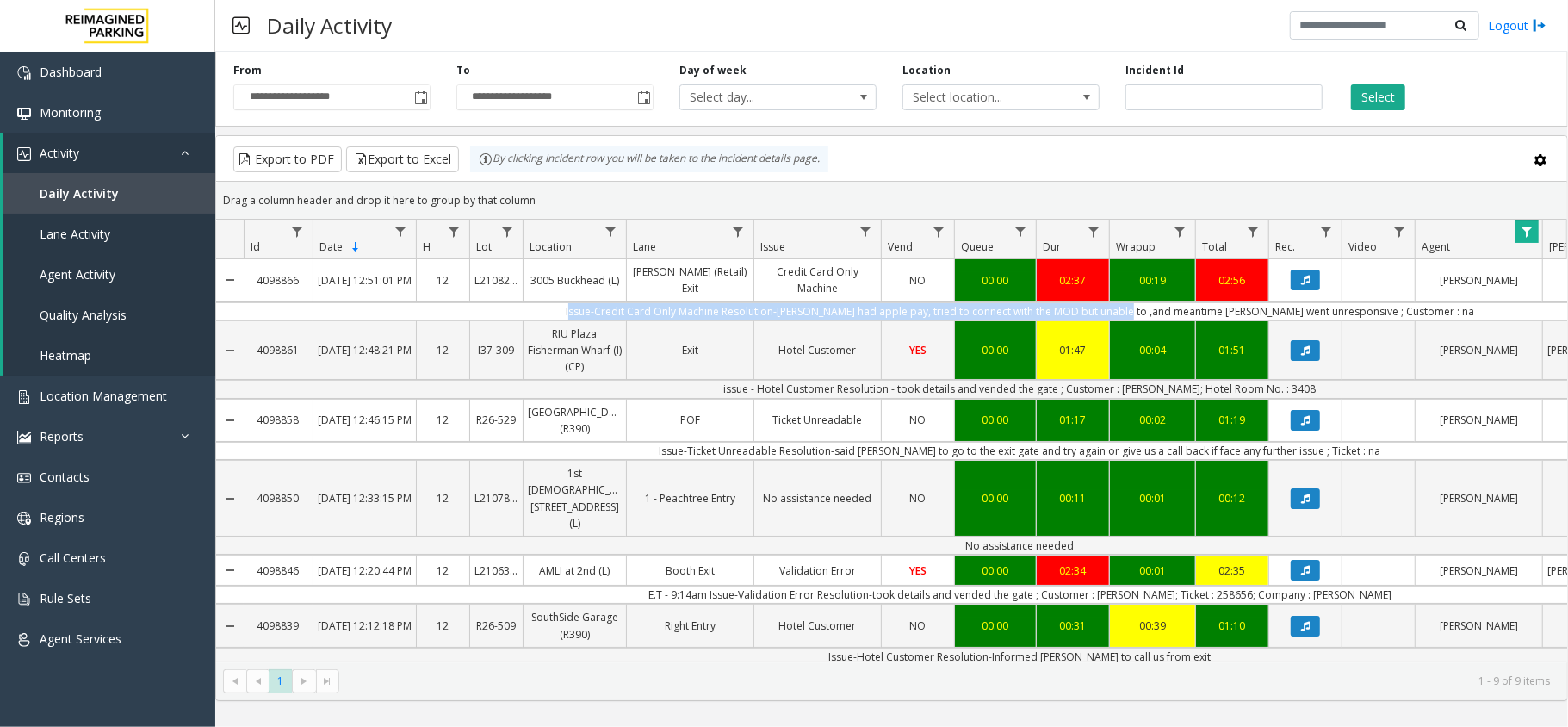
drag, startPoint x: 583, startPoint y: 317, endPoint x: 1154, endPoint y: 303, distance: 571.2
click at [1154, 303] on td "Issue-Credit Card Only Machine Resolution-[PERSON_NAME] had apple pay, tried to…" at bounding box center [1020, 311] width 1553 height 18
click at [1154, 310] on td "Issue-Credit Card Only Machine Resolution-[PERSON_NAME] had apple pay, tried to…" at bounding box center [1020, 311] width 1553 height 18
drag, startPoint x: 875, startPoint y: 315, endPoint x: 927, endPoint y: 315, distance: 52.0
click at [927, 315] on td "Issue-Credit Card Only Machine Resolution-[PERSON_NAME] had apple pay, tried to…" at bounding box center [1020, 311] width 1553 height 18
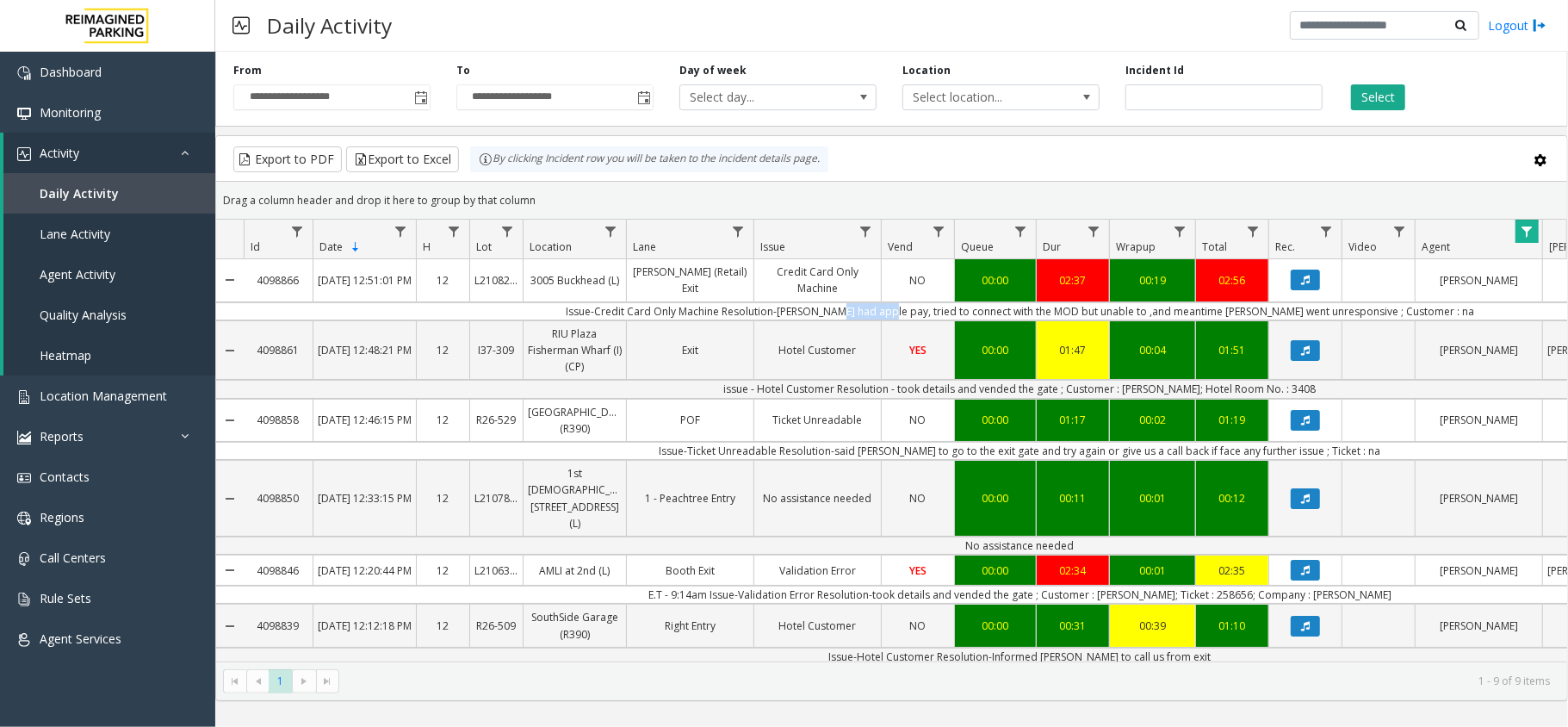
click at [927, 315] on td "Issue-Credit Card Only Machine Resolution-[PERSON_NAME] had apple pay, tried to…" at bounding box center [1020, 311] width 1553 height 18
drag, startPoint x: 927, startPoint y: 315, endPoint x: 1296, endPoint y: 300, distance: 369.3
click at [1296, 300] on tbody "4098866 [DATE] 12:51:01 PM 12 L21082601 3005 Buckhead (L) [PERSON_NAME] (Retail…" at bounding box center [1006, 554] width 1580 height 591
click at [1289, 310] on td "Issue-Credit Card Only Machine Resolution-[PERSON_NAME] had apple pay, tried to…" at bounding box center [1020, 311] width 1553 height 18
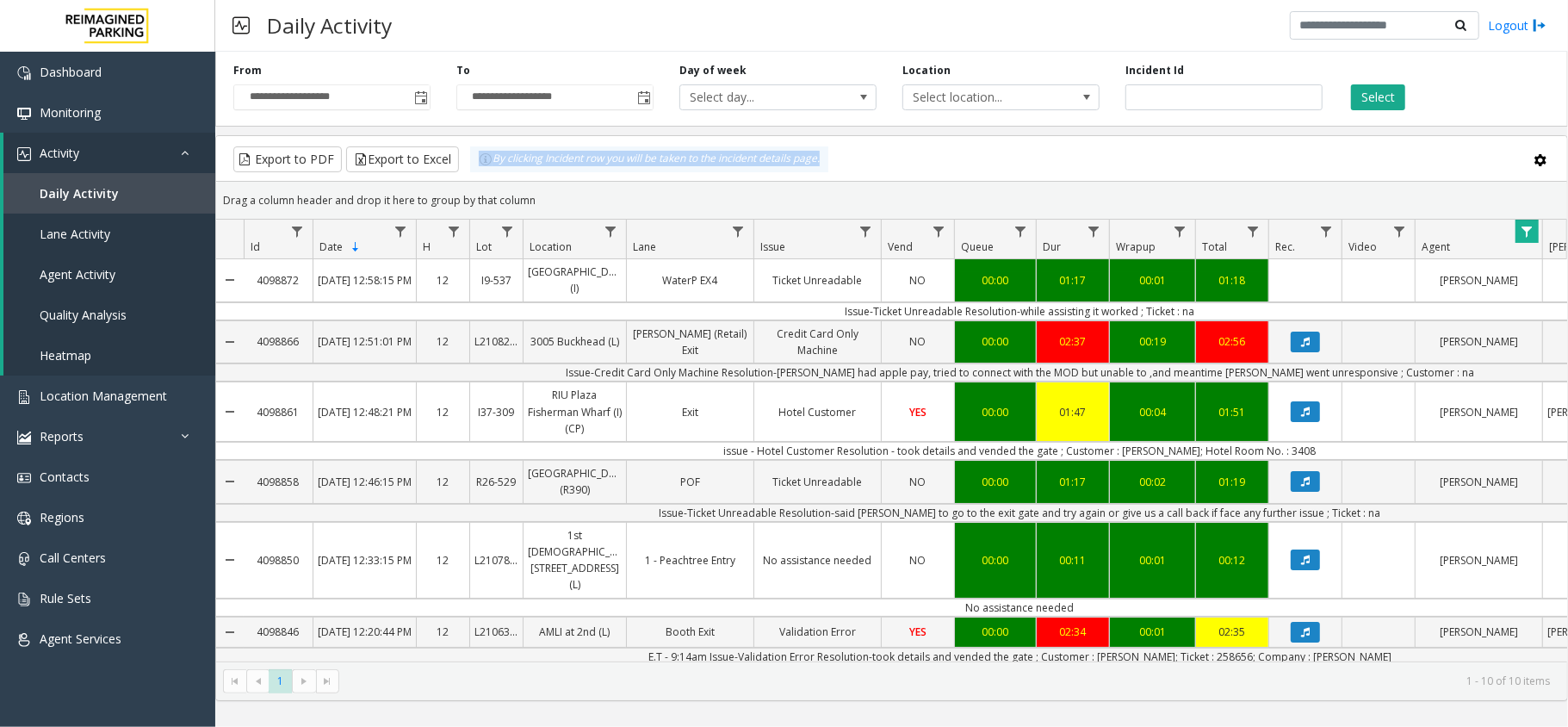
drag, startPoint x: 861, startPoint y: 153, endPoint x: 463, endPoint y: 164, distance: 398.2
click at [463, 164] on div "Export to PDF Export to Excel By clicking Incident row you will be taken to the…" at bounding box center [891, 158] width 1322 height 26
click at [540, 154] on div "By clicking Incident row you will be taken to the incident details page." at bounding box center [649, 158] width 358 height 26
click at [927, 190] on div "Drag a column header and drop it here to group by that column" at bounding box center [891, 200] width 1351 height 30
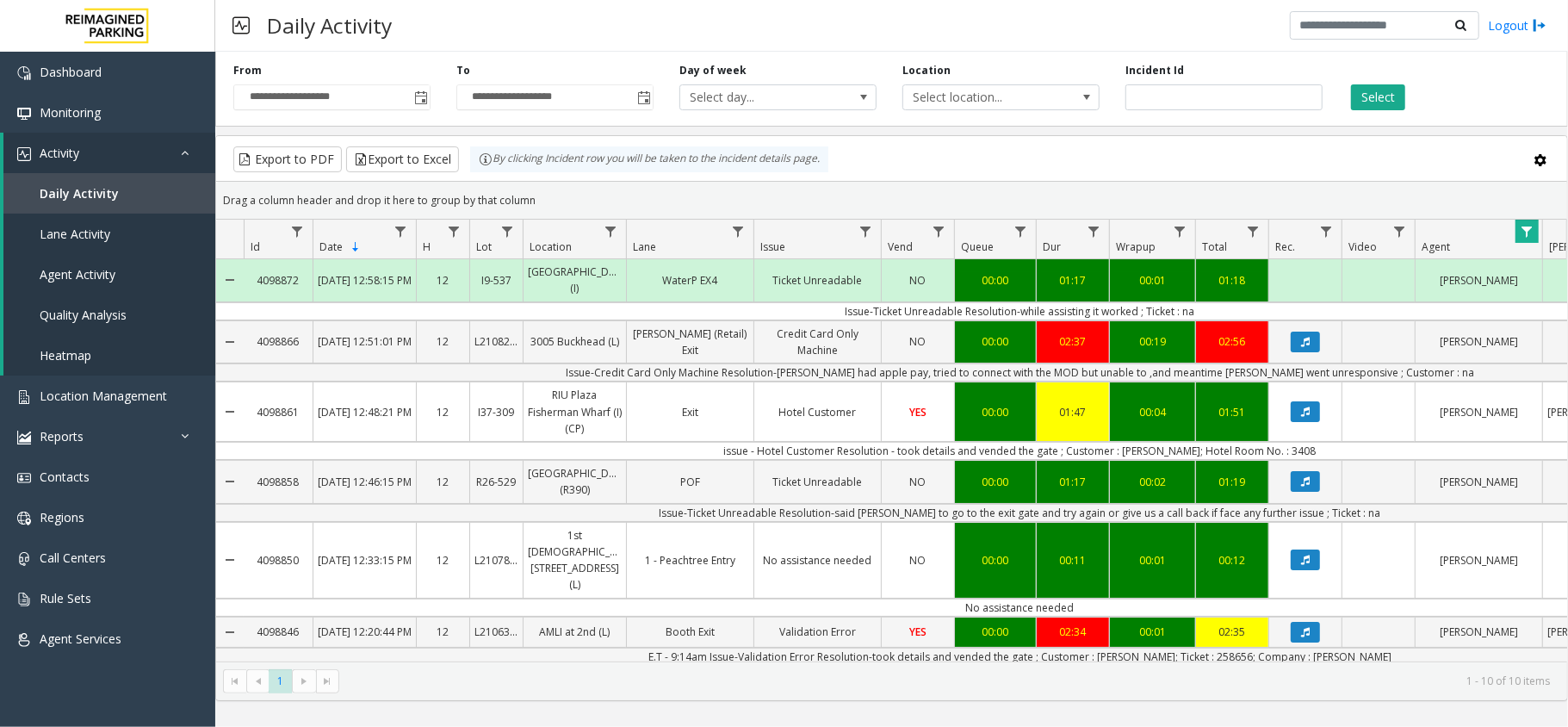
drag, startPoint x: 828, startPoint y: 310, endPoint x: 1204, endPoint y: 315, distance: 376.0
click at [1204, 315] on td "Issue-Ticket Unreadable Resolution-while assisting it worked ; Ticket : na" at bounding box center [1020, 311] width 1553 height 18
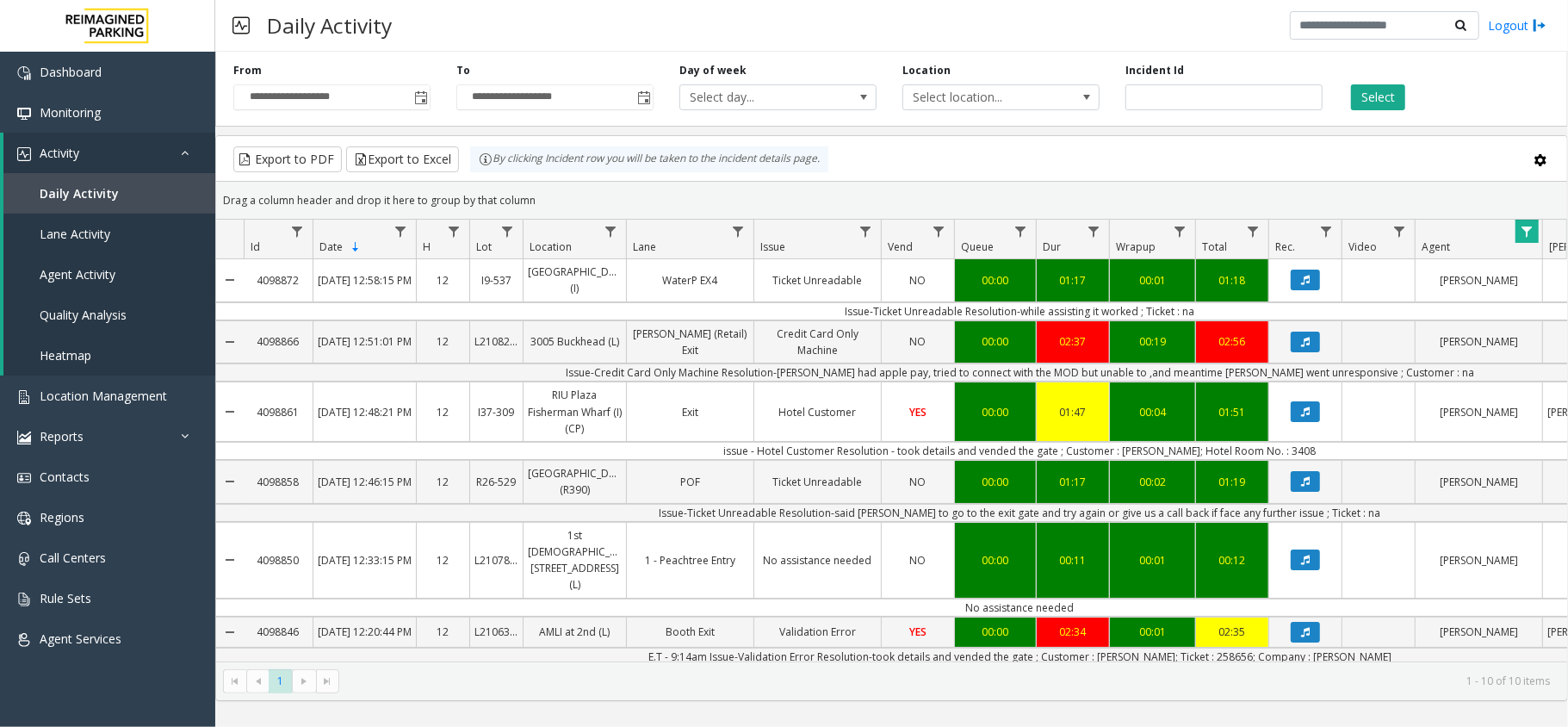
click at [1204, 315] on td "Issue-Ticket Unreadable Resolution-while assisting it worked ; Ticket : na" at bounding box center [1020, 311] width 1553 height 18
click at [89, 407] on link "Location Management" at bounding box center [107, 395] width 215 height 41
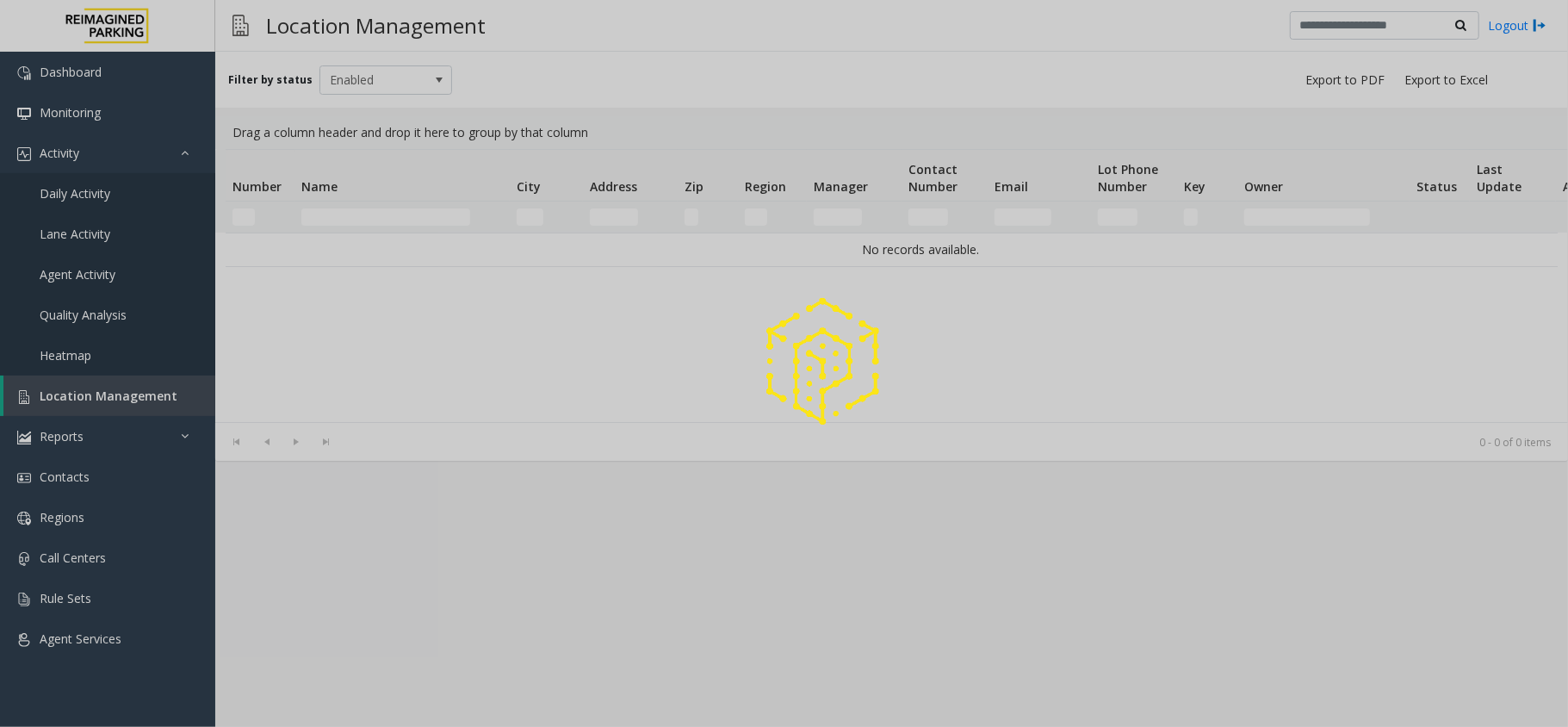
click at [383, 218] on div at bounding box center [784, 363] width 1568 height 727
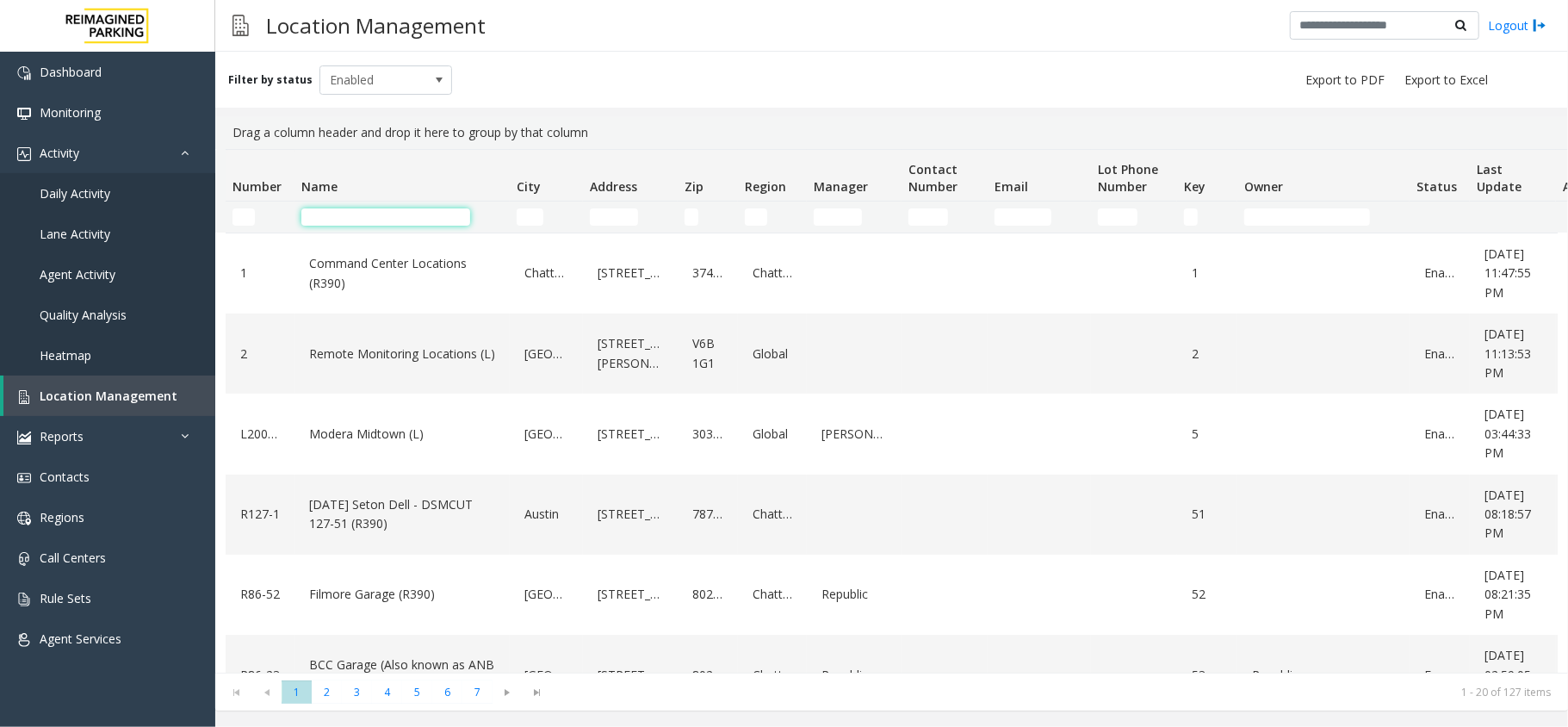
click at [383, 218] on input "Name Filter" at bounding box center [386, 217] width 169 height 17
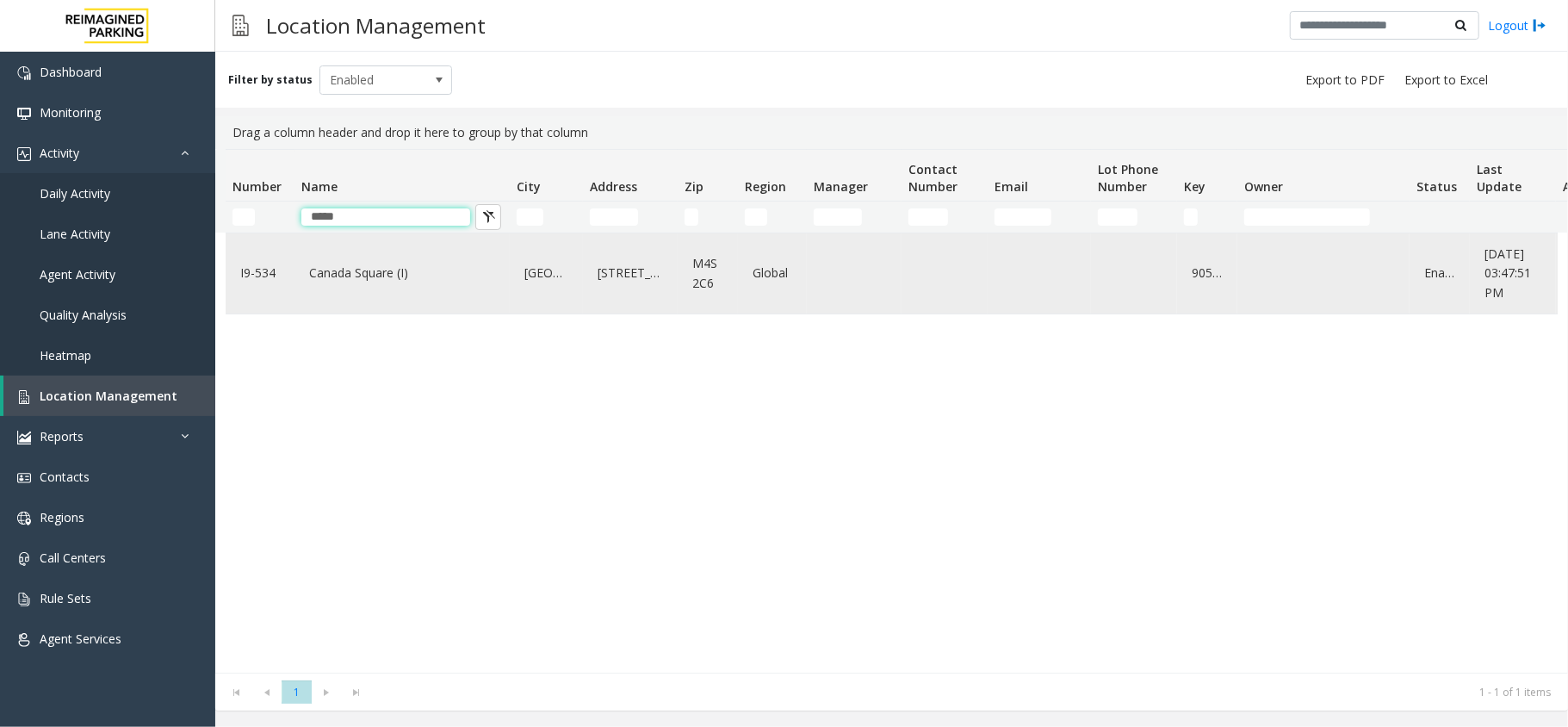
type input "*****"
click at [365, 276] on link "Canada Square (I)" at bounding box center [402, 272] width 194 height 27
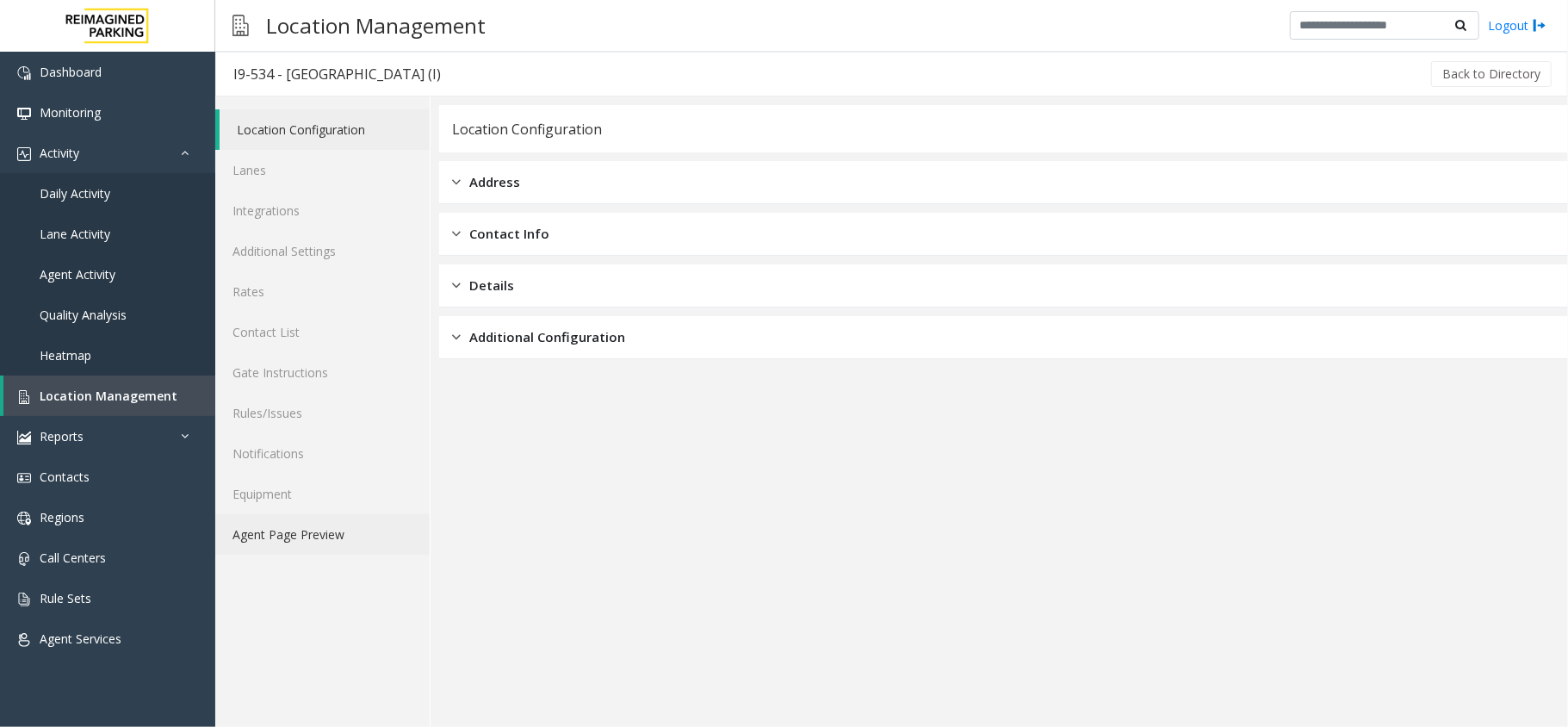
click at [334, 534] on link "Agent Page Preview" at bounding box center [322, 534] width 214 height 41
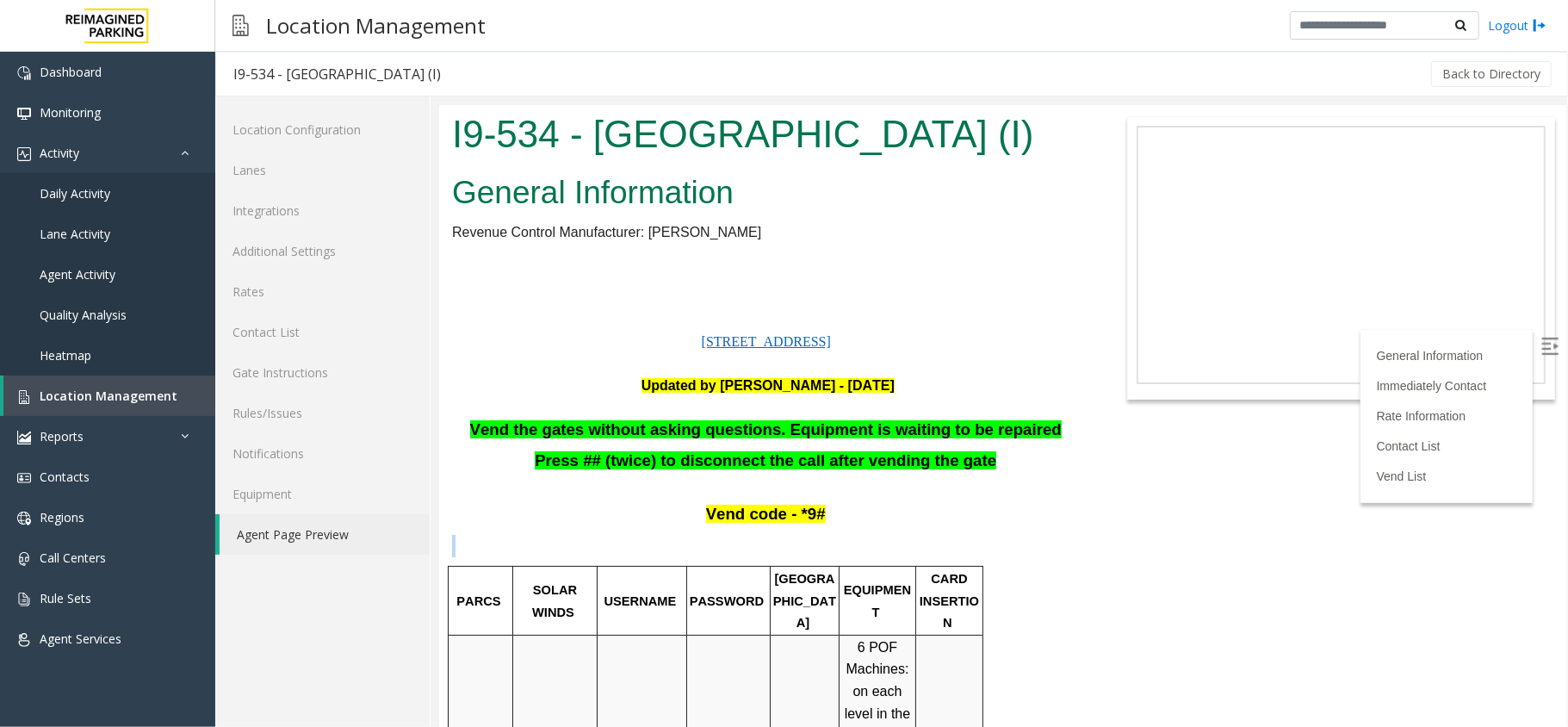
drag, startPoint x: 689, startPoint y: 529, endPoint x: 845, endPoint y: 514, distance: 156.7
click at [845, 514] on p "Vend code - *9#" at bounding box center [767, 514] width 632 height 23
drag, startPoint x: 482, startPoint y: 422, endPoint x: 465, endPoint y: 409, distance: 21.4
click at [502, 425] on p "Vend the gates without asking questions. Equipment is waiting to be repaired" at bounding box center [767, 429] width 632 height 23
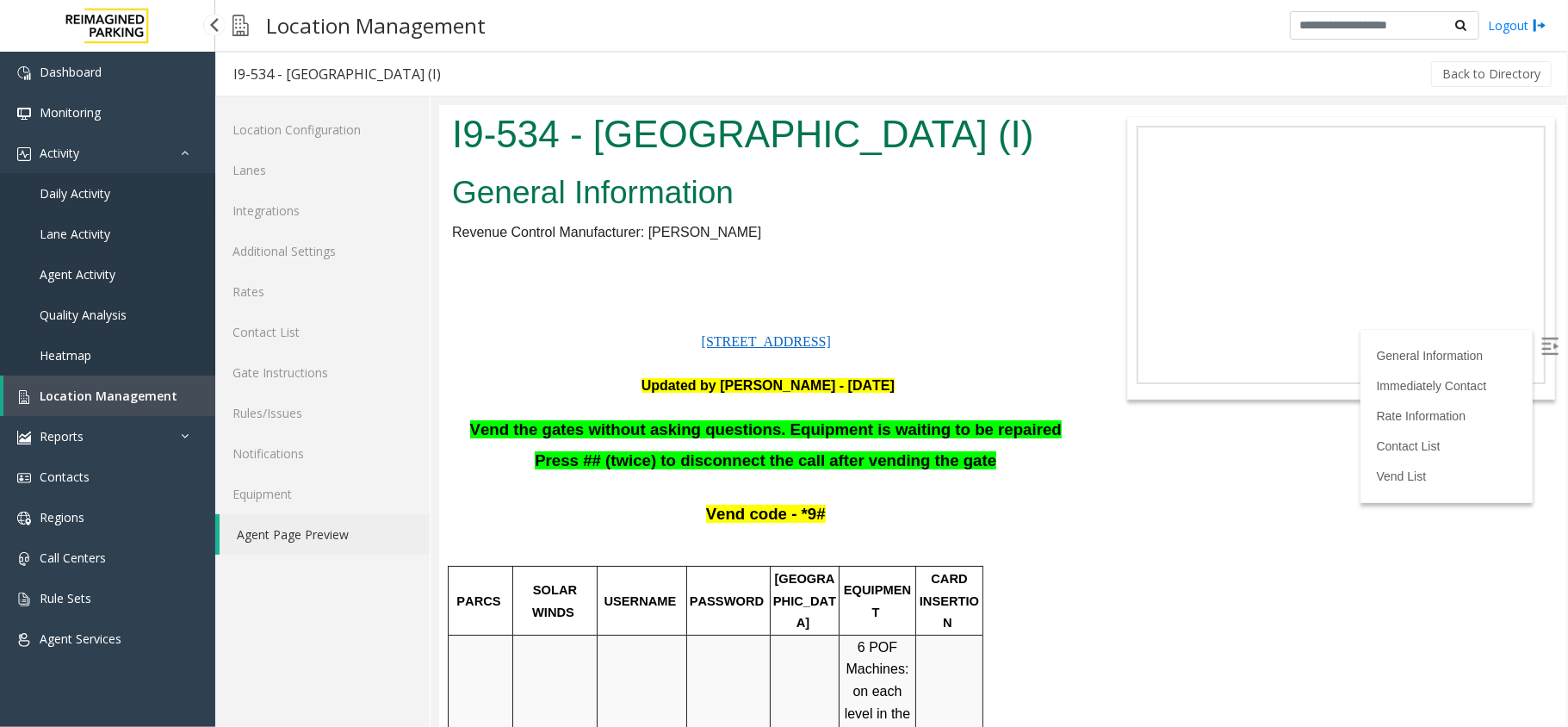
click at [155, 180] on link "Daily Activity" at bounding box center [107, 193] width 215 height 41
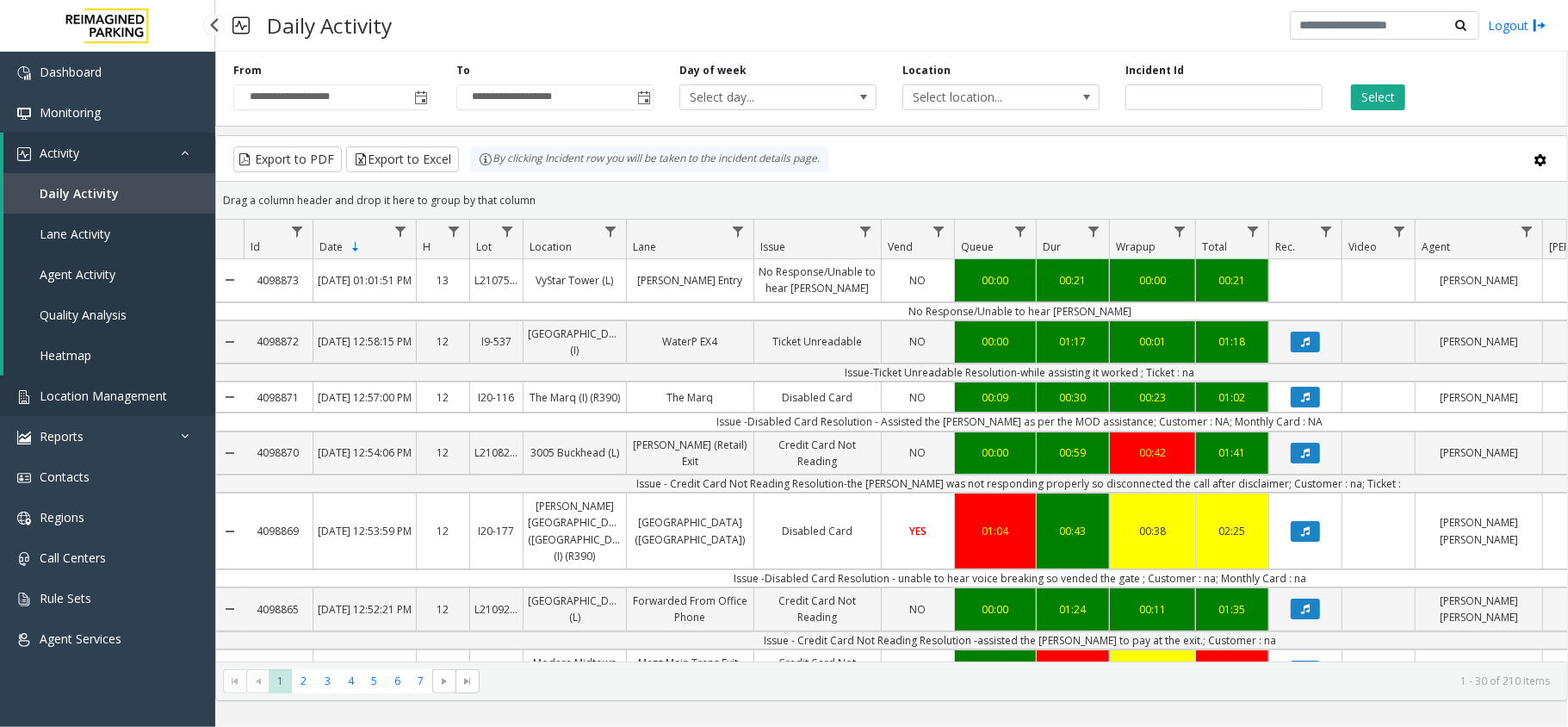
click at [91, 388] on span "Location Management" at bounding box center [103, 395] width 127 height 16
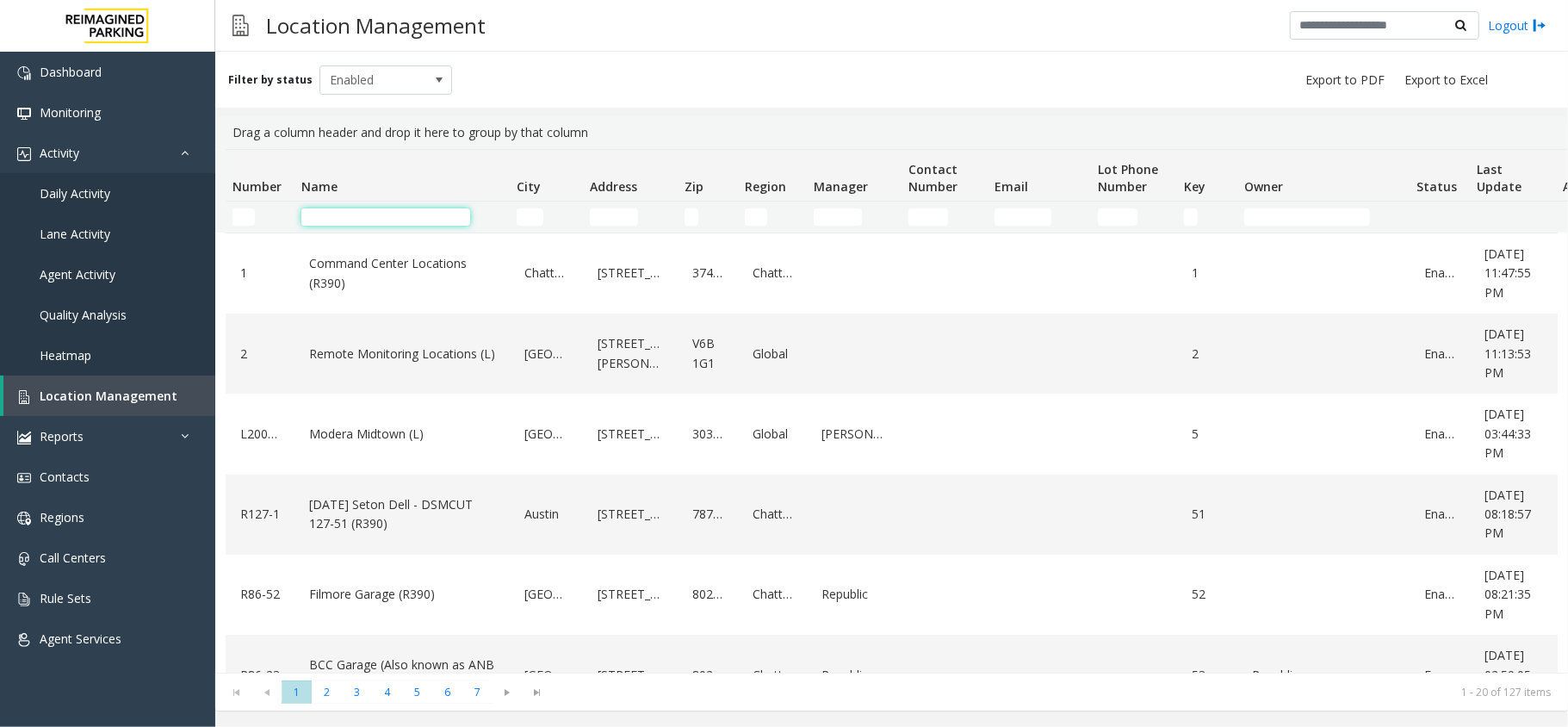
click at [380, 211] on input "Name Filter" at bounding box center [386, 217] width 169 height 17
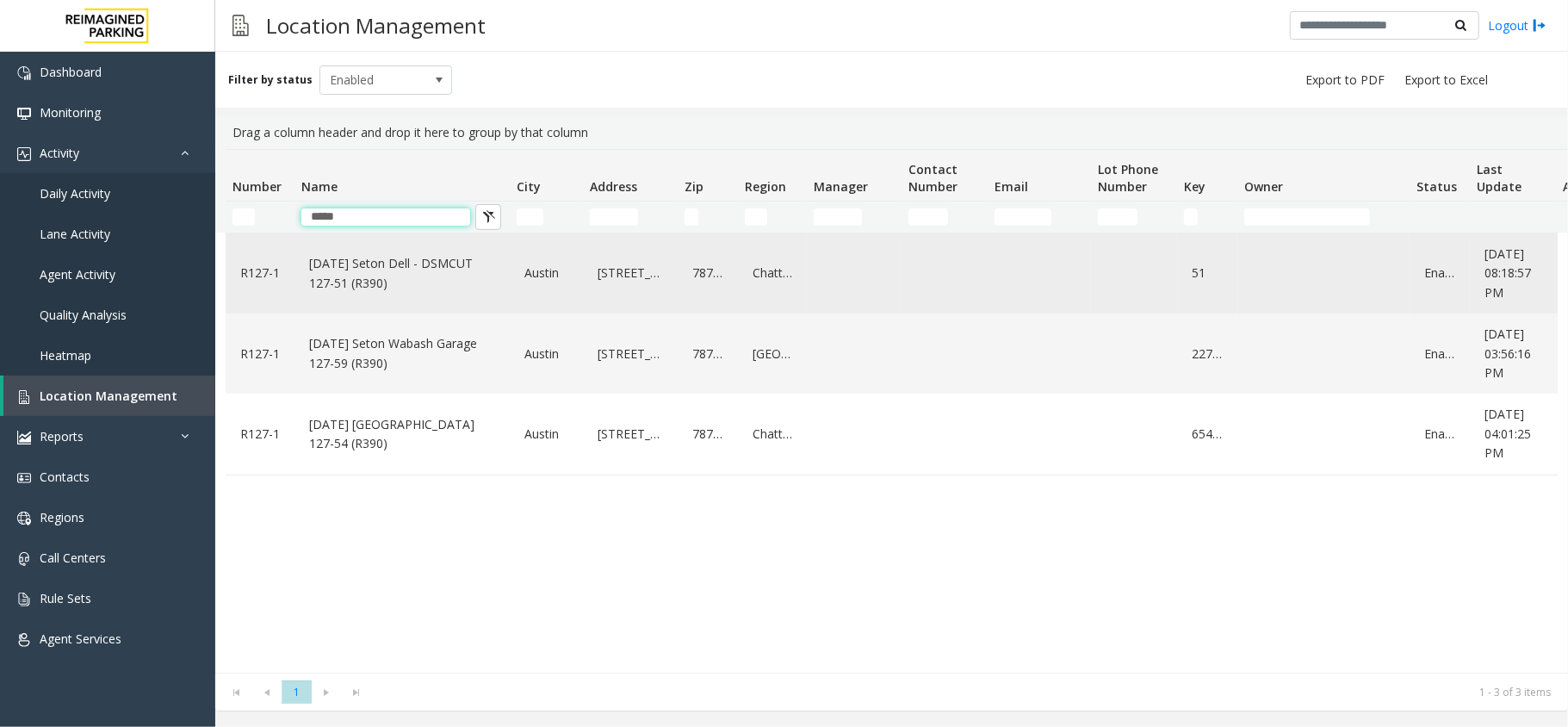
type input "*****"
click at [446, 260] on link "[DATE] Seton Dell - DSMCUT 127-51 (R390)" at bounding box center [402, 273] width 194 height 47
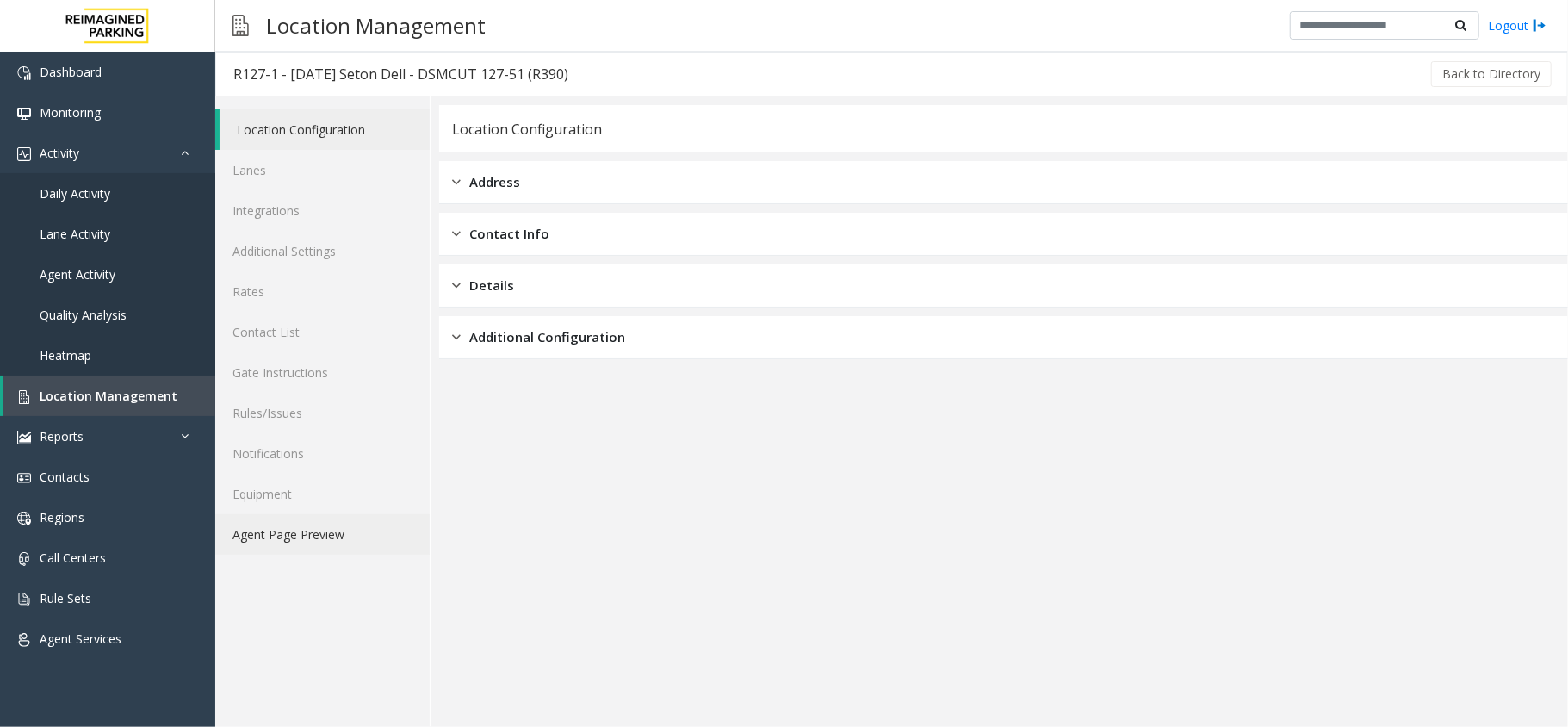
click at [312, 529] on link "Agent Page Preview" at bounding box center [322, 534] width 214 height 41
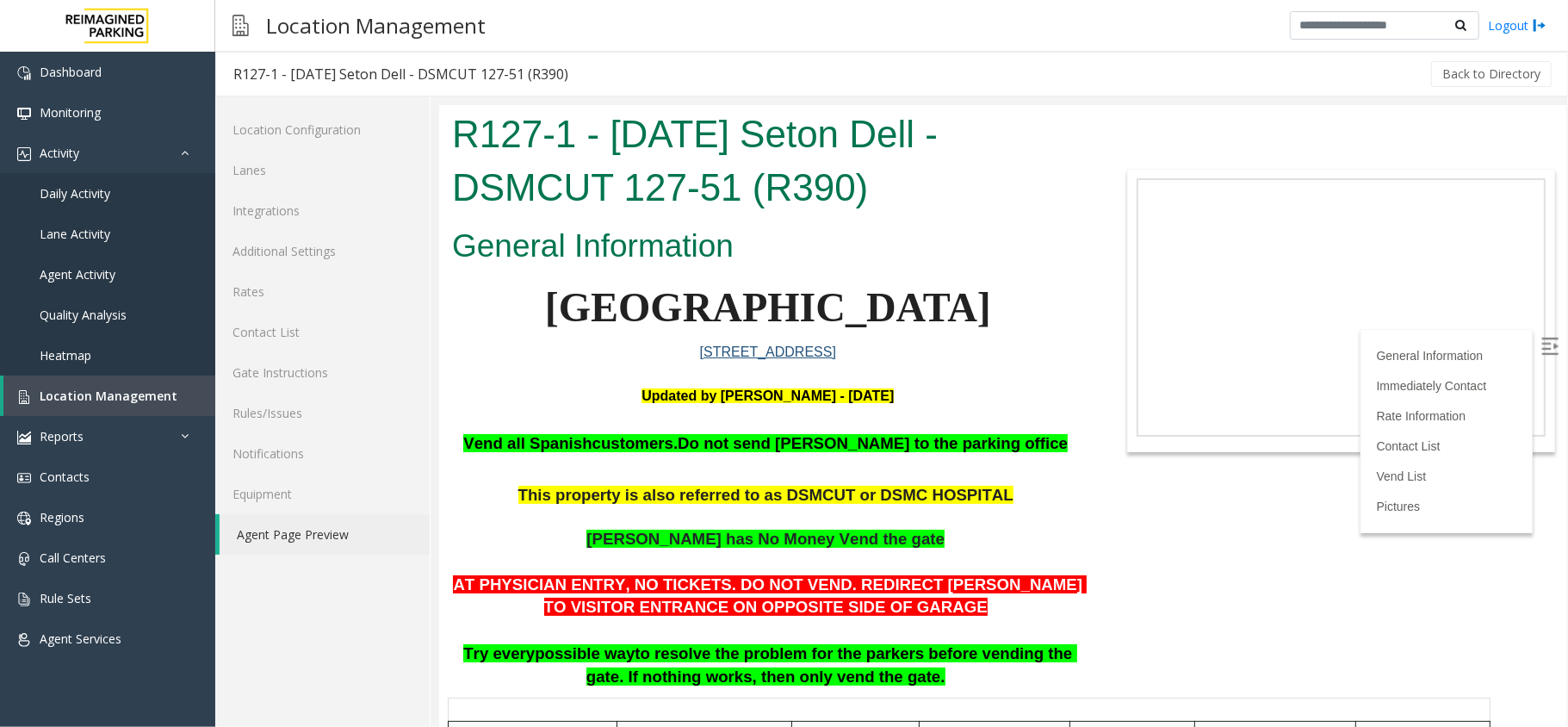
scroll to position [115, 0]
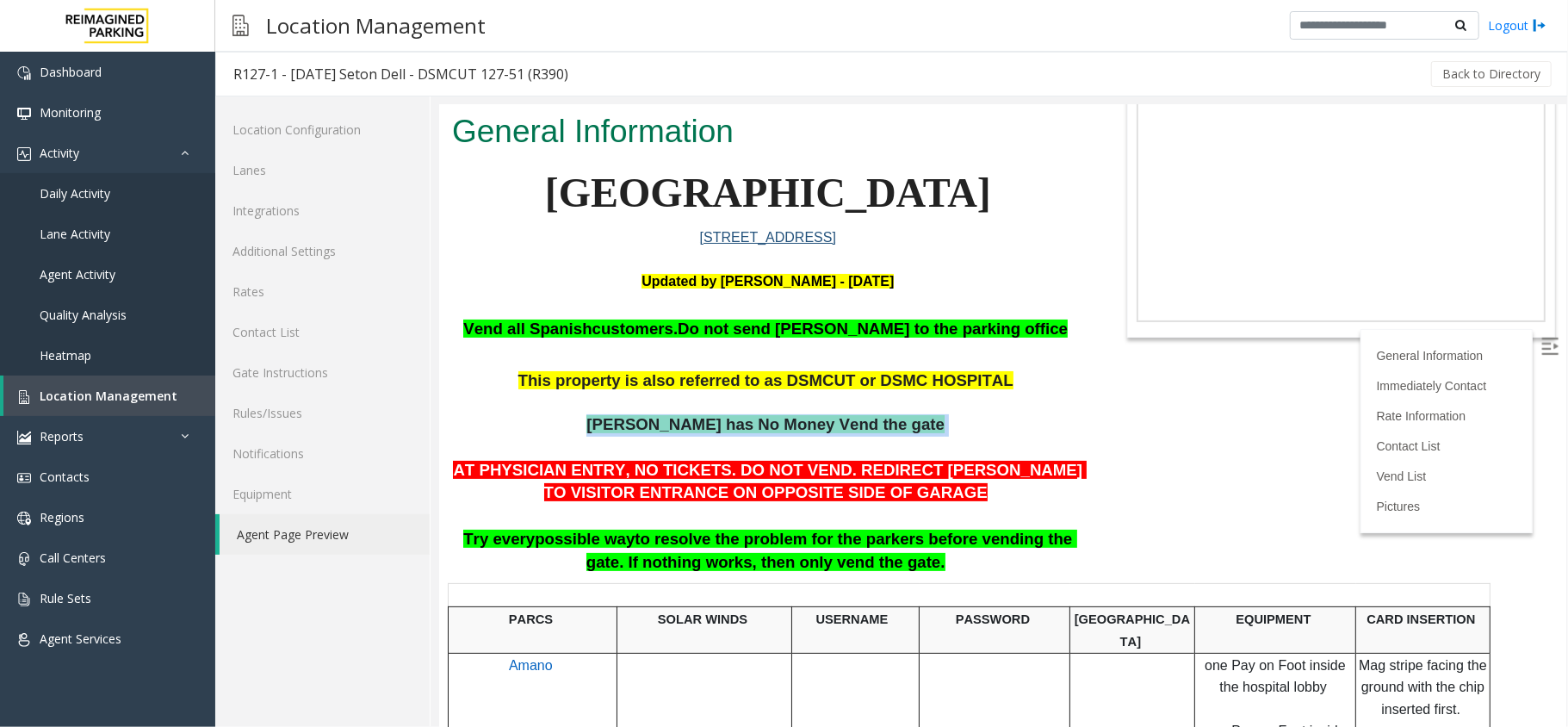
drag, startPoint x: 595, startPoint y: 422, endPoint x: 940, endPoint y: 419, distance: 345.0
click at [940, 419] on p "[PERSON_NAME] has No Money Vend the gate" at bounding box center [767, 435] width 632 height 44
drag, startPoint x: 619, startPoint y: 431, endPoint x: 990, endPoint y: 429, distance: 371.0
click at [990, 429] on p "[PERSON_NAME] has No Money Vend the gate" at bounding box center [767, 435] width 632 height 44
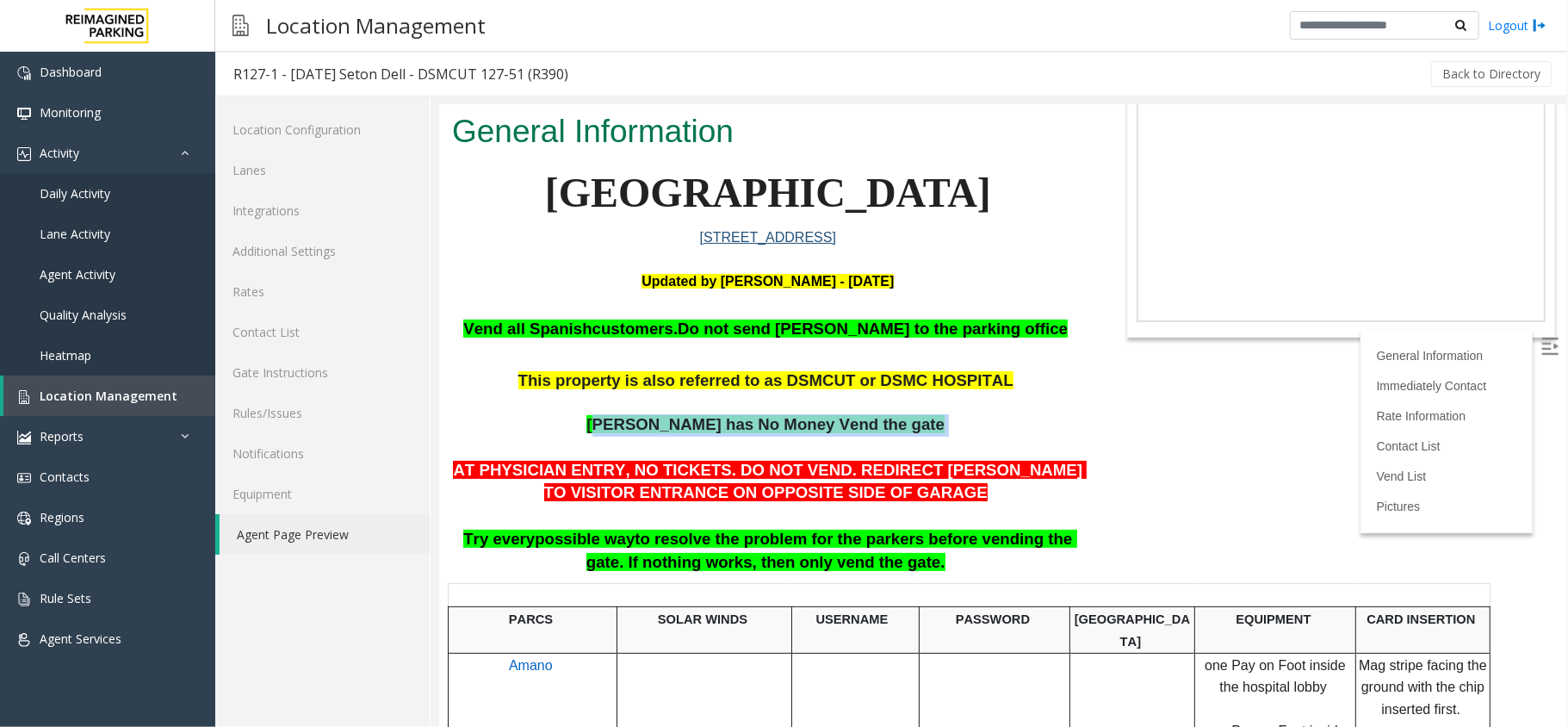
click at [990, 429] on p "[PERSON_NAME] has No Money Vend the gate" at bounding box center [767, 435] width 632 height 44
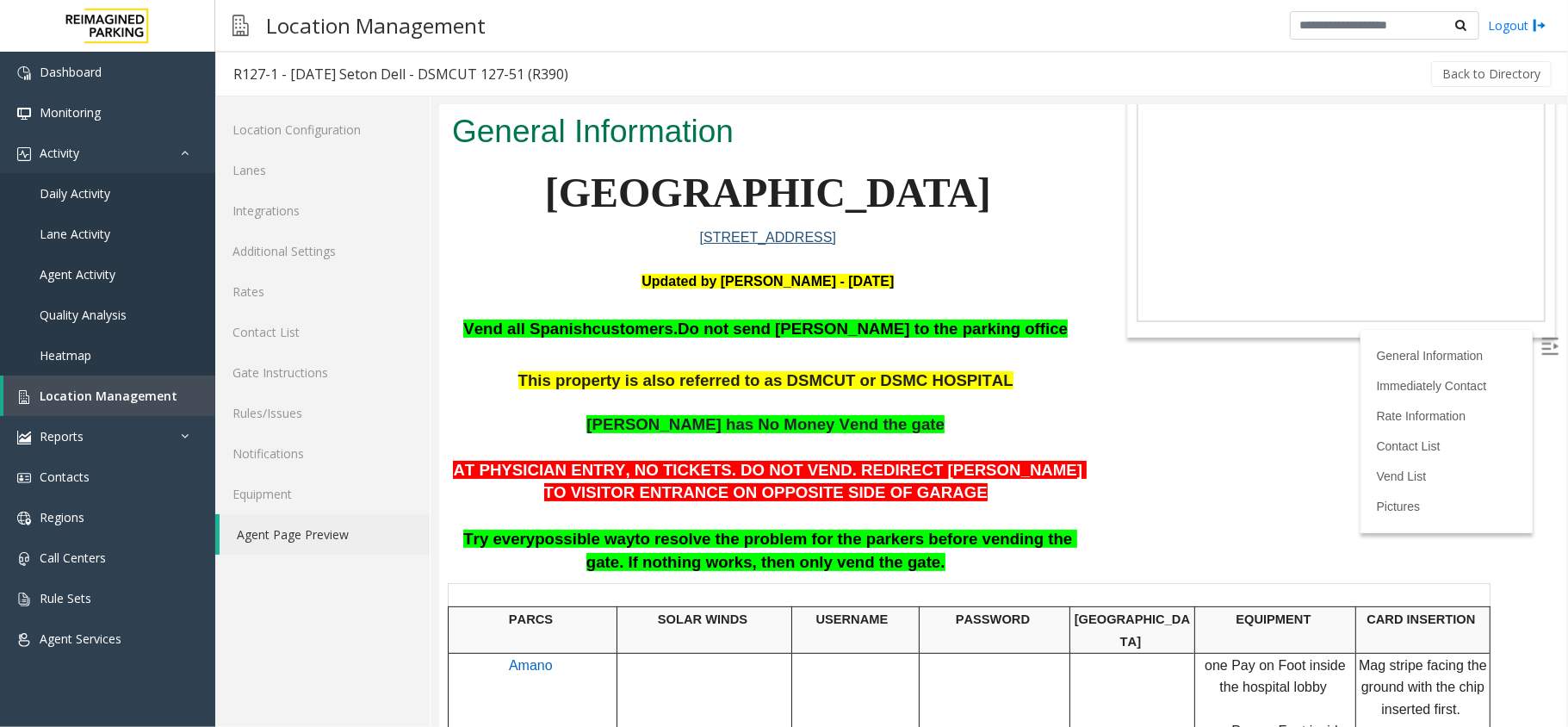
click at [741, 438] on p "[PERSON_NAME] has No Money Vend the gate" at bounding box center [767, 435] width 632 height 44
click at [765, 442] on p "[PERSON_NAME] has No Money Vend the gate" at bounding box center [767, 435] width 632 height 44
click at [693, 460] on span "AT PHYSICIAN ENTRY, NO TICKETS. DO NOT VEND. REDIRECT [PERSON_NAME] TO VISITOR …" at bounding box center [769, 481] width 633 height 42
click at [702, 442] on p "[PERSON_NAME] has No Money Vend the gate" at bounding box center [767, 435] width 632 height 44
drag, startPoint x: 633, startPoint y: 427, endPoint x: 1029, endPoint y: 428, distance: 396.0
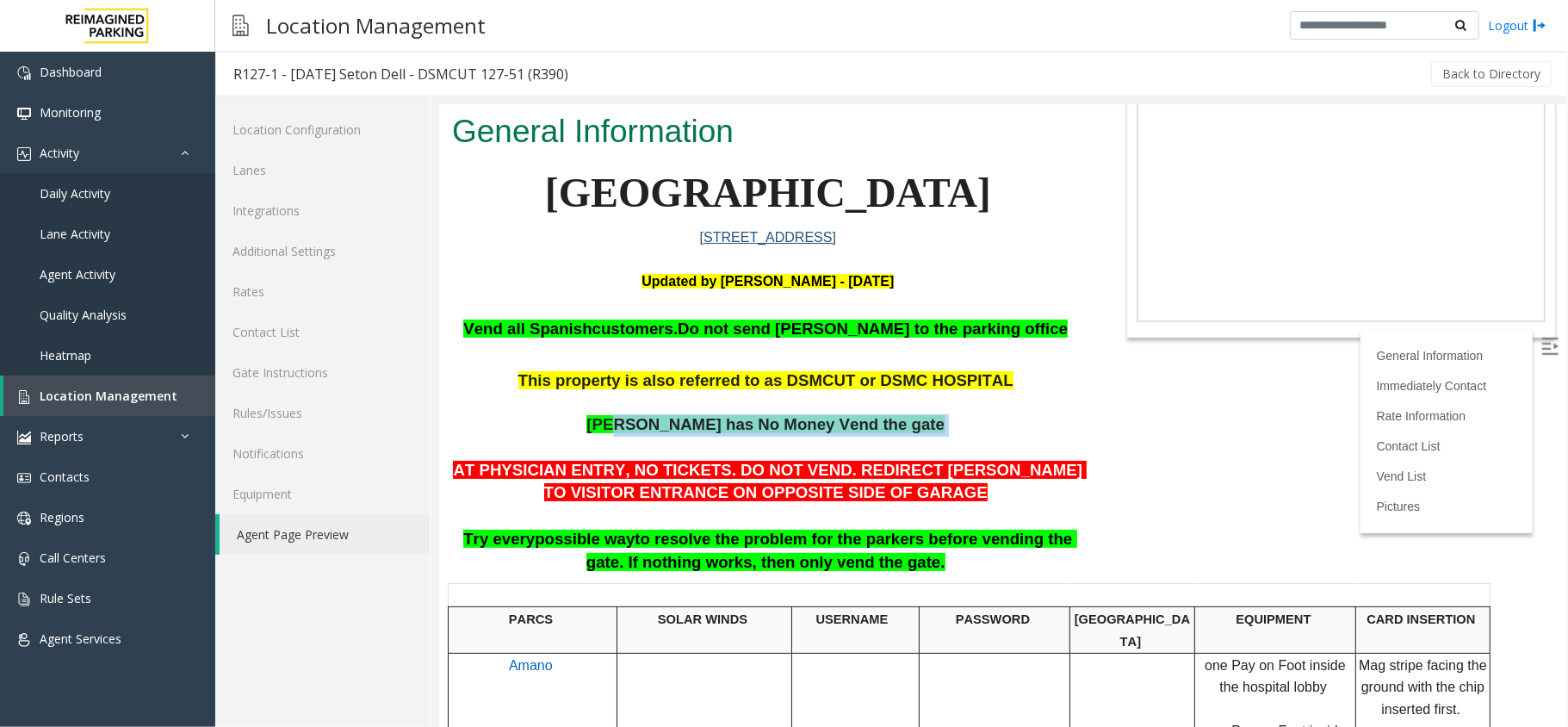
click at [1028, 428] on p "[PERSON_NAME] has No Money Vend the gate" at bounding box center [767, 435] width 632 height 44
click at [1030, 428] on p "[PERSON_NAME] has No Money Vend the gate" at bounding box center [767, 435] width 632 height 44
click at [969, 562] on p "AT PHYSICIAN ENTRY, NO TICKETS. DO NOT VEND. REDIRECT [PERSON_NAME] TO VISITOR …" at bounding box center [767, 516] width 632 height 116
drag, startPoint x: 517, startPoint y: 401, endPoint x: 939, endPoint y: 435, distance: 423.4
click at [939, 435] on h3 "Vend all [DEMOGRAPHIC_DATA] customers. Do not send parkers to the parking offic…" at bounding box center [767, 445] width 632 height 257
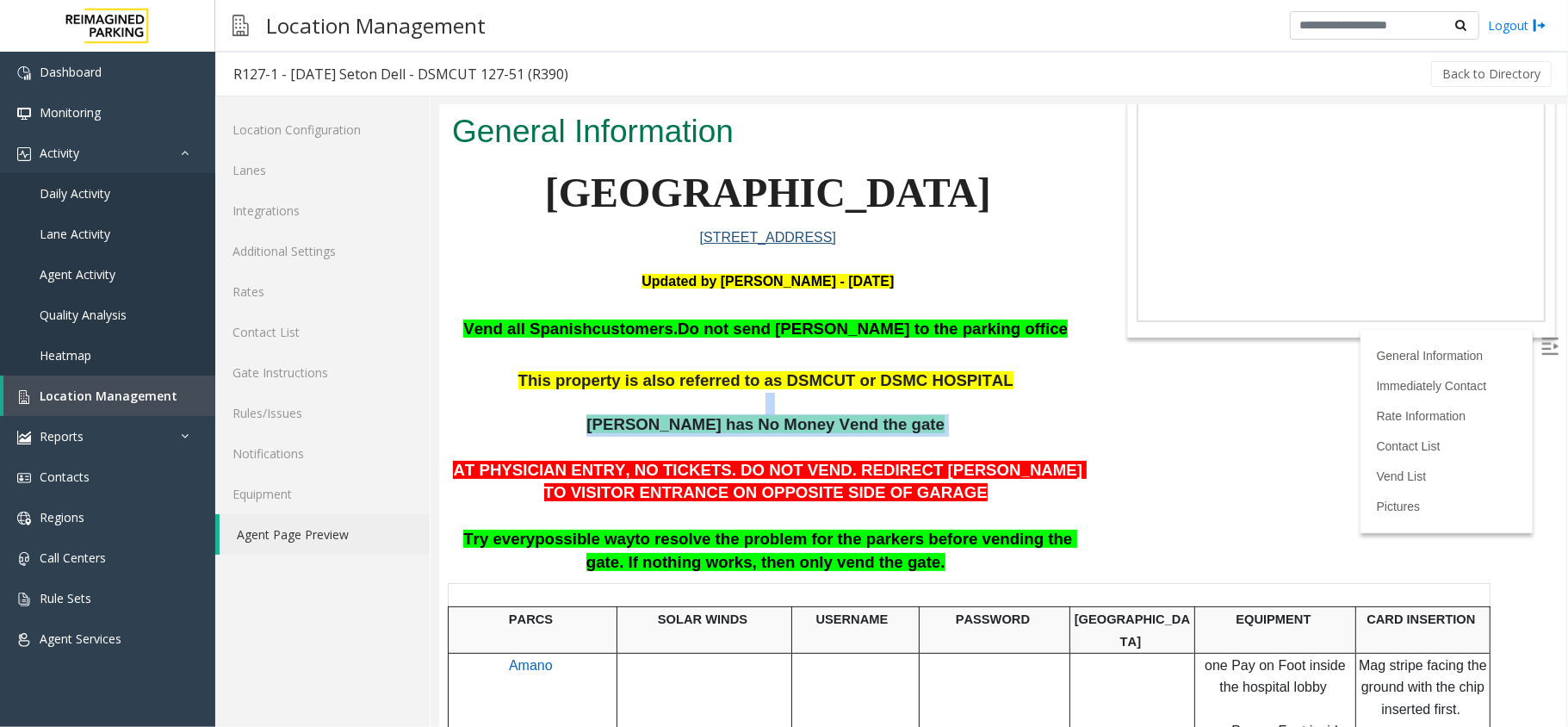
click at [939, 435] on p "[PERSON_NAME] has No Money Vend the gate" at bounding box center [767, 435] width 632 height 44
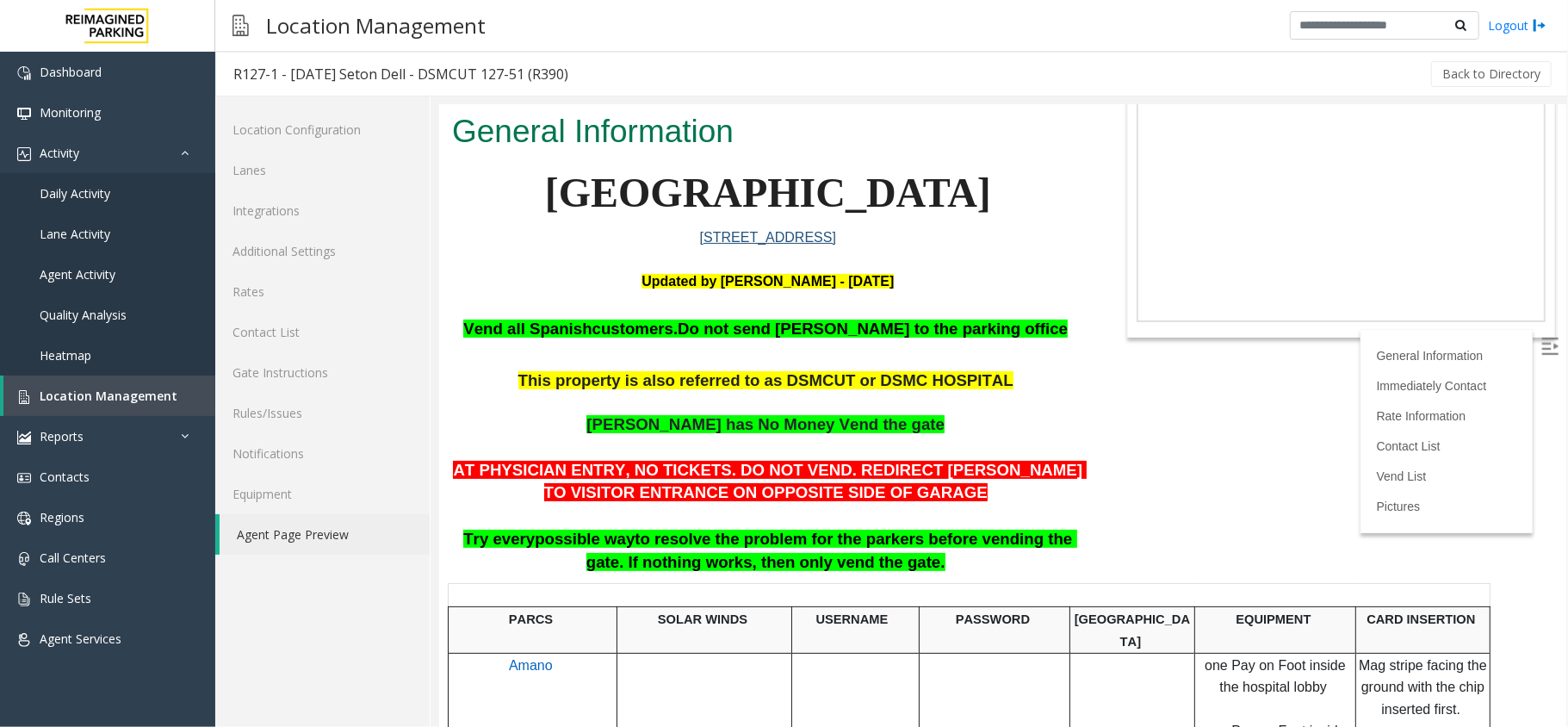
click at [602, 351] on p at bounding box center [767, 357] width 632 height 24
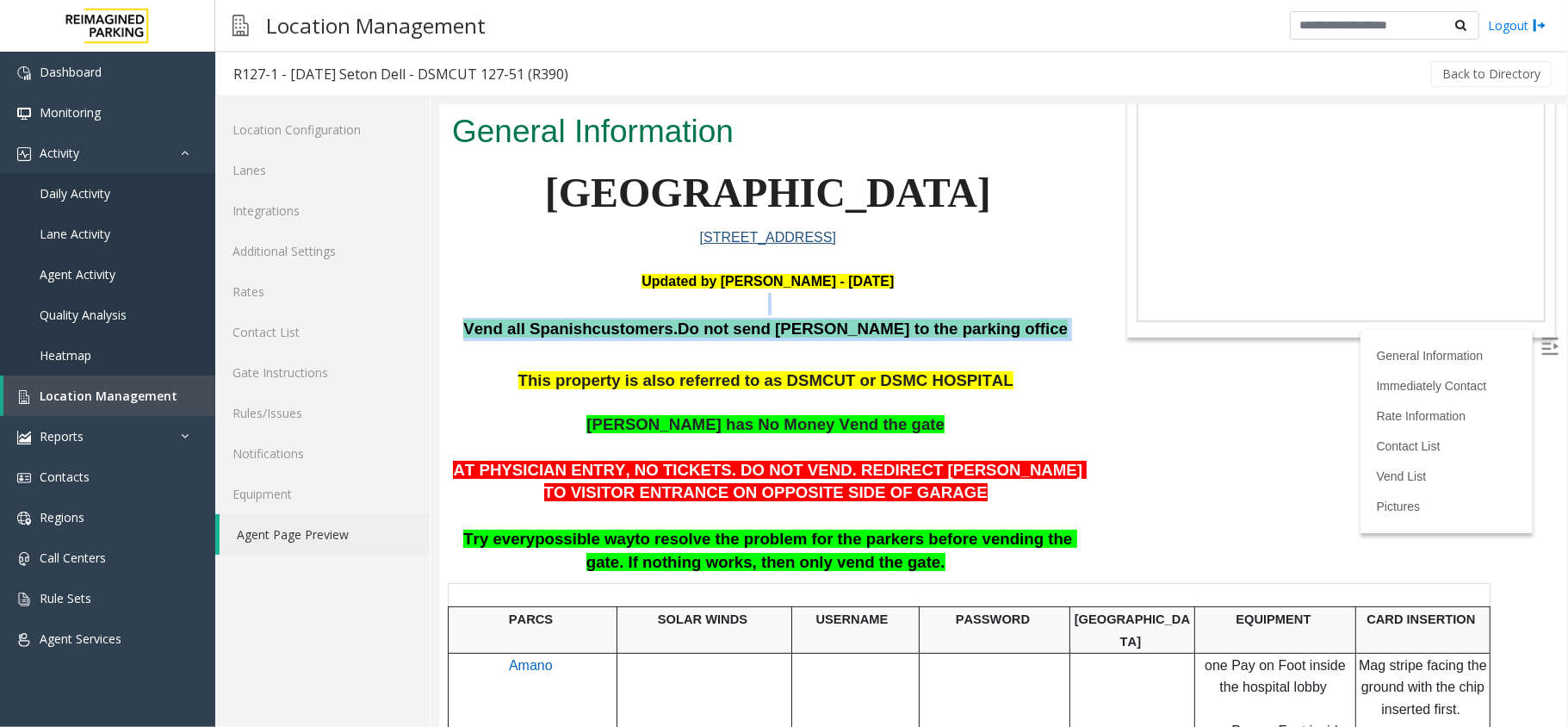
drag, startPoint x: 492, startPoint y: 308, endPoint x: 1028, endPoint y: 316, distance: 536.1
click at [1028, 317] on p "Vend all [DEMOGRAPHIC_DATA] customers. Do not send parkers to the parking office" at bounding box center [767, 328] width 632 height 24
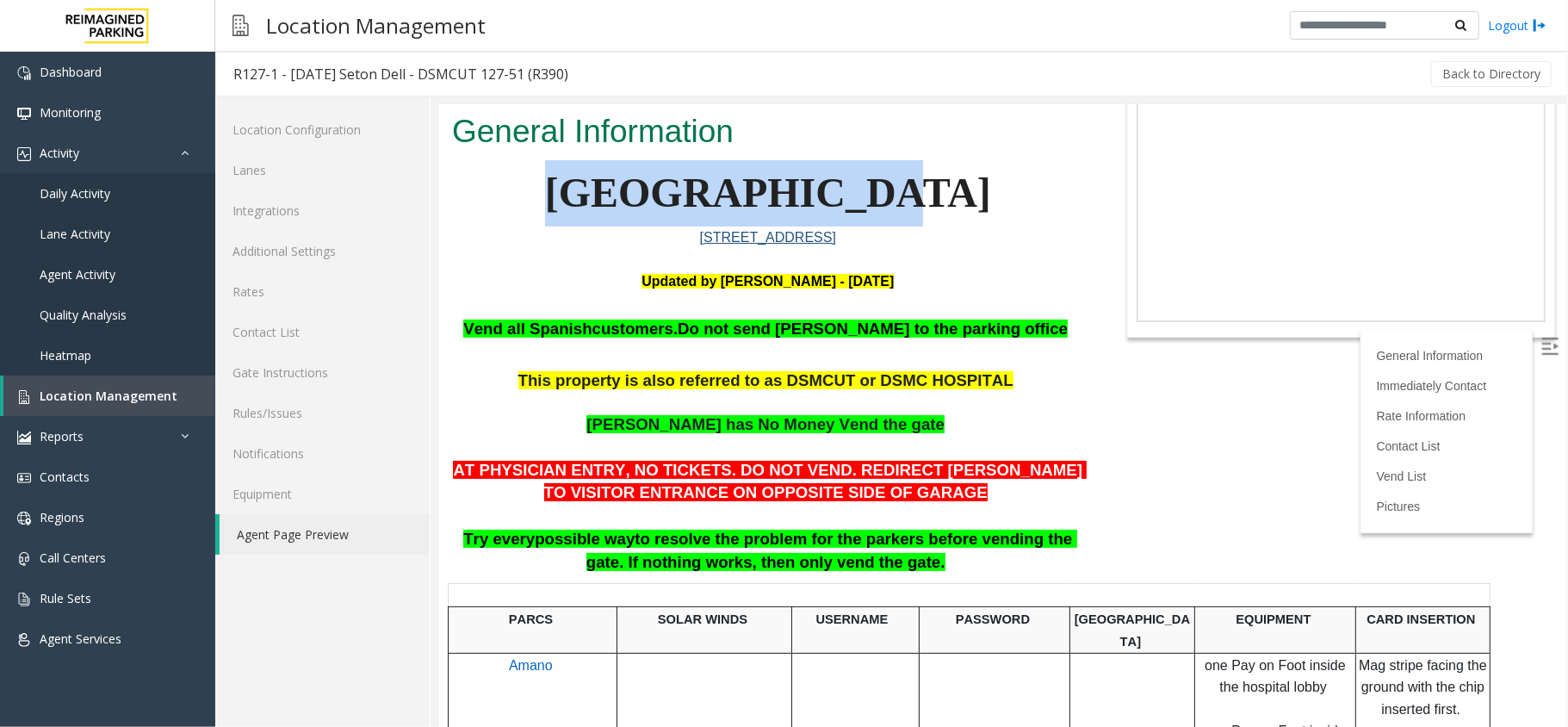
drag, startPoint x: 593, startPoint y: 180, endPoint x: 898, endPoint y: 172, distance: 305.1
click at [898, 172] on p "[GEOGRAPHIC_DATA]" at bounding box center [767, 192] width 632 height 66
click at [916, 198] on p "[GEOGRAPHIC_DATA]" at bounding box center [767, 192] width 632 height 66
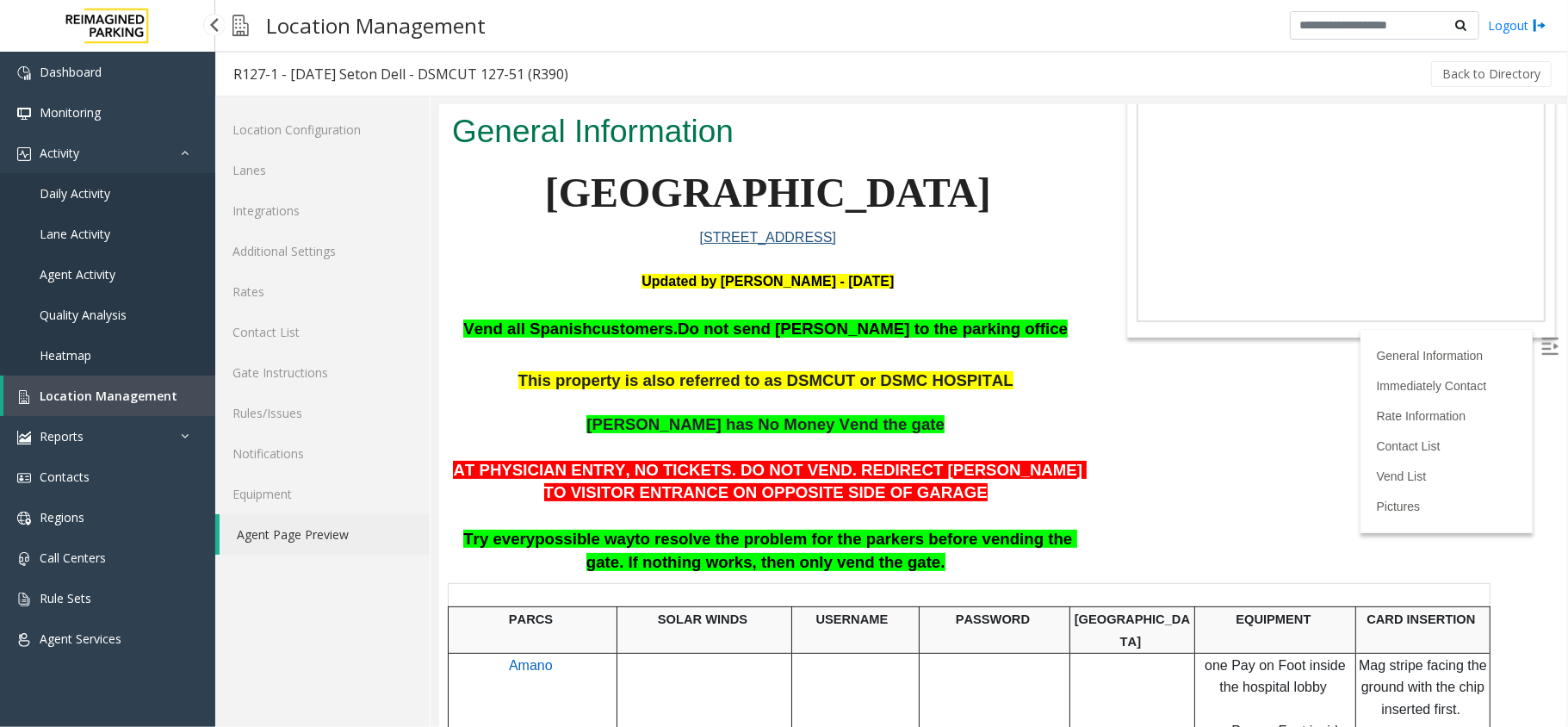
click at [110, 198] on link "Daily Activity" at bounding box center [107, 193] width 215 height 41
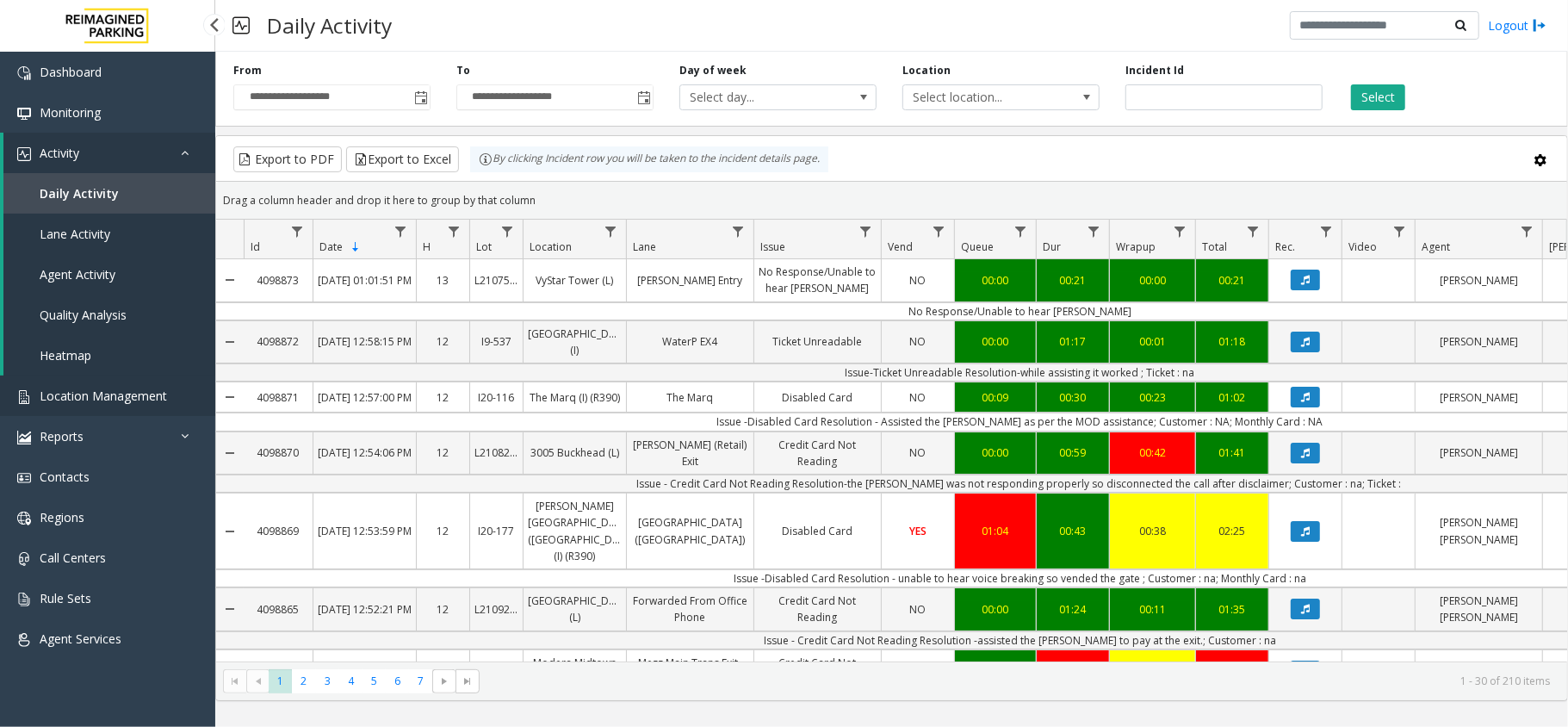
click at [91, 393] on span "Location Management" at bounding box center [103, 395] width 127 height 16
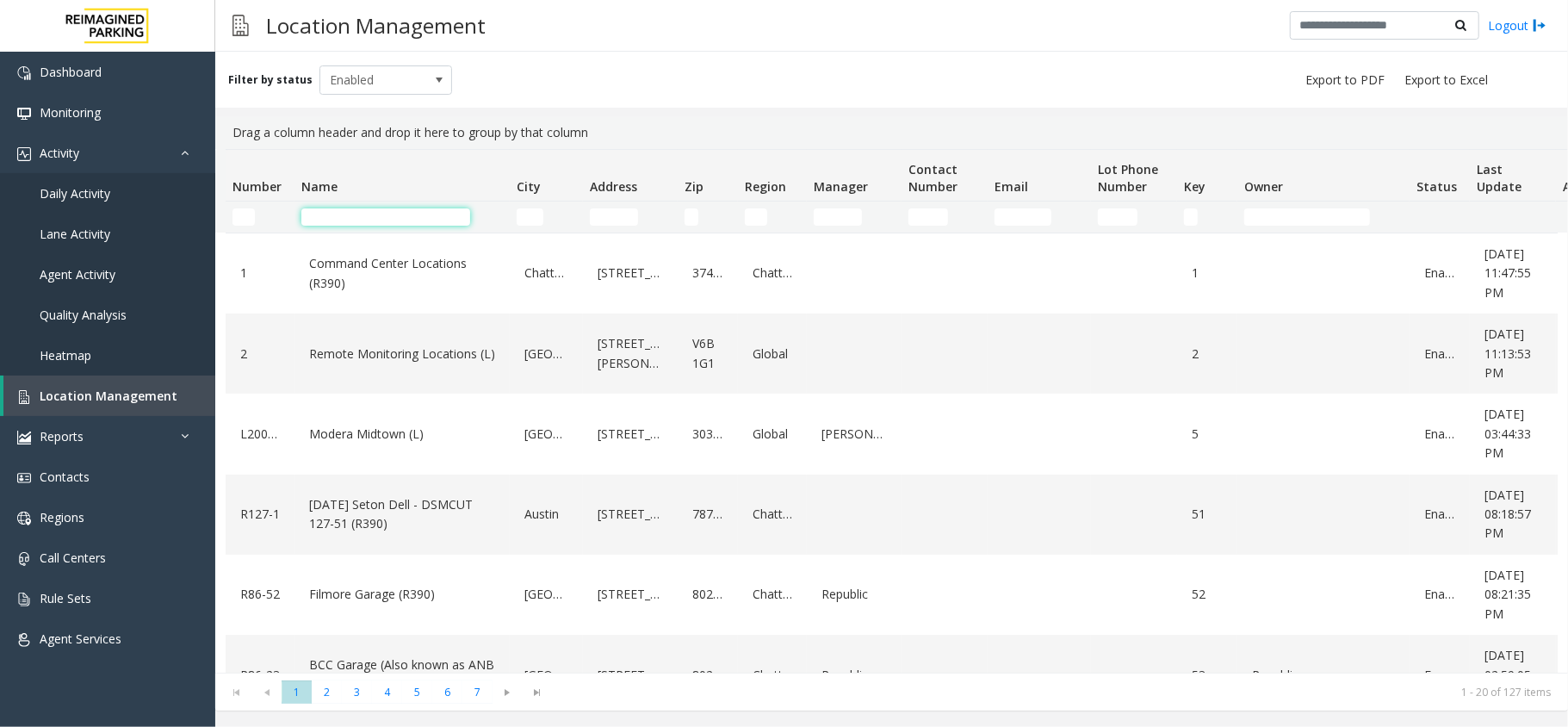
click at [356, 213] on input "Name Filter" at bounding box center [386, 217] width 169 height 17
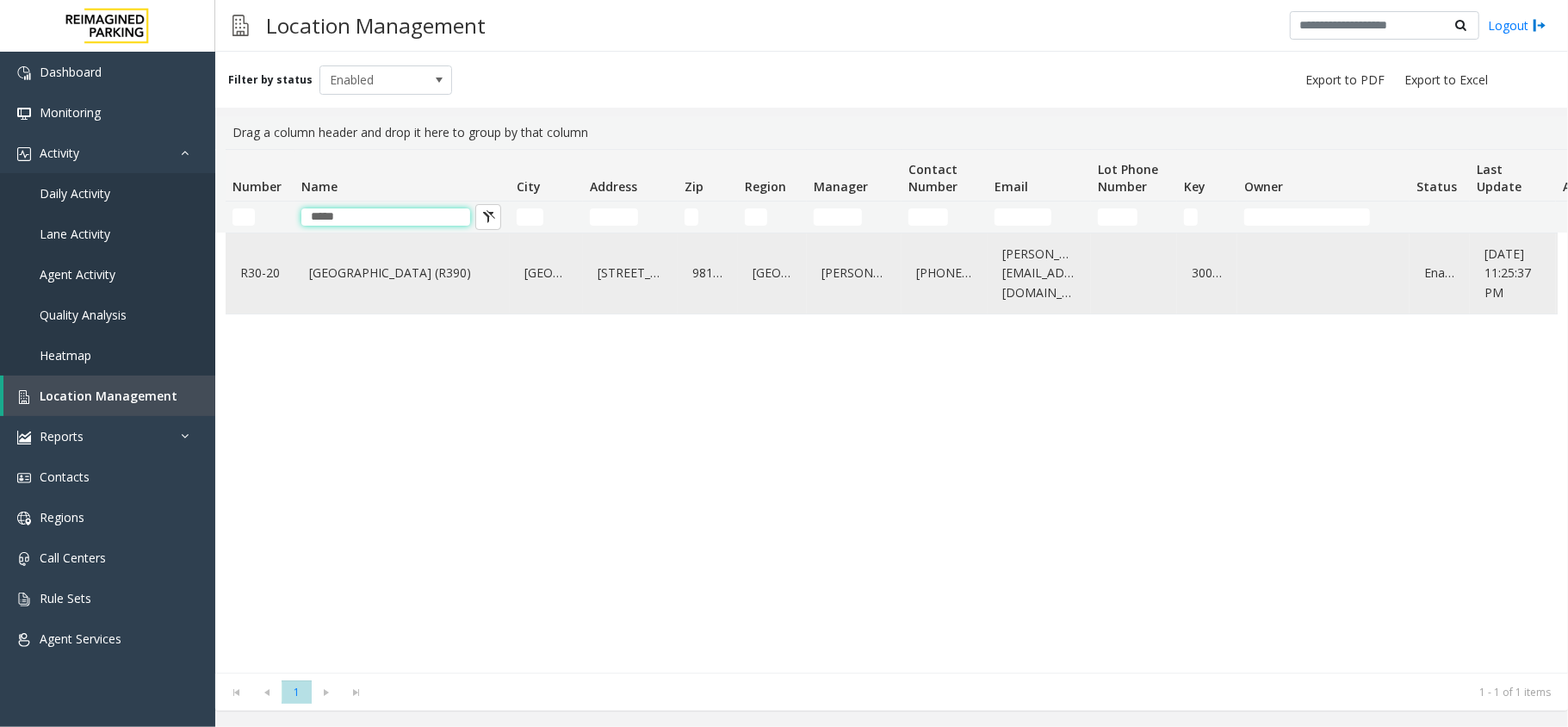
type input "*****"
click at [418, 273] on link "[GEOGRAPHIC_DATA] (R390)" at bounding box center [402, 272] width 194 height 27
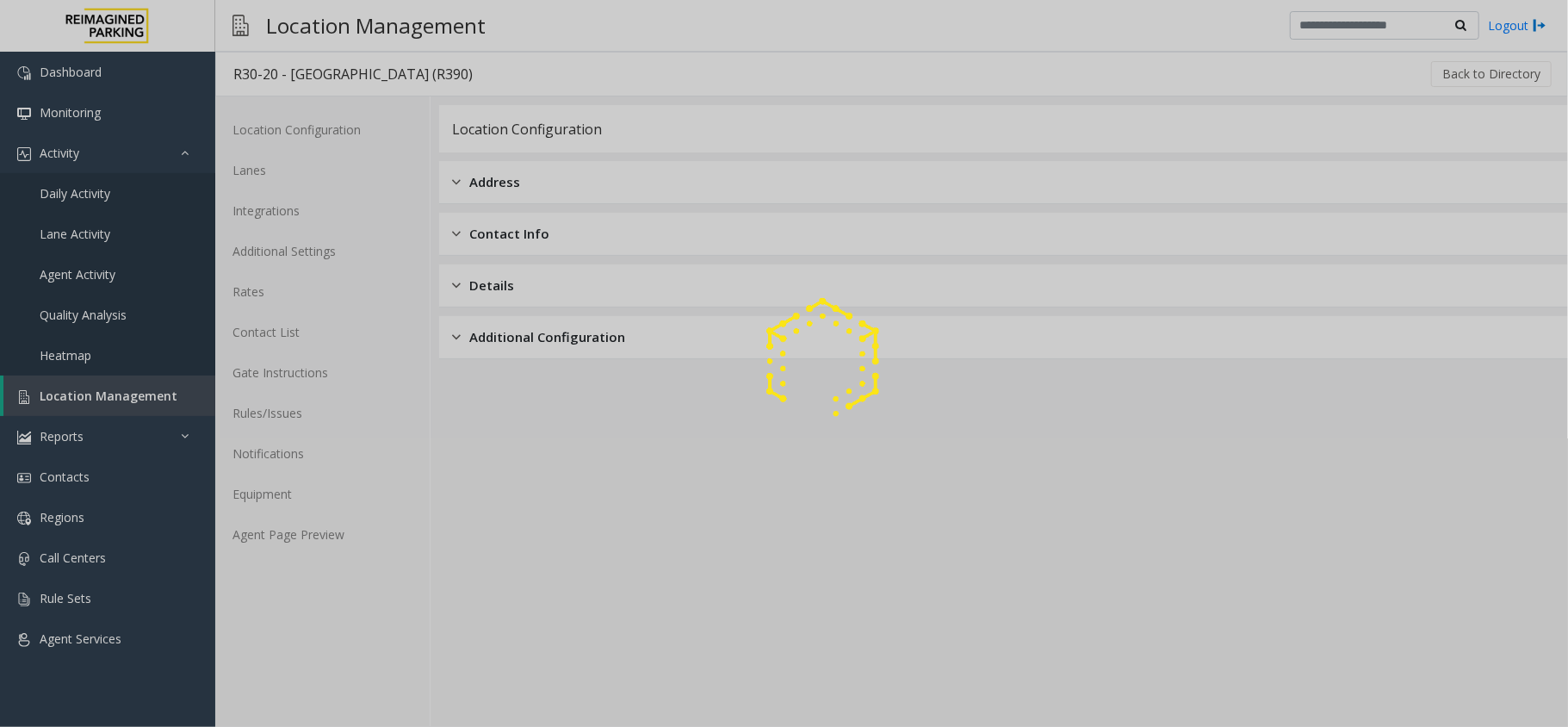
click at [301, 524] on div at bounding box center [784, 363] width 1568 height 727
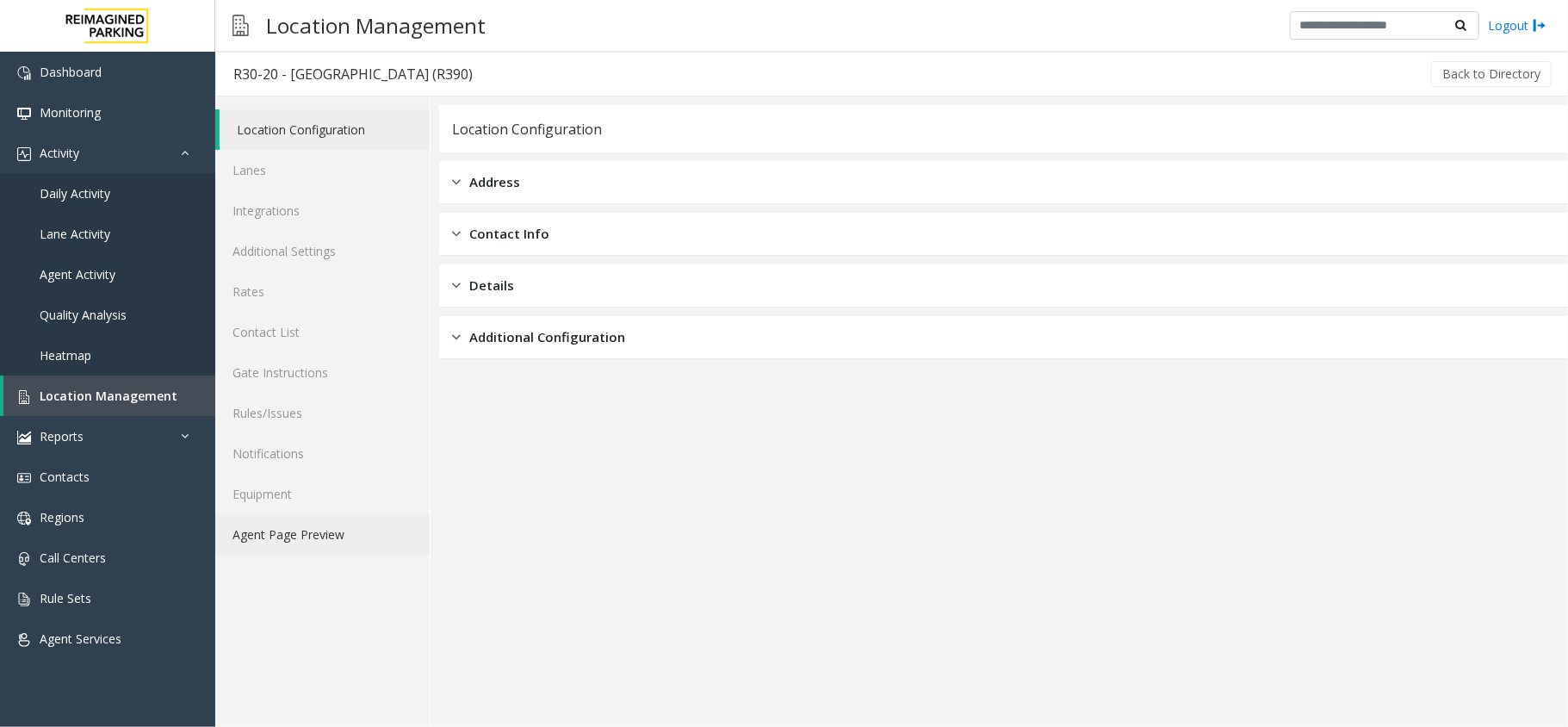
click at [301, 524] on link "Agent Page Preview" at bounding box center [322, 534] width 214 height 41
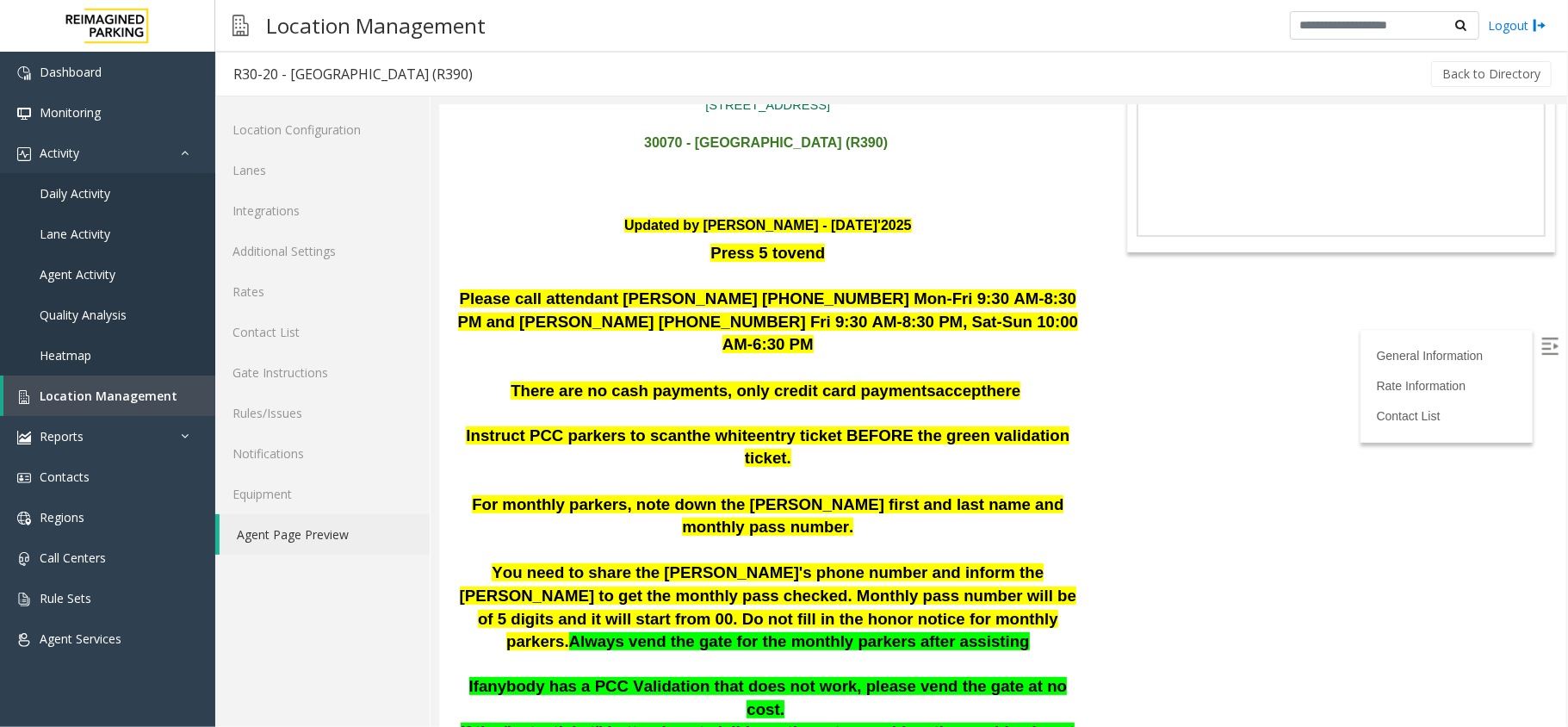
scroll to position [229, 0]
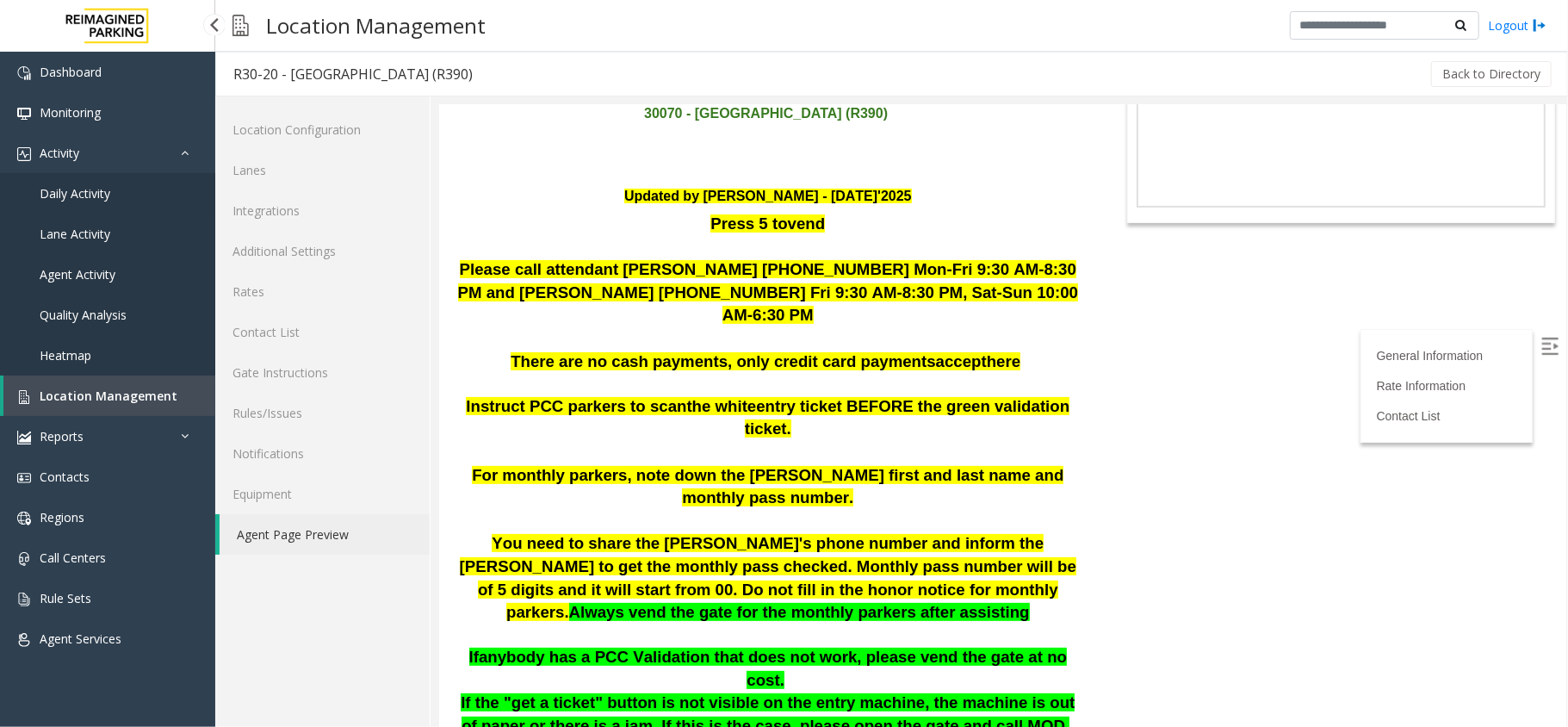
click at [103, 192] on span "Daily Activity" at bounding box center [75, 192] width 70 height 16
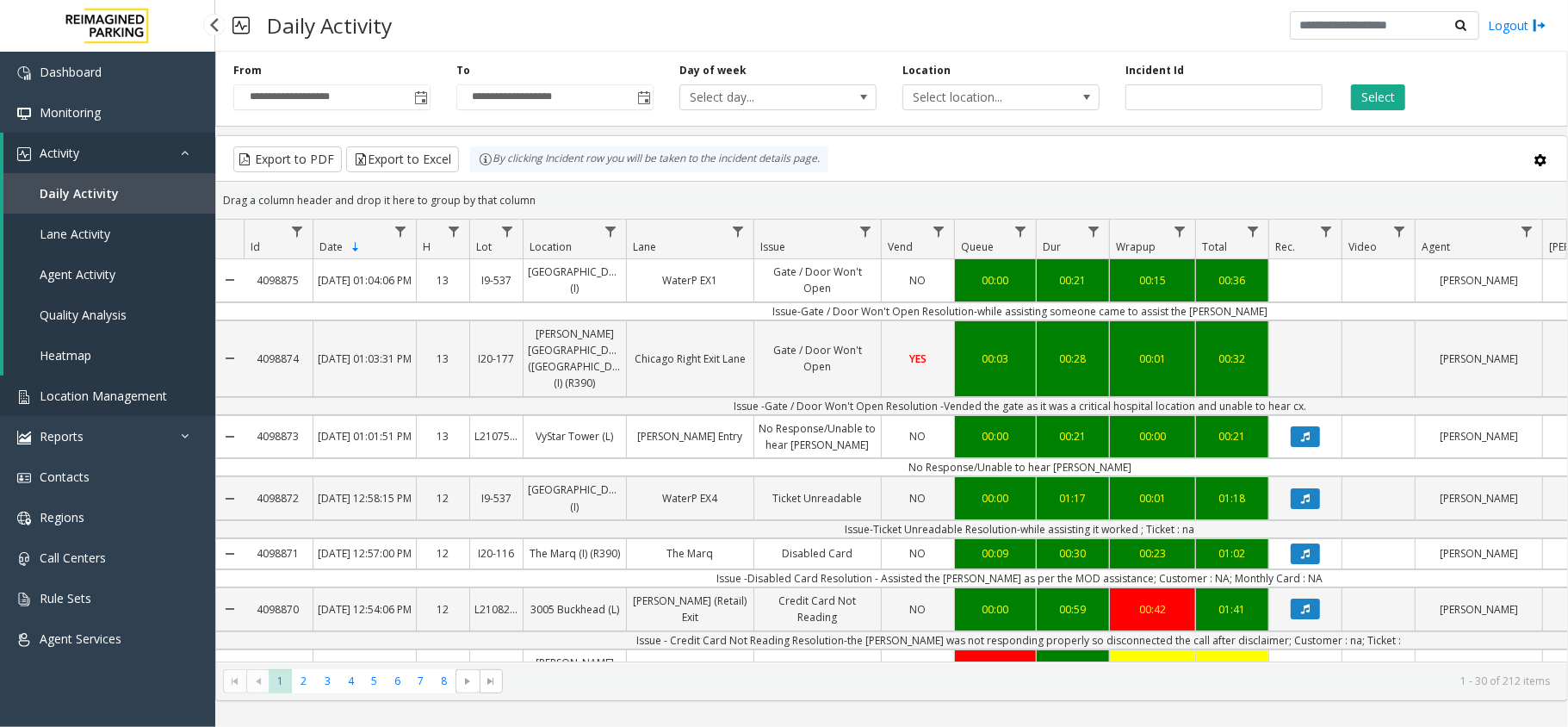
click at [100, 393] on span "Location Management" at bounding box center [103, 395] width 127 height 16
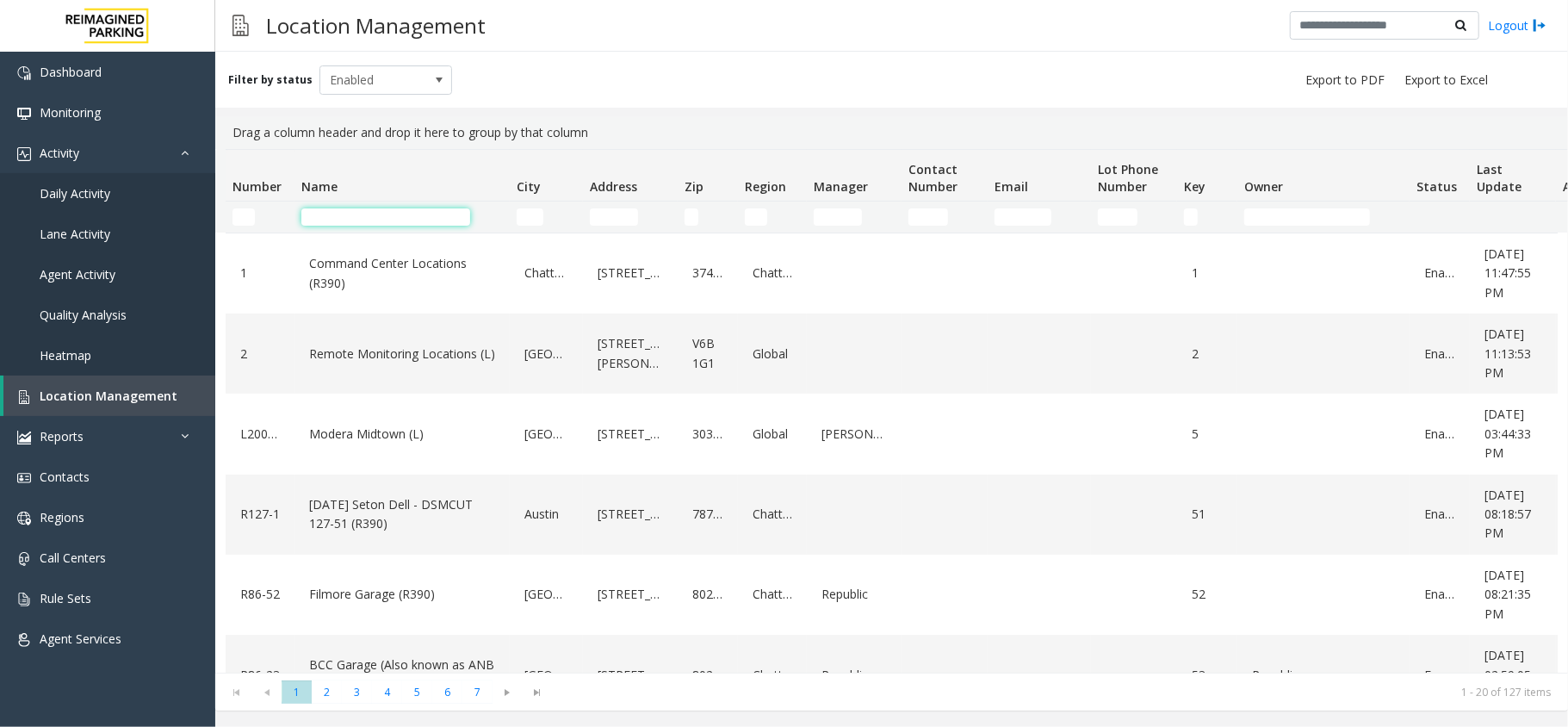
click at [380, 214] on input "Name Filter" at bounding box center [386, 217] width 169 height 17
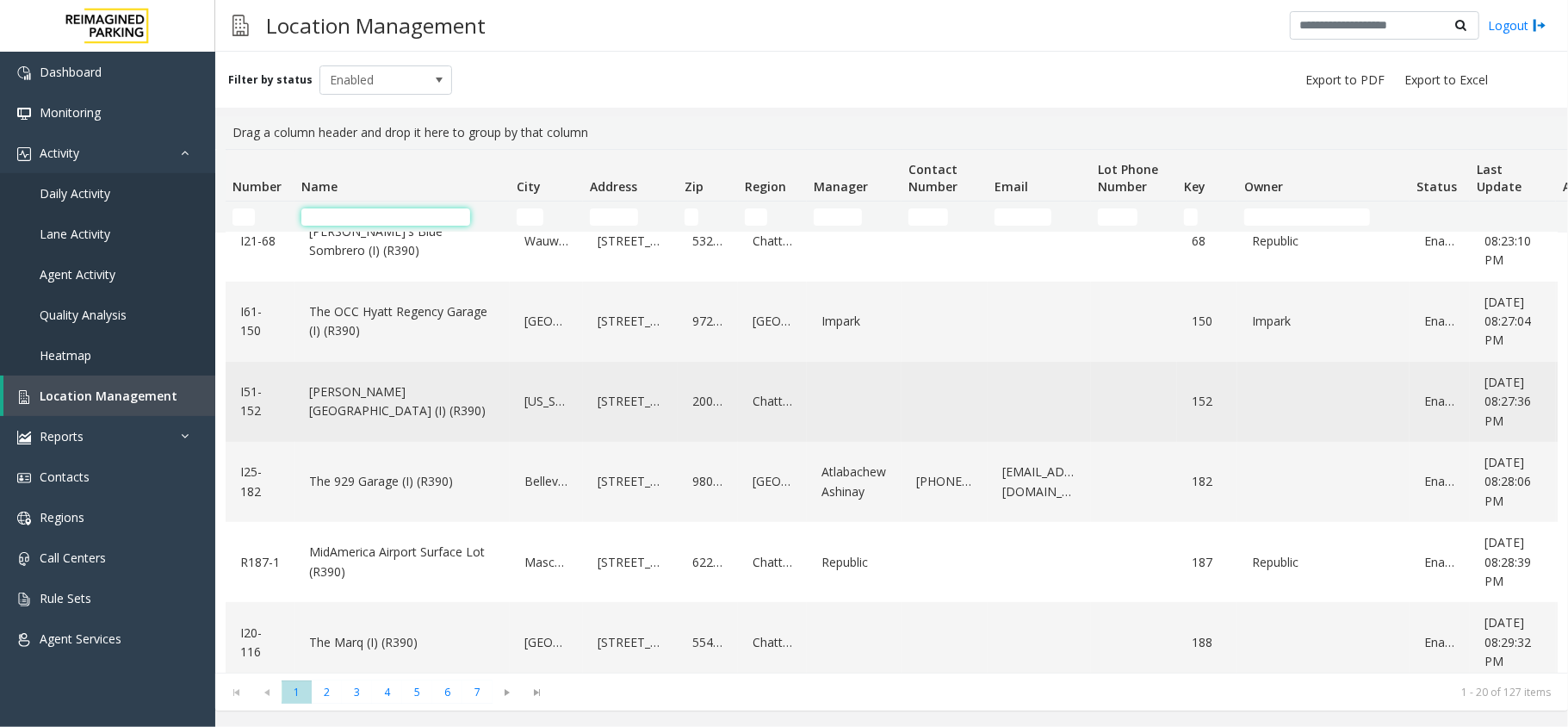
scroll to position [513, 0]
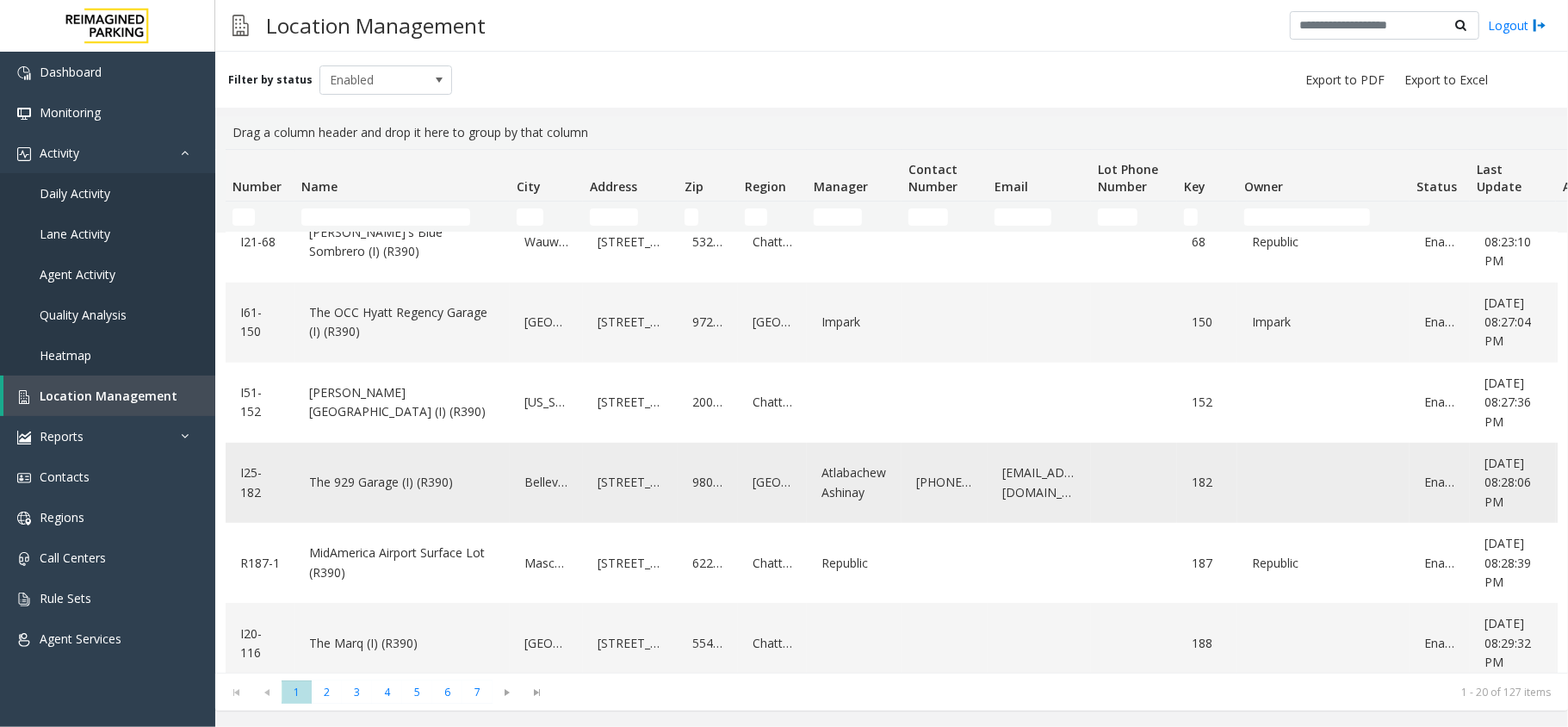
click at [400, 496] on link "The 929 Garage (I) (R390)" at bounding box center [402, 482] width 194 height 27
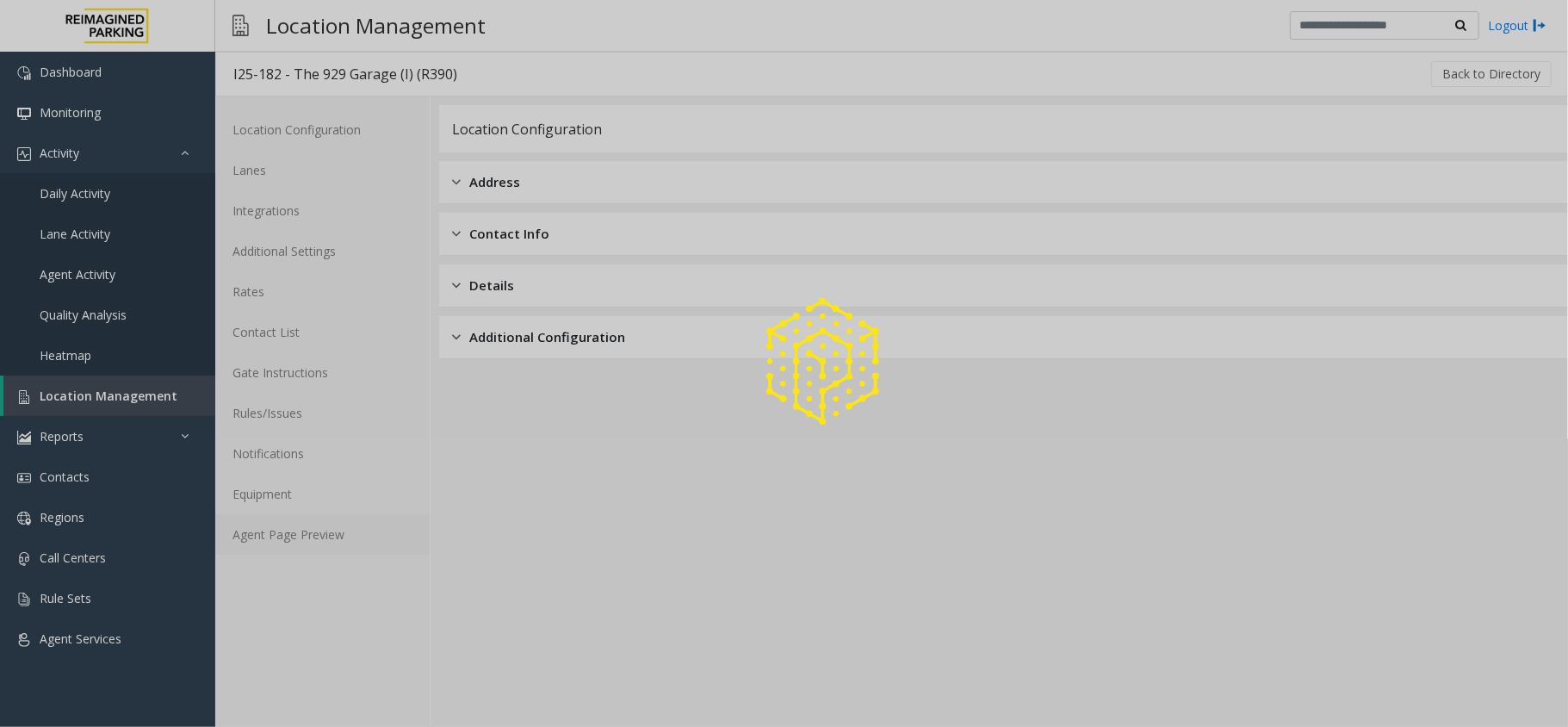
drag, startPoint x: 296, startPoint y: 491, endPoint x: 303, endPoint y: 520, distance: 29.8
click at [301, 504] on div at bounding box center [784, 363] width 1568 height 727
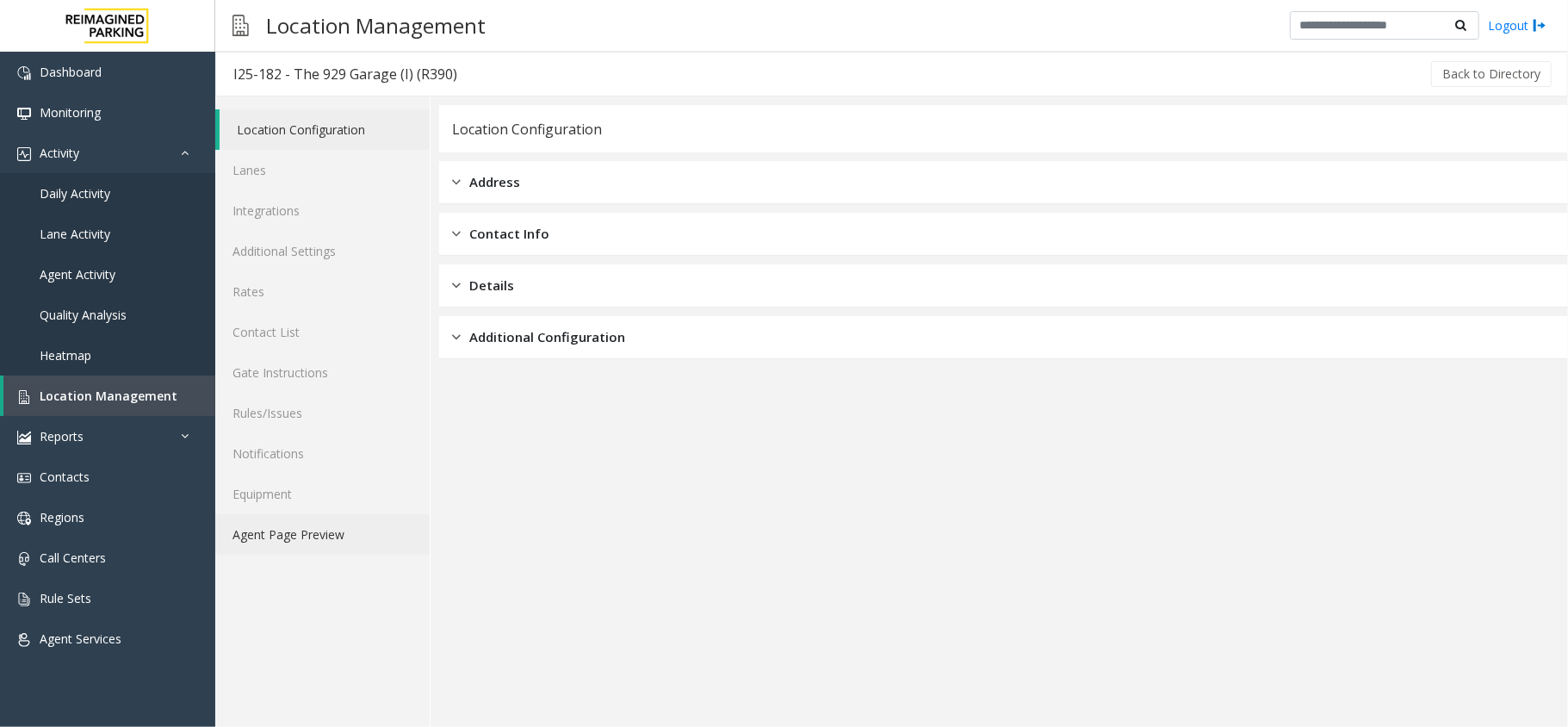
click at [303, 520] on link "Agent Page Preview" at bounding box center [322, 534] width 214 height 41
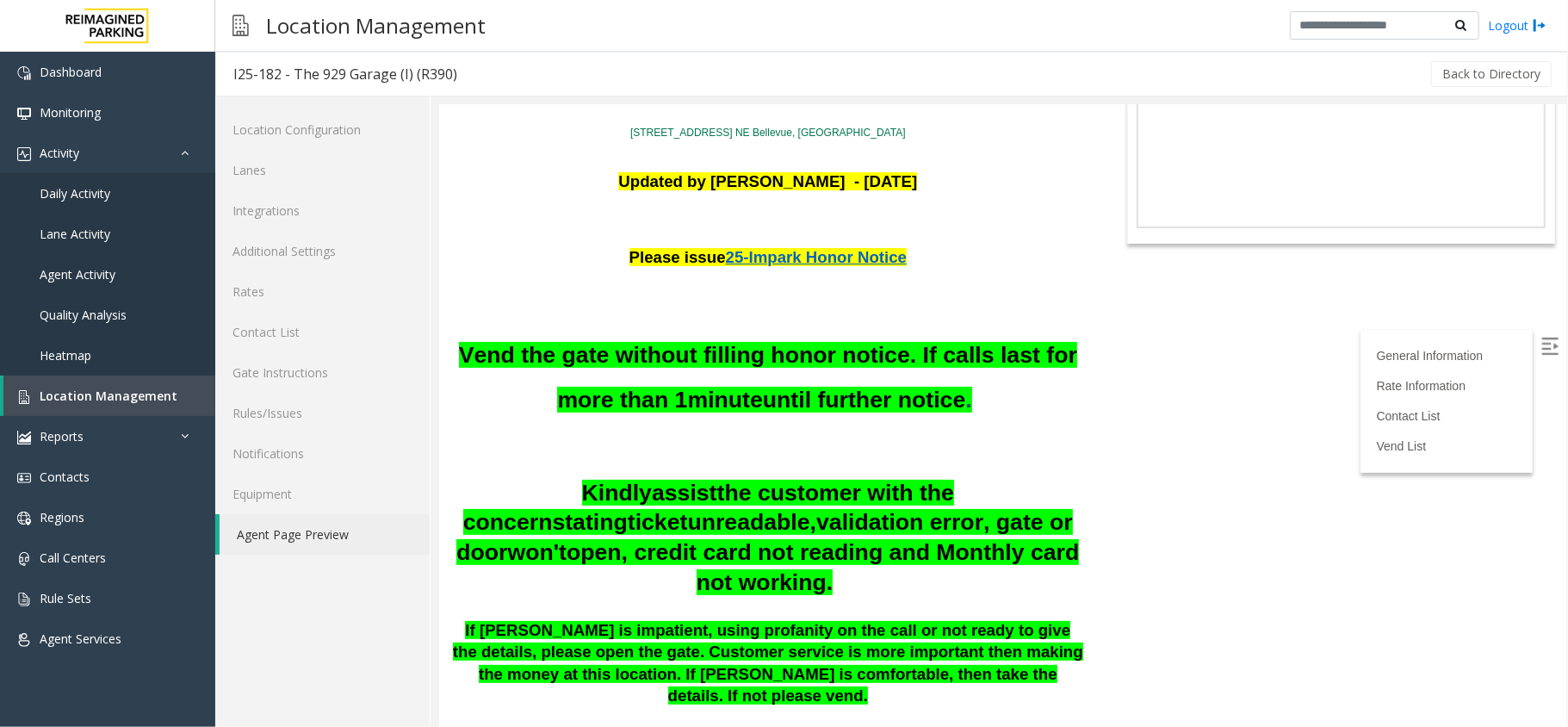
scroll to position [115, 0]
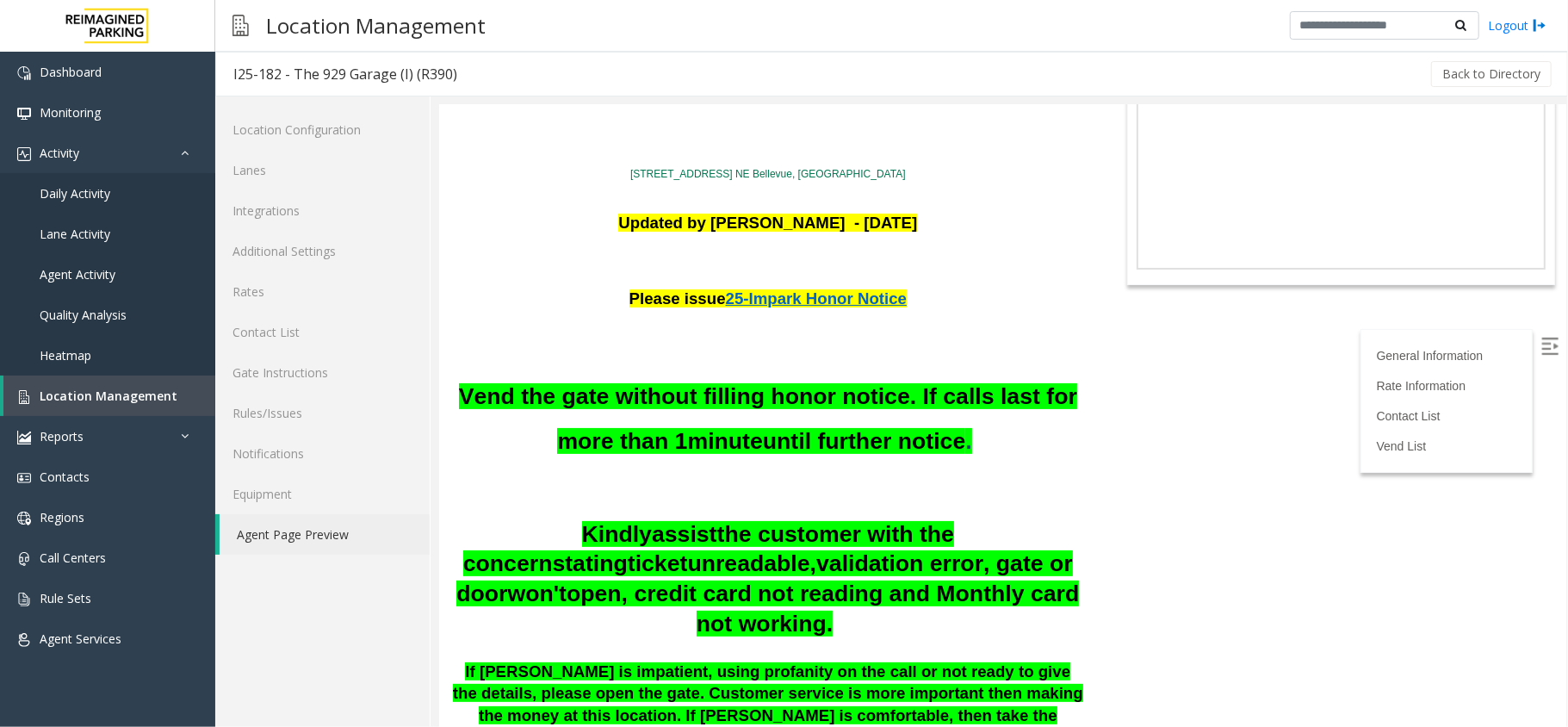
drag, startPoint x: 2005, startPoint y: 300, endPoint x: 1558, endPoint y: 174, distance: 464.4
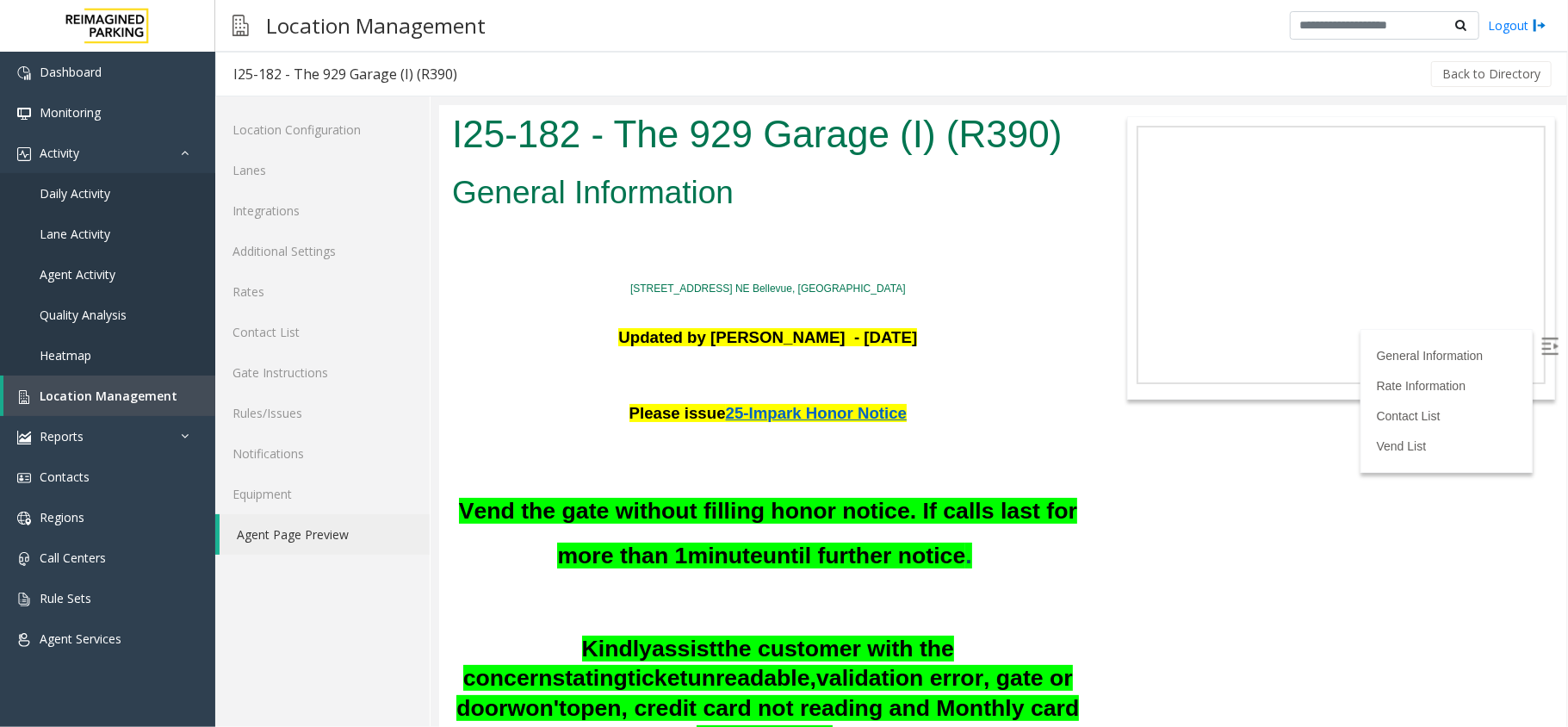
scroll to position [207, 0]
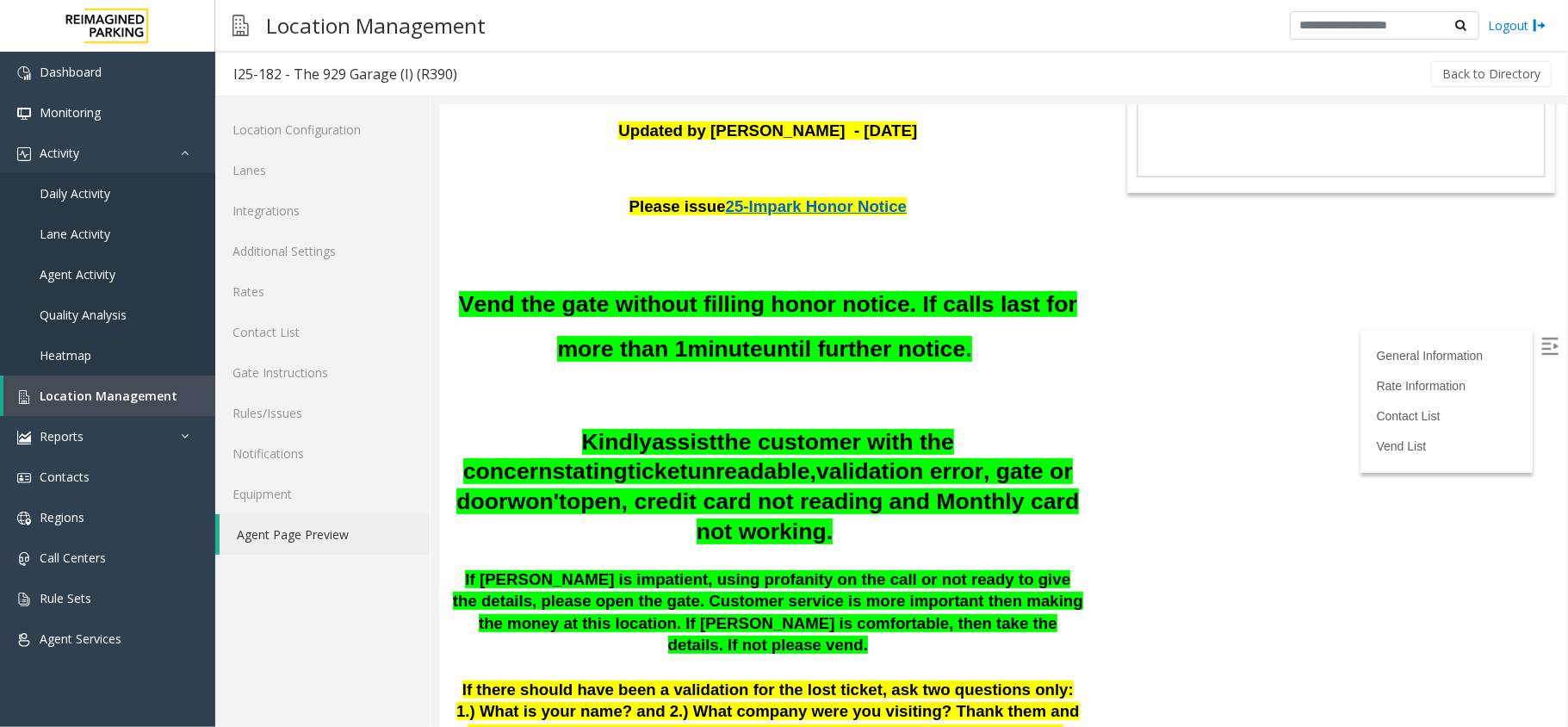
drag, startPoint x: 1554, startPoint y: 138, endPoint x: 2005, endPoint y: 267, distance: 469.1
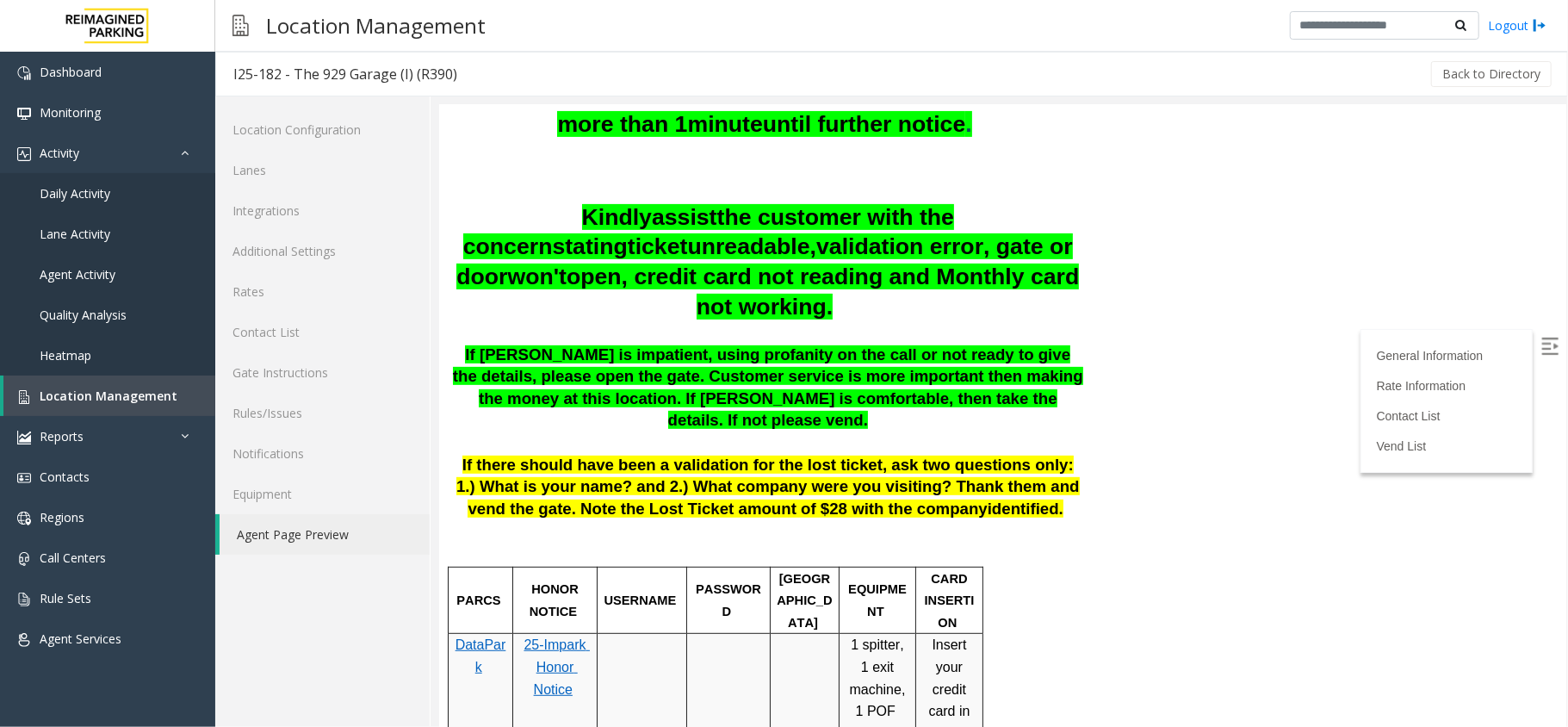
scroll to position [795, 0]
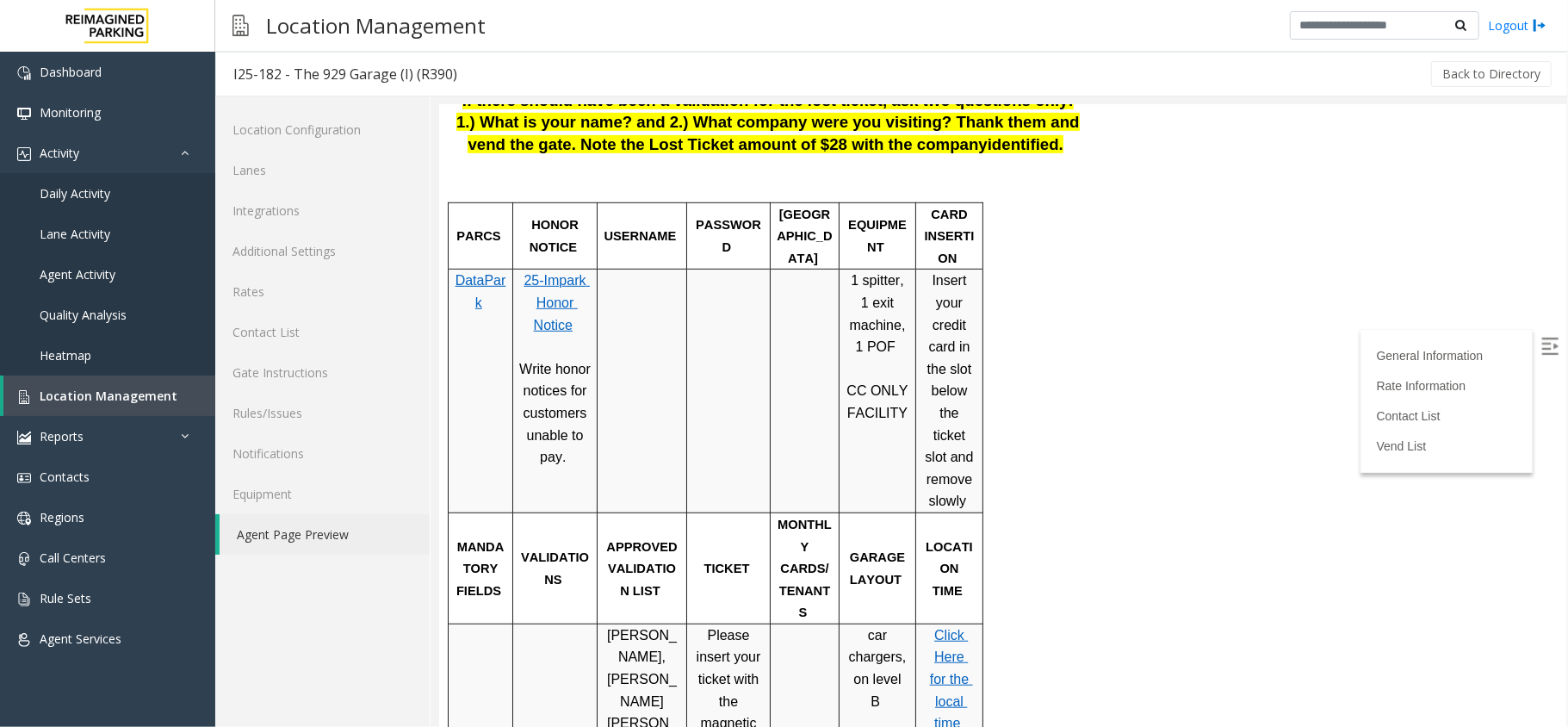
drag, startPoint x: 1563, startPoint y: 155, endPoint x: 2005, endPoint y: 332, distance: 476.1
click at [551, 285] on span "25-Impark Honor Notice" at bounding box center [555, 301] width 65 height 59
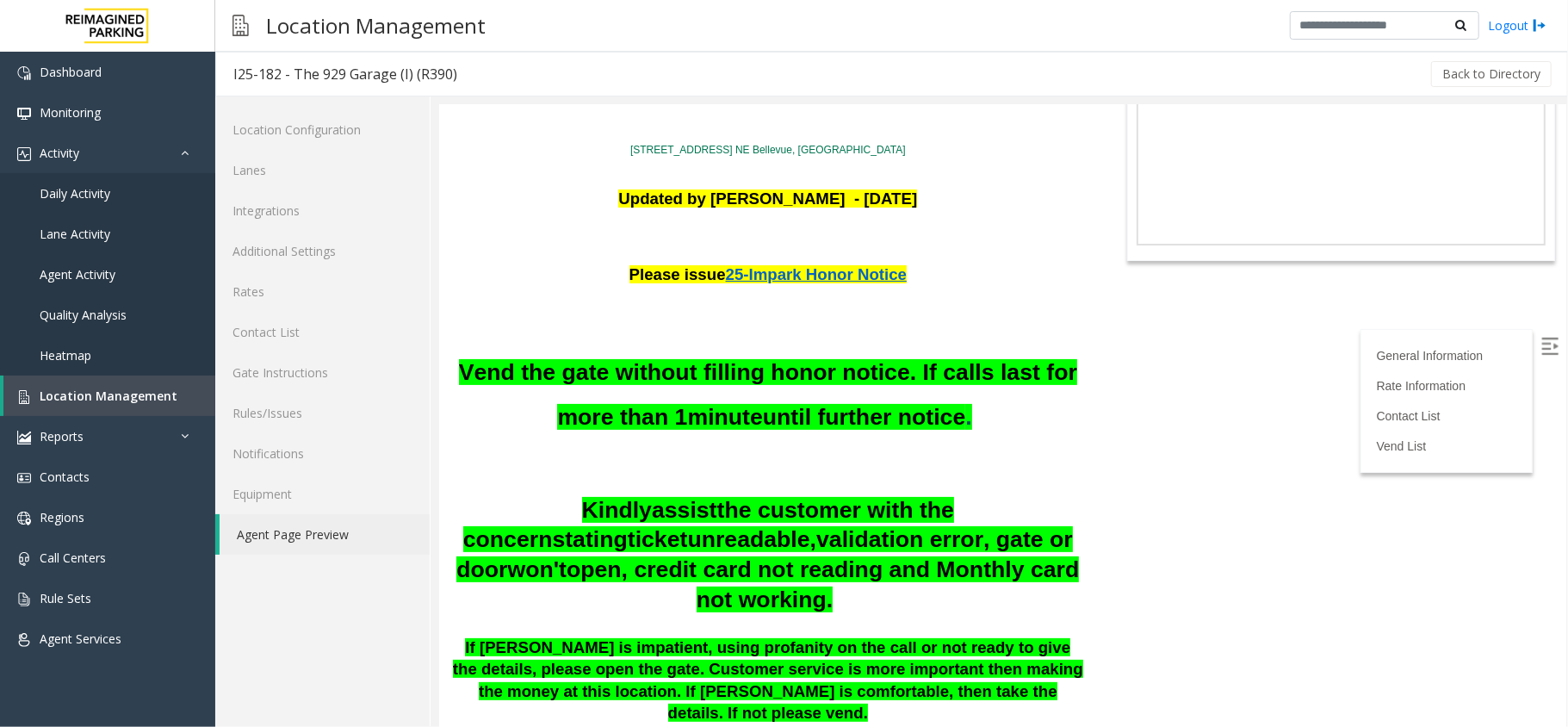
scroll to position [344, 0]
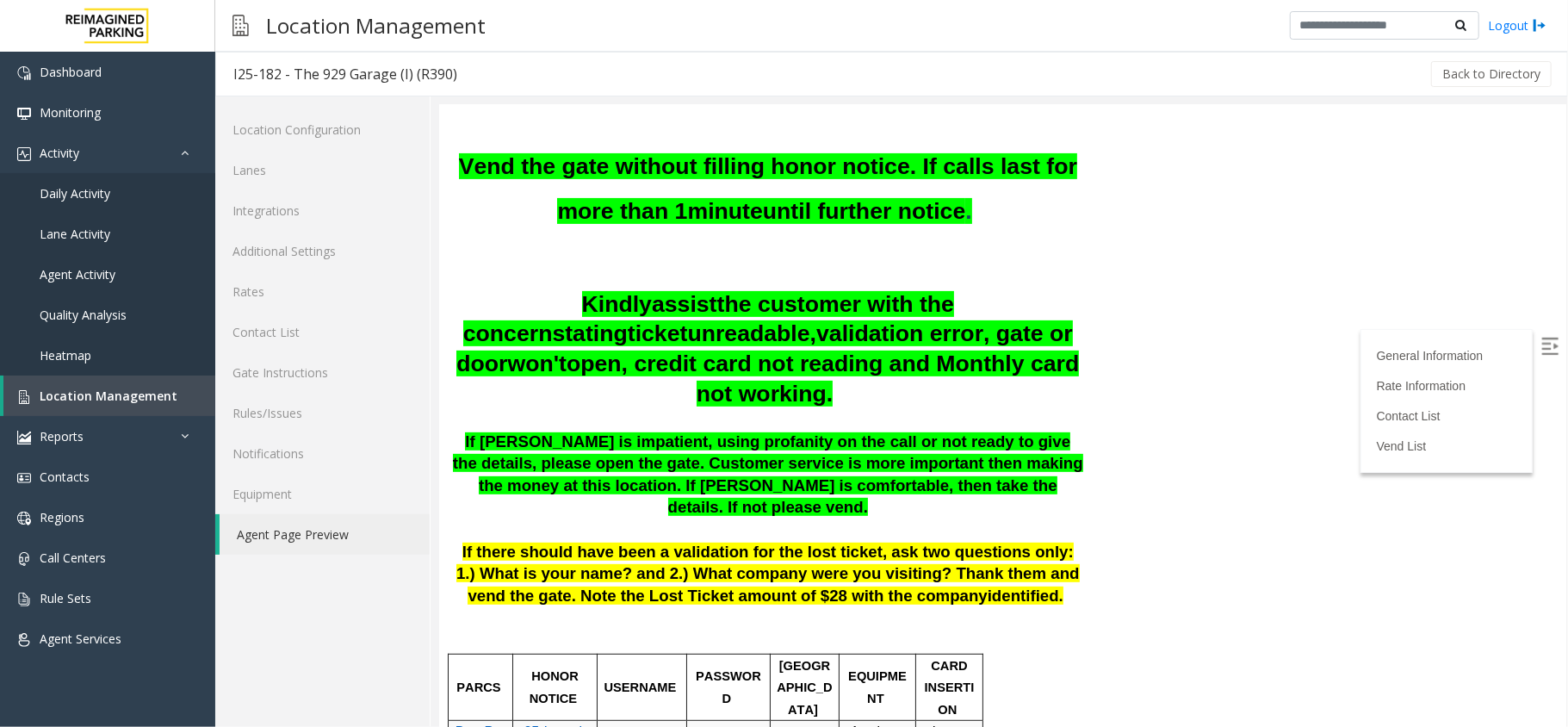
click at [1541, 343] on img at bounding box center [1549, 345] width 17 height 17
click at [830, 136] on p at bounding box center [767, 127] width 632 height 23
